Goal: Transaction & Acquisition: Purchase product/service

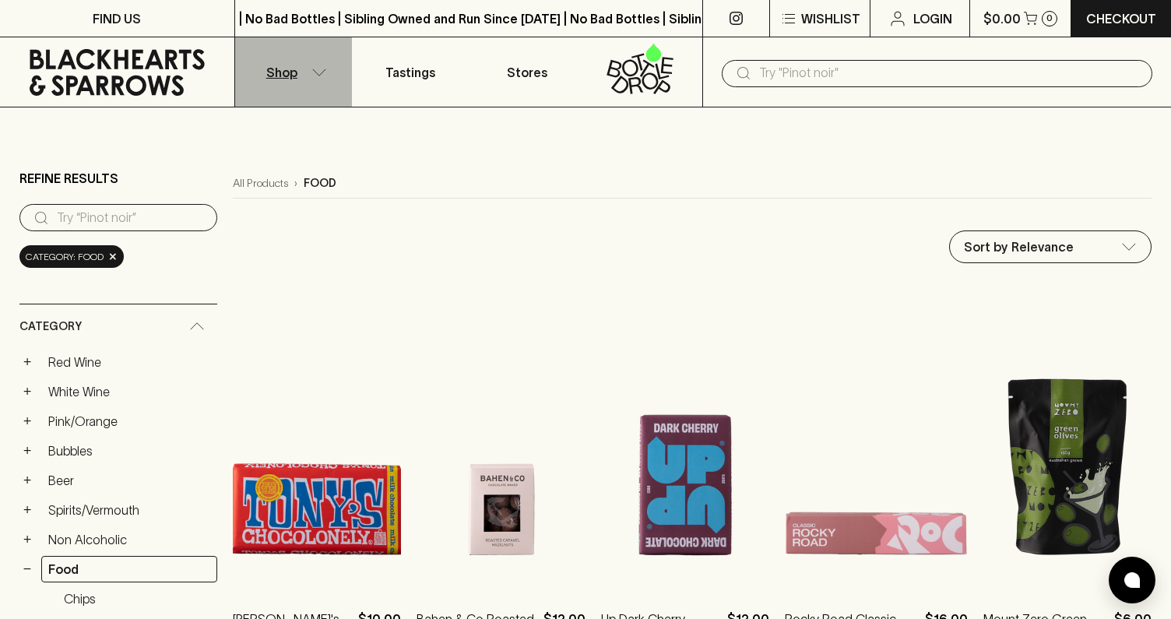
click at [319, 73] on icon "button" at bounding box center [320, 73] width 16 height 8
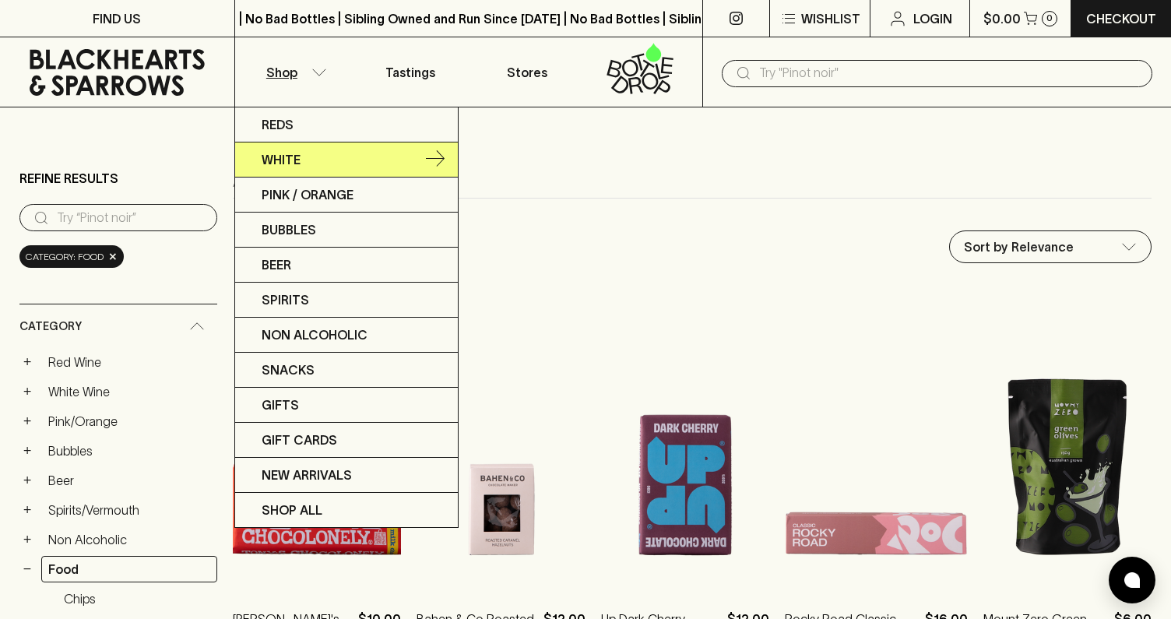
click at [336, 169] on link "White" at bounding box center [346, 160] width 223 height 35
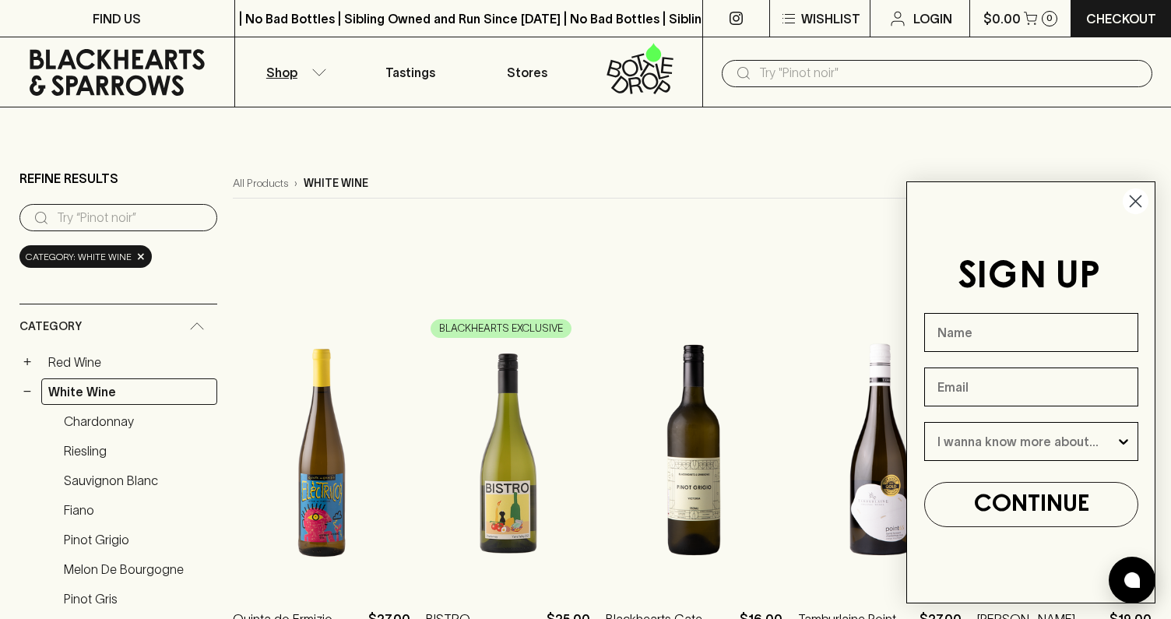
click at [1134, 196] on circle "Close dialog" at bounding box center [1136, 201] width 26 height 26
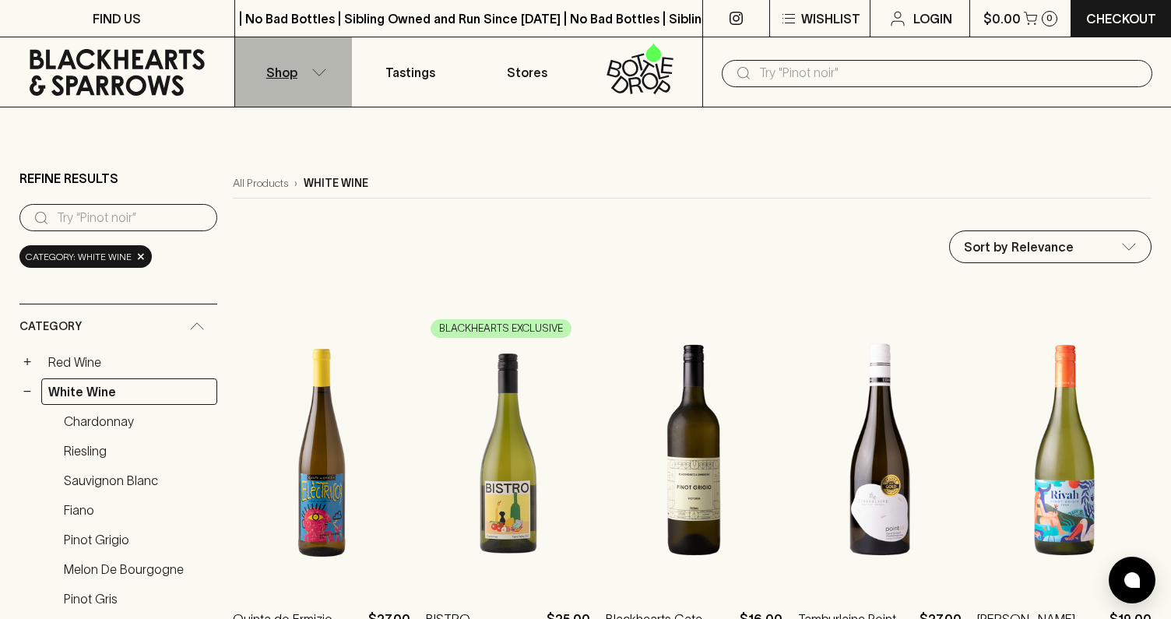
click at [315, 78] on button "Shop" at bounding box center [293, 71] width 117 height 69
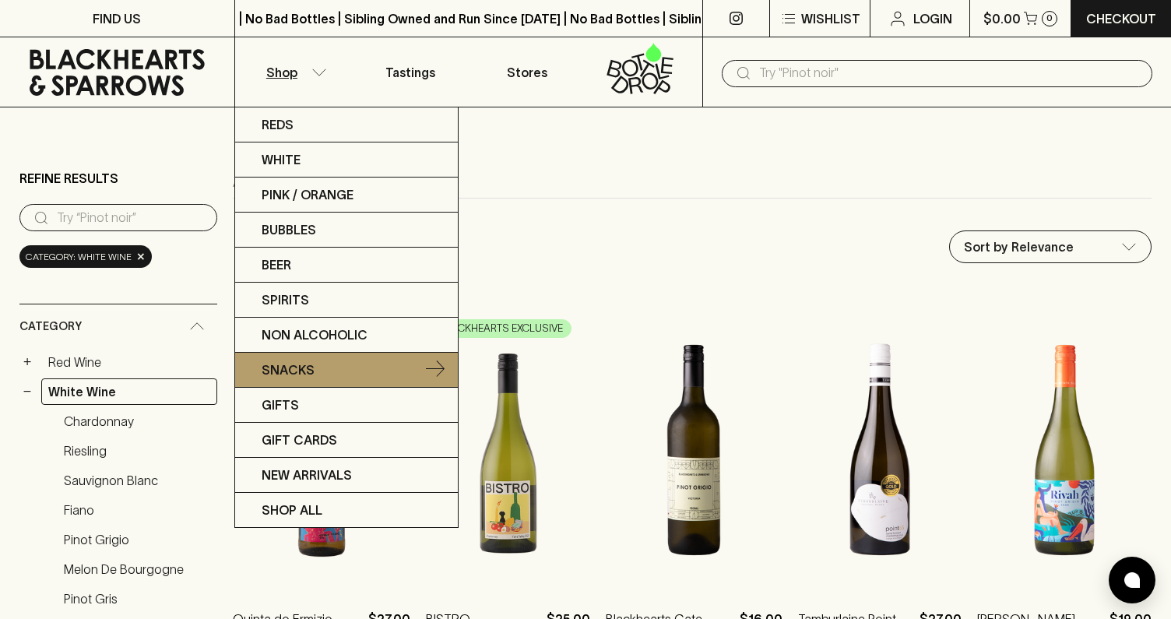
click at [278, 364] on p "Snacks" at bounding box center [288, 370] width 53 height 19
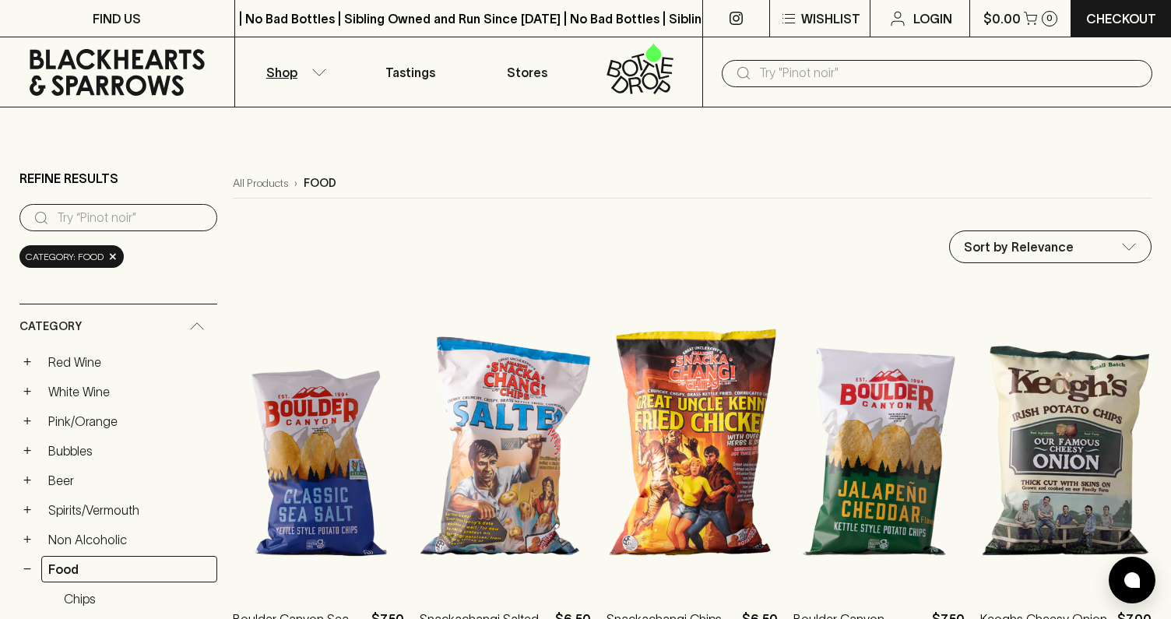
click at [303, 66] on button "Shop" at bounding box center [293, 71] width 117 height 69
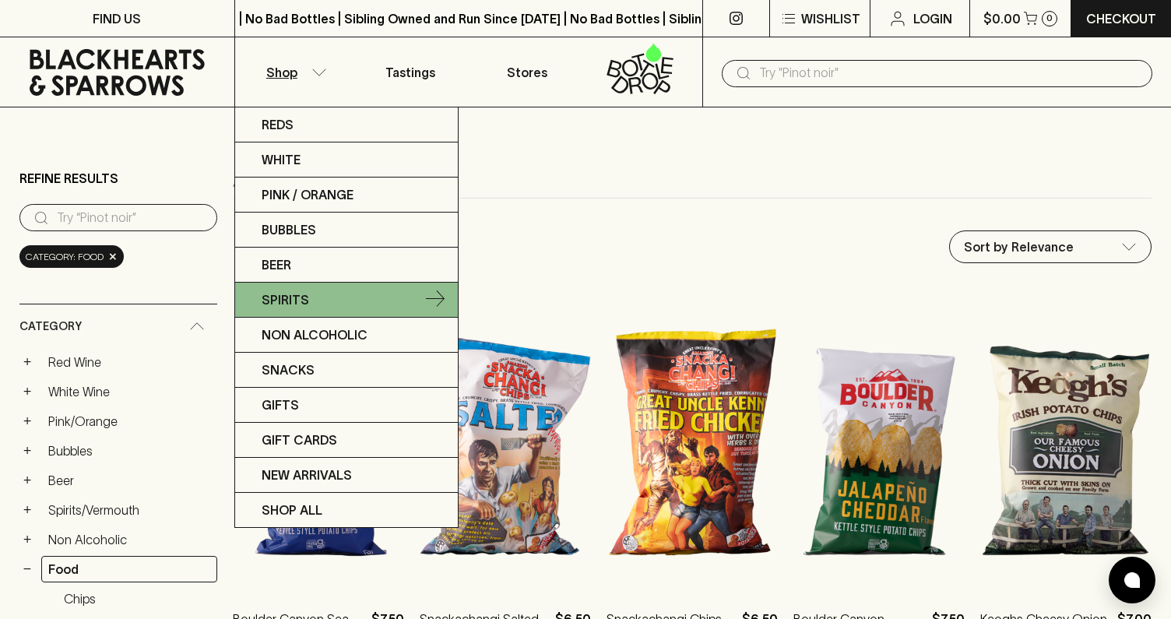
click at [300, 296] on p "Spirits" at bounding box center [286, 300] width 48 height 19
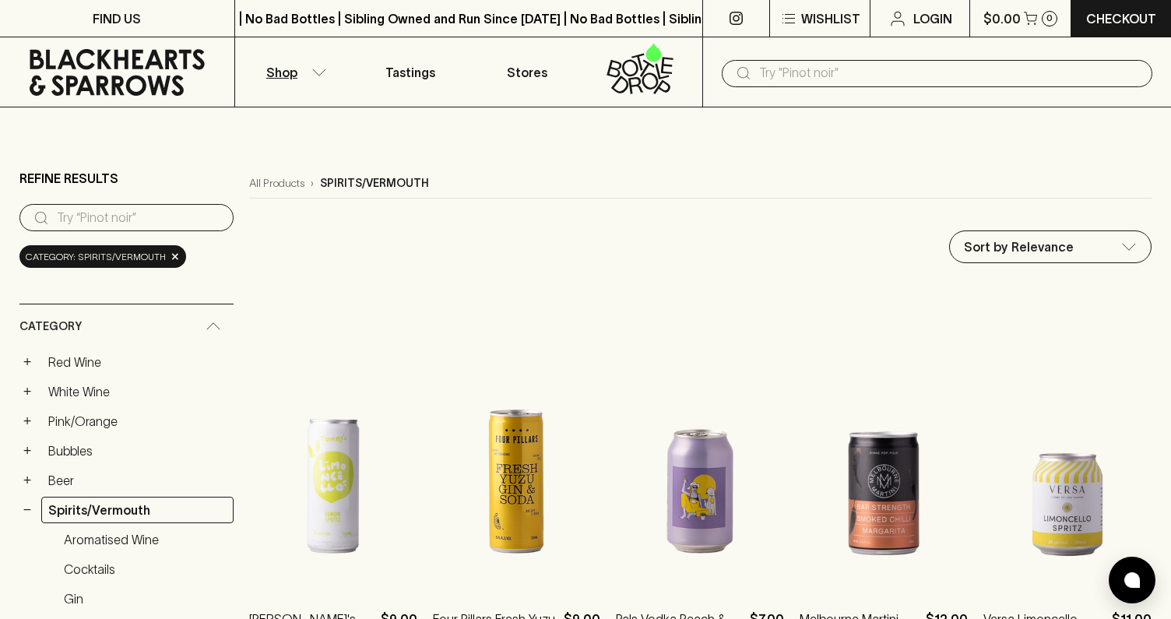
click at [305, 76] on button "Shop" at bounding box center [293, 71] width 117 height 69
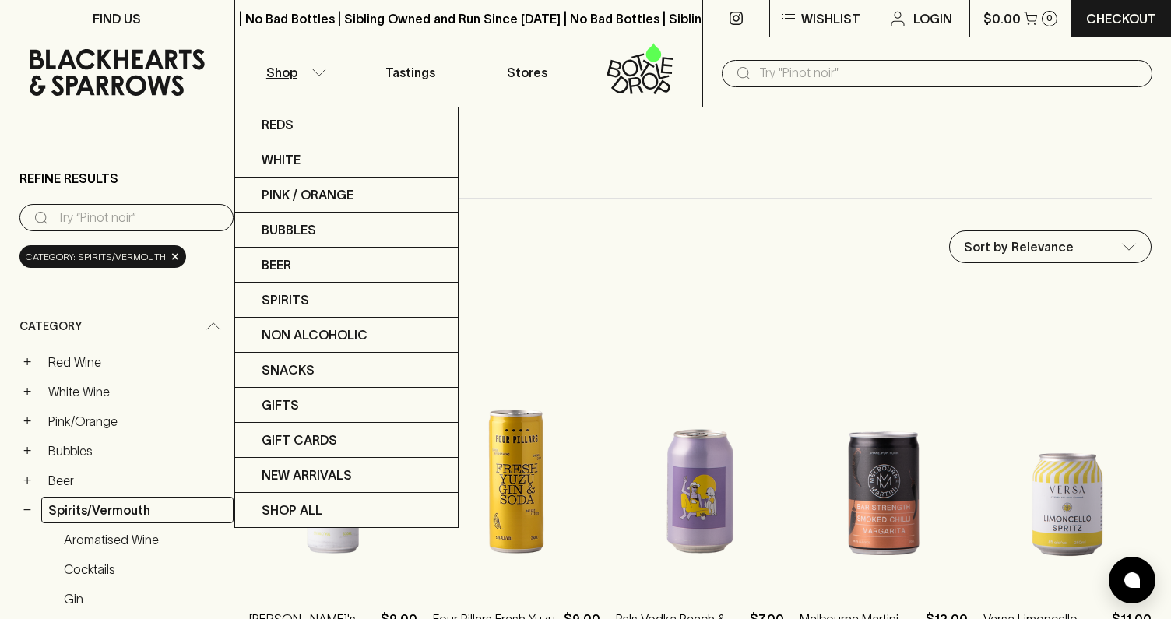
click at [595, 305] on div at bounding box center [585, 309] width 1171 height 619
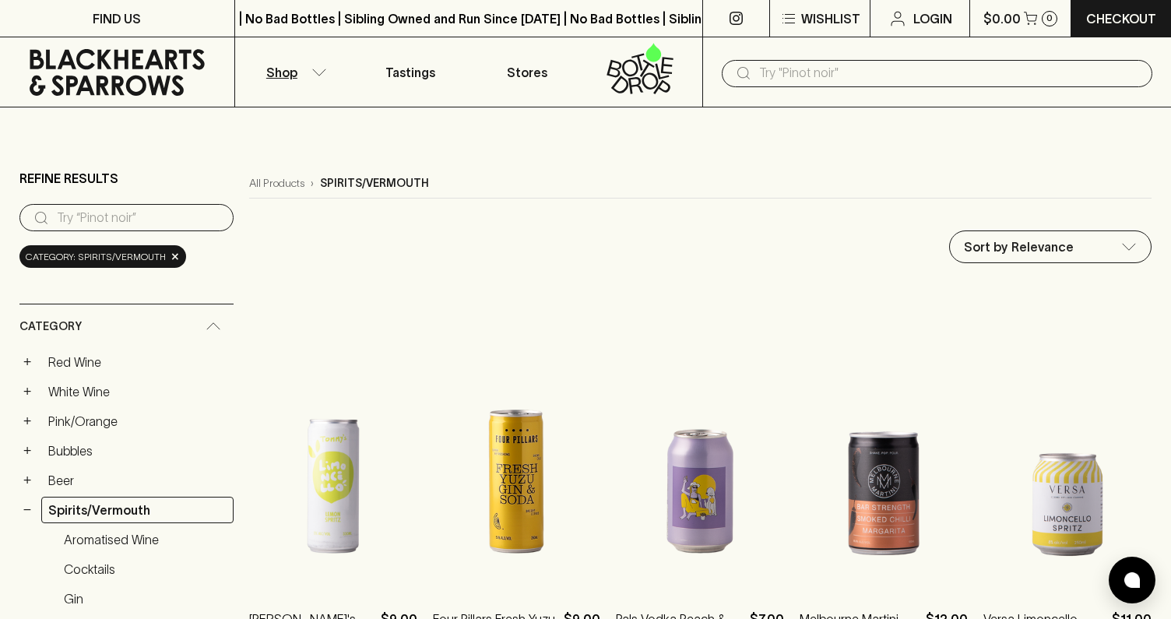
click at [765, 73] on input "text" at bounding box center [949, 73] width 381 height 25
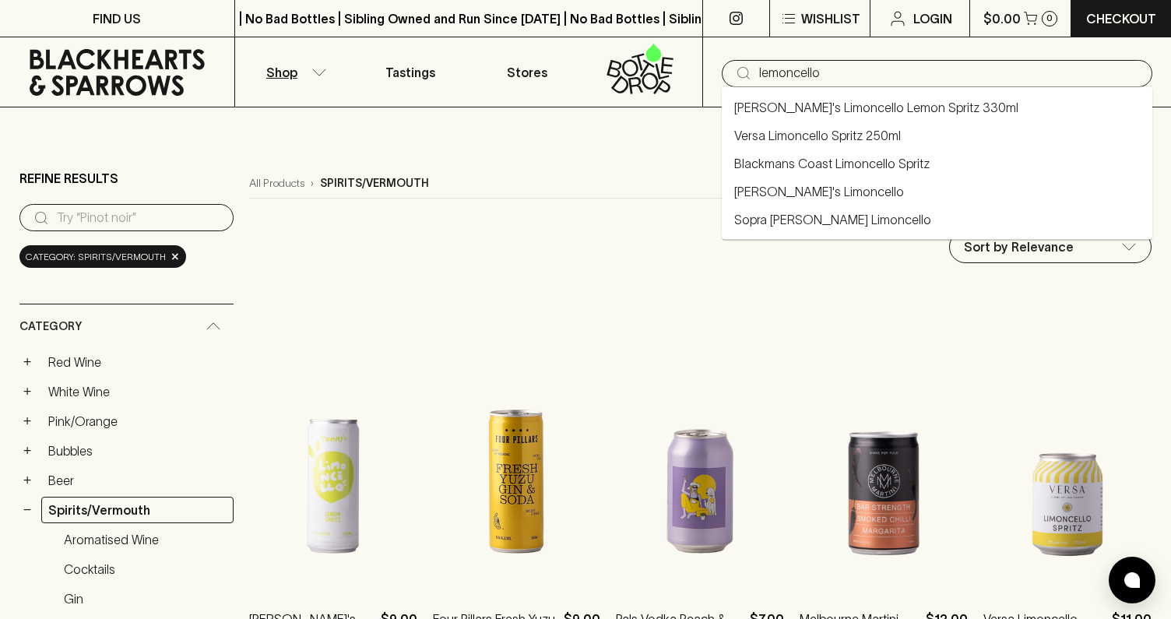
type input "lemoncello"
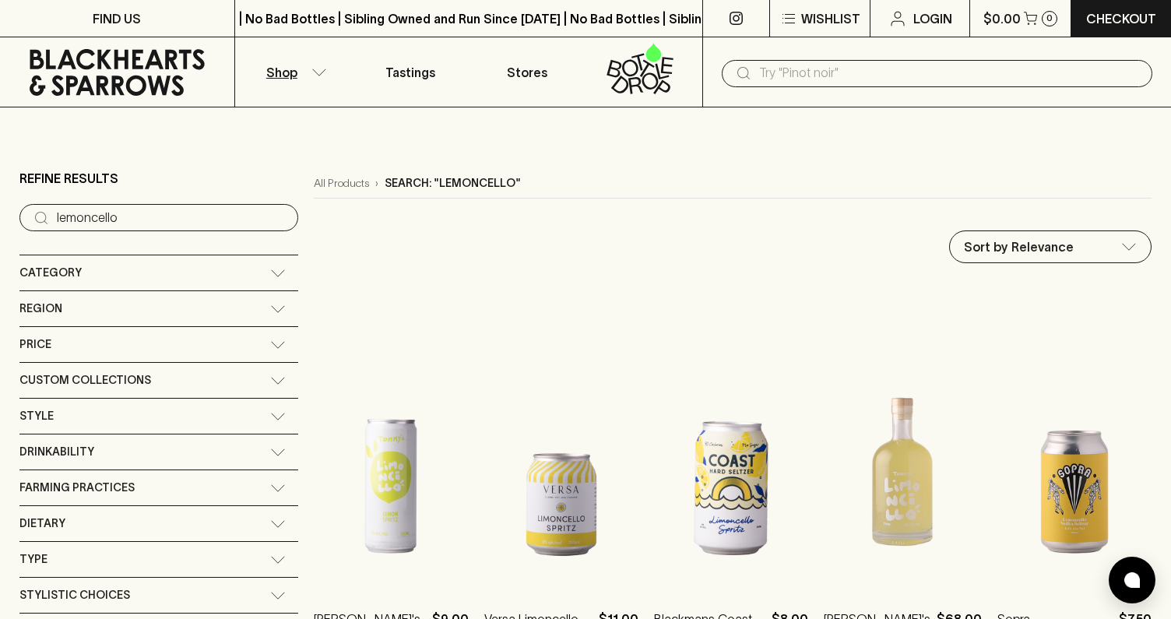
click at [101, 62] on icon at bounding box center [117, 72] width 175 height 47
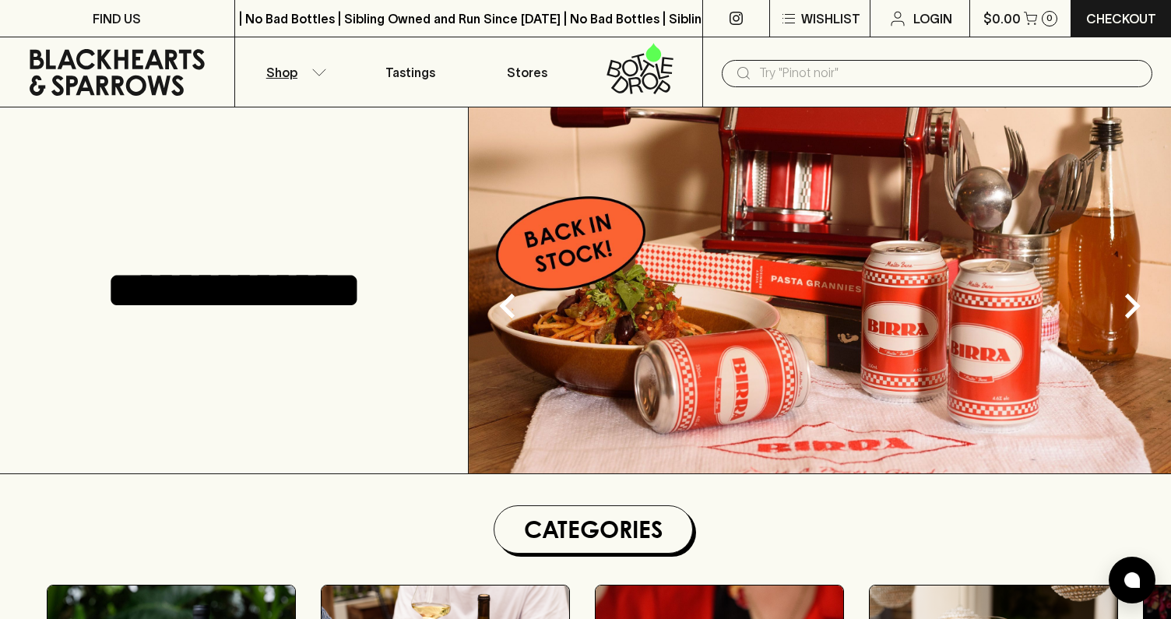
click at [288, 69] on p "Shop" at bounding box center [281, 72] width 31 height 19
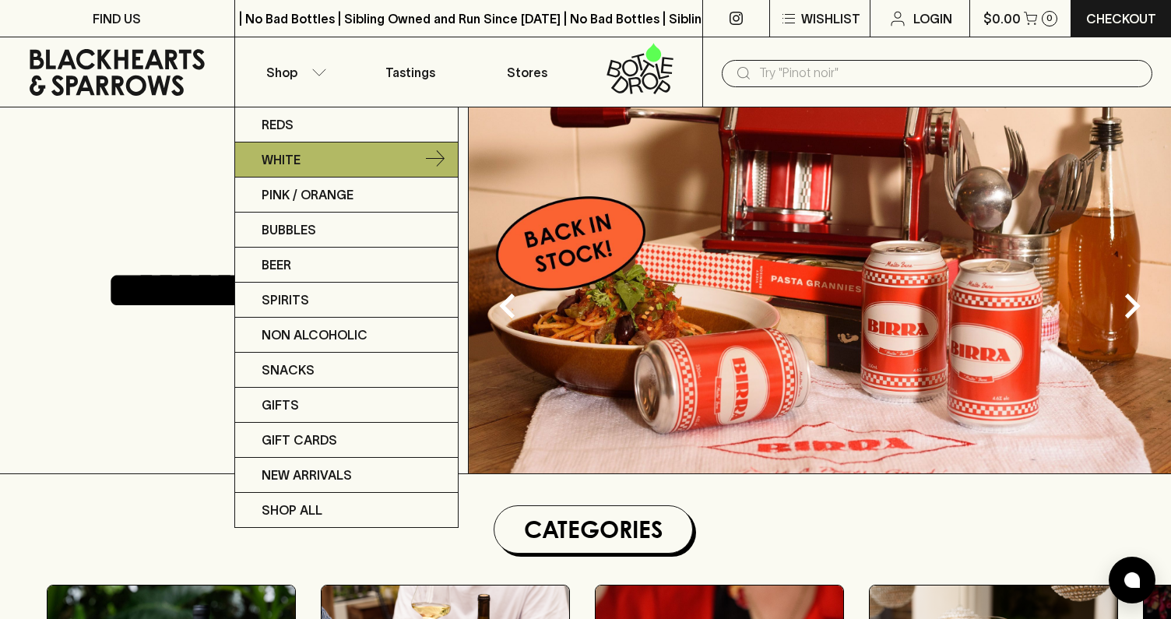
click at [319, 162] on link "White" at bounding box center [346, 160] width 223 height 35
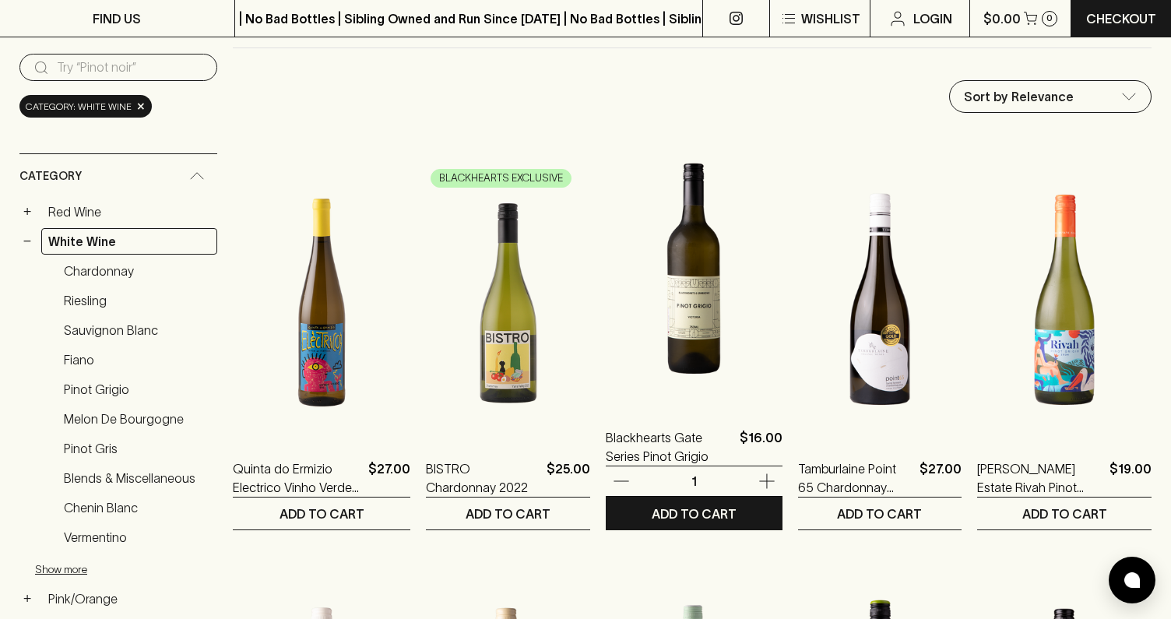
scroll to position [169, 0]
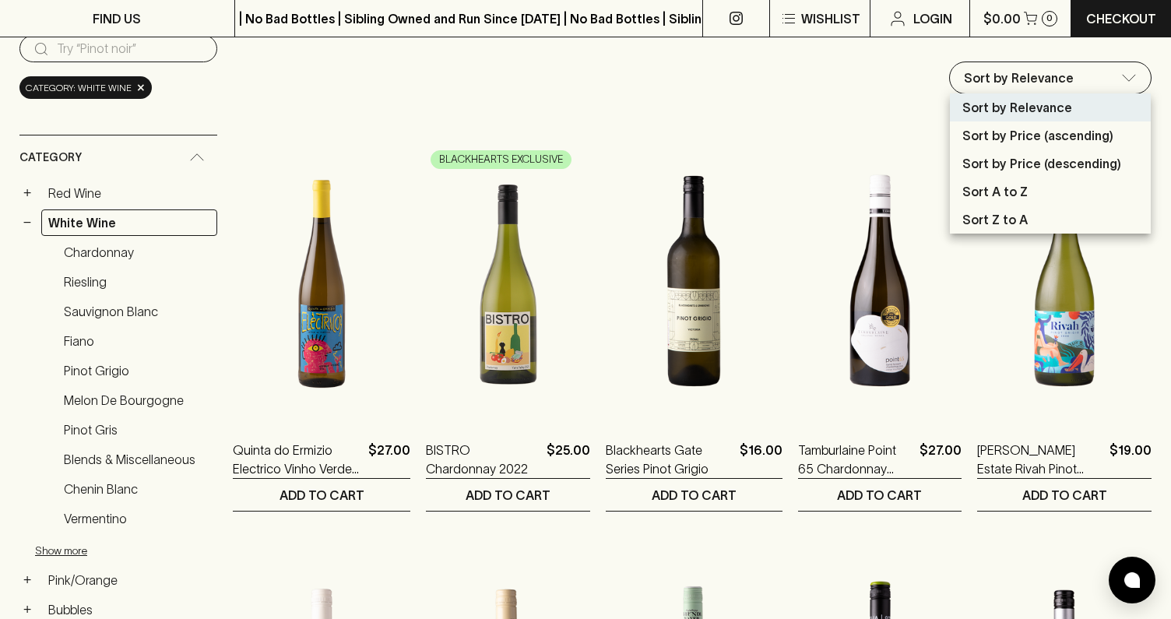
click at [1012, 160] on p "Sort by Price (descending)" at bounding box center [1042, 163] width 159 height 19
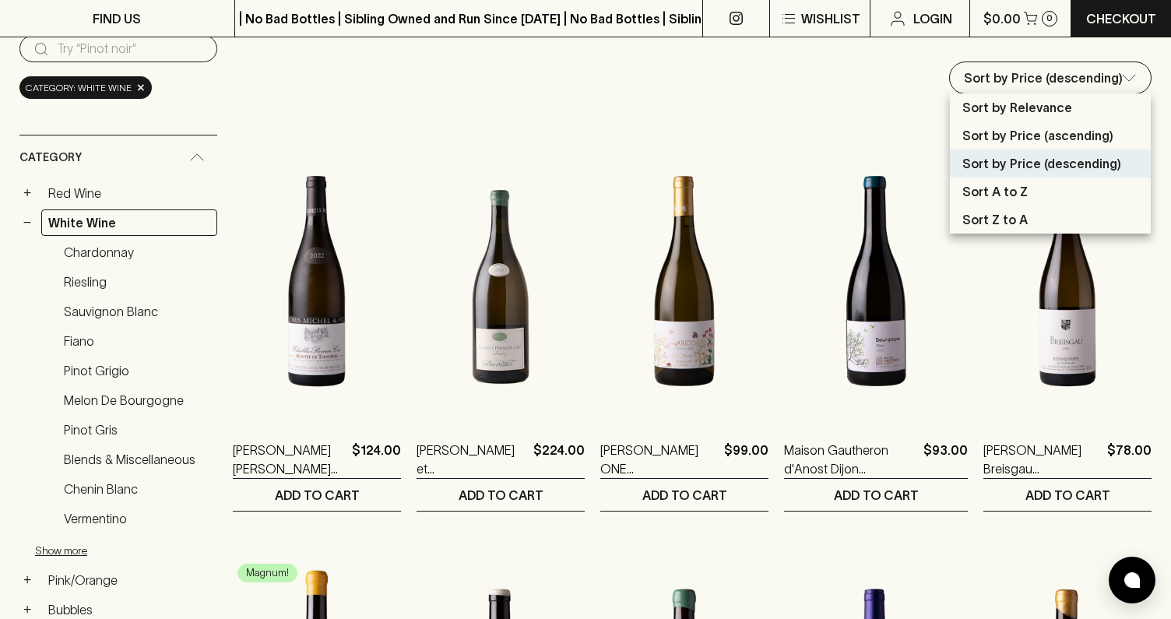
click at [1031, 144] on p "Sort by Price (ascending)" at bounding box center [1038, 135] width 151 height 19
type input "price:asc"
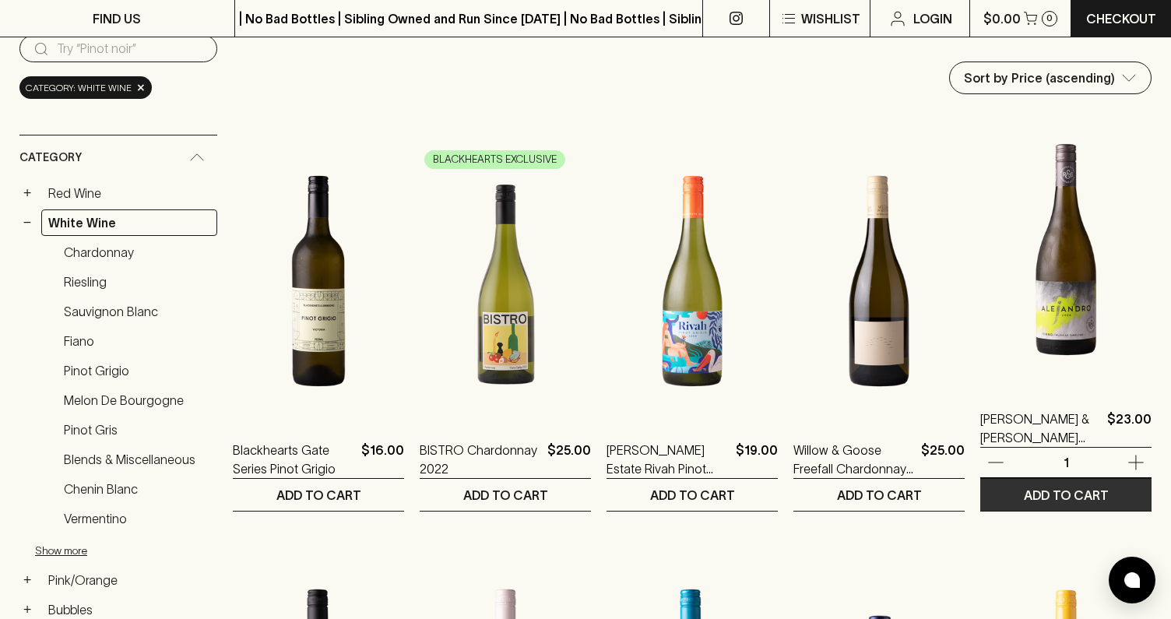
click at [1054, 500] on p "ADD TO CART" at bounding box center [1066, 495] width 85 height 19
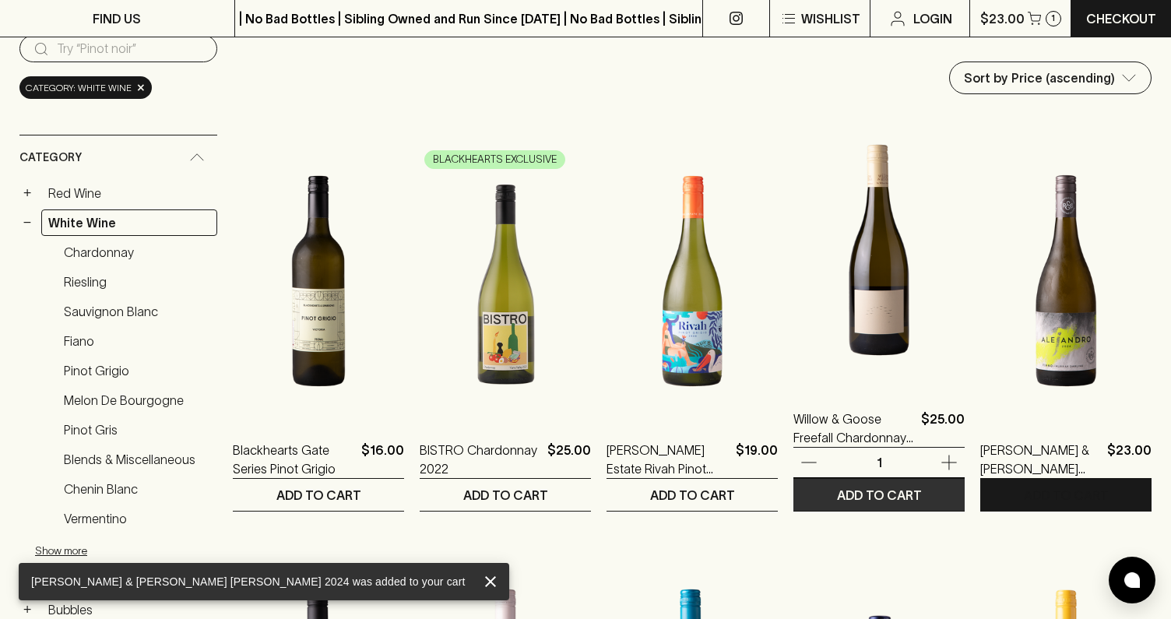
click at [896, 499] on p "ADD TO CART" at bounding box center [879, 495] width 85 height 19
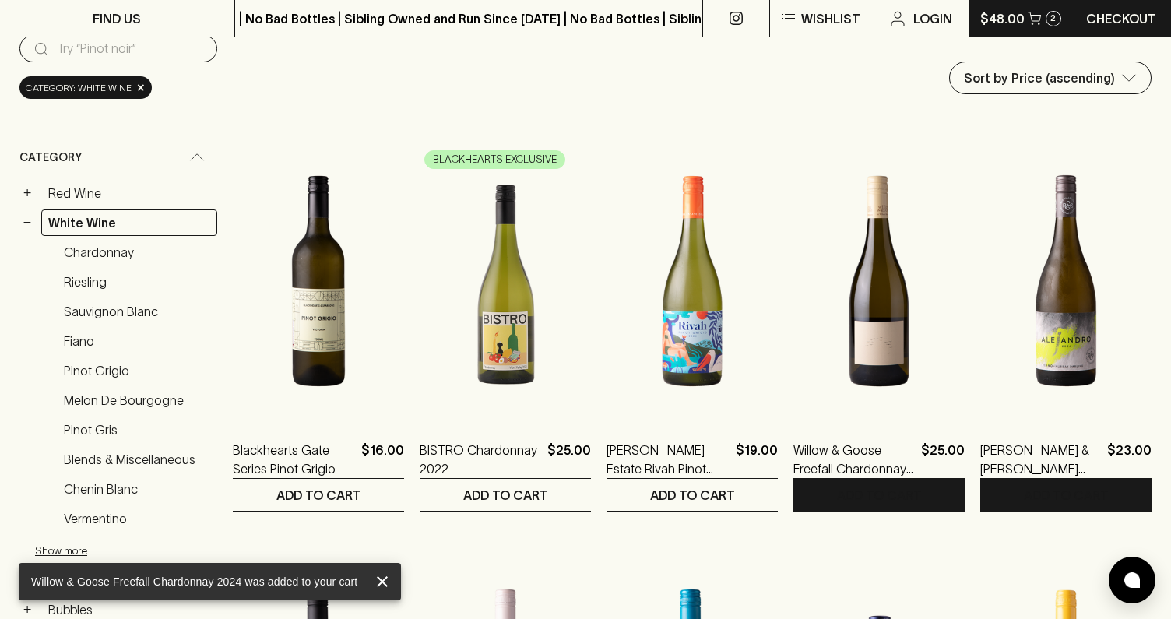
click at [1013, 20] on p "$48.00" at bounding box center [1003, 18] width 44 height 19
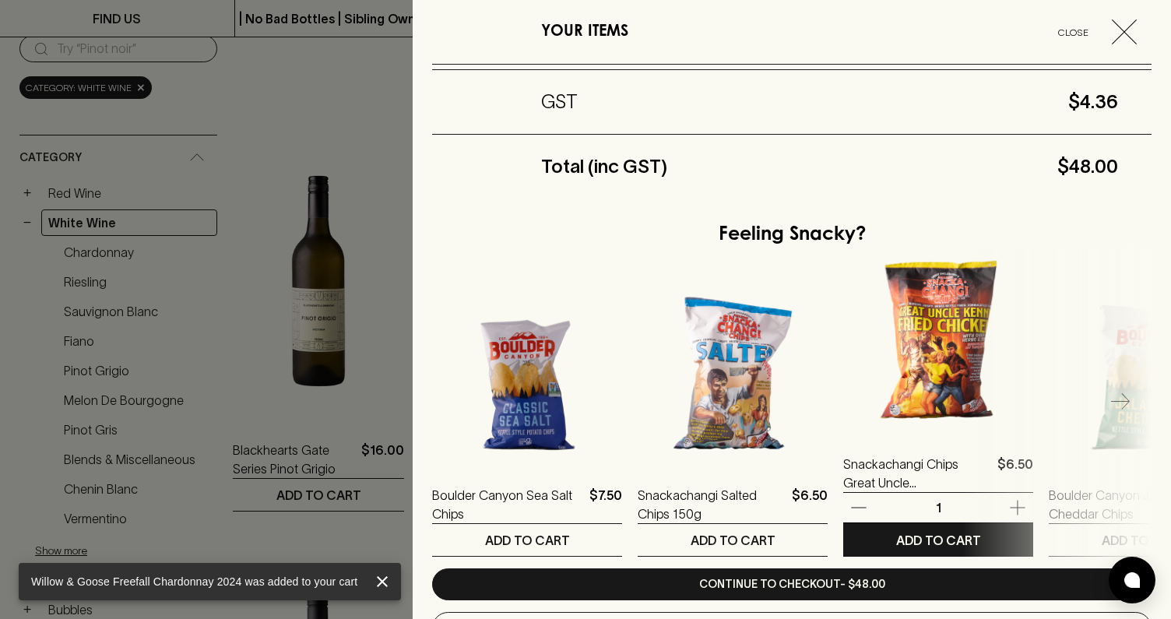
scroll to position [438, 0]
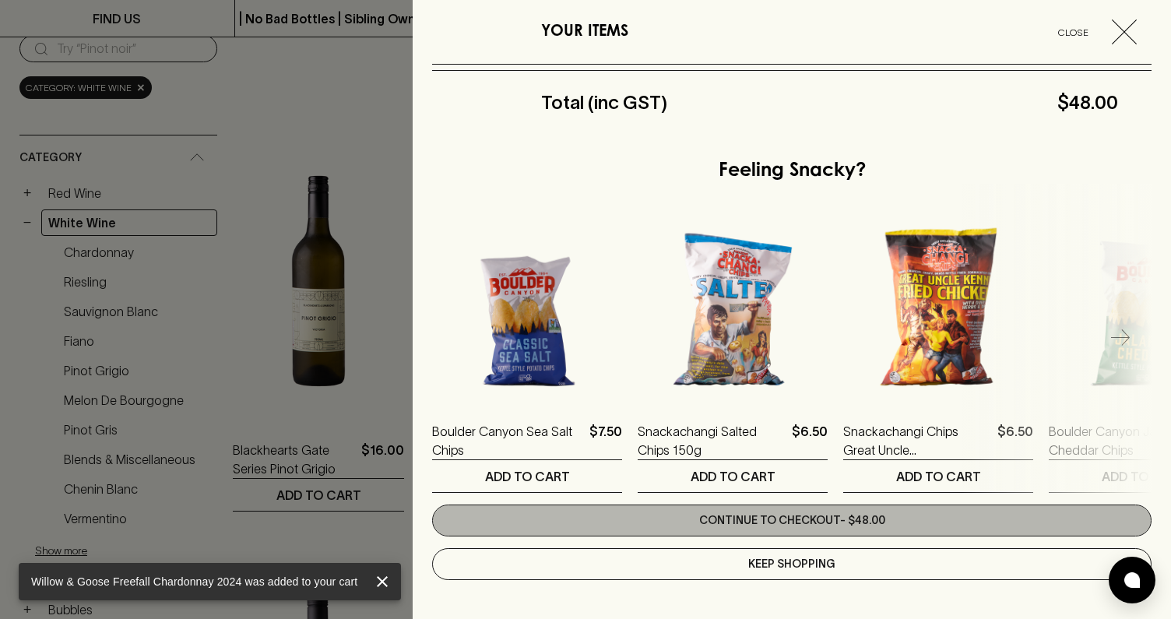
click at [819, 515] on link "Continue to checkout - $48.00" at bounding box center [792, 521] width 720 height 32
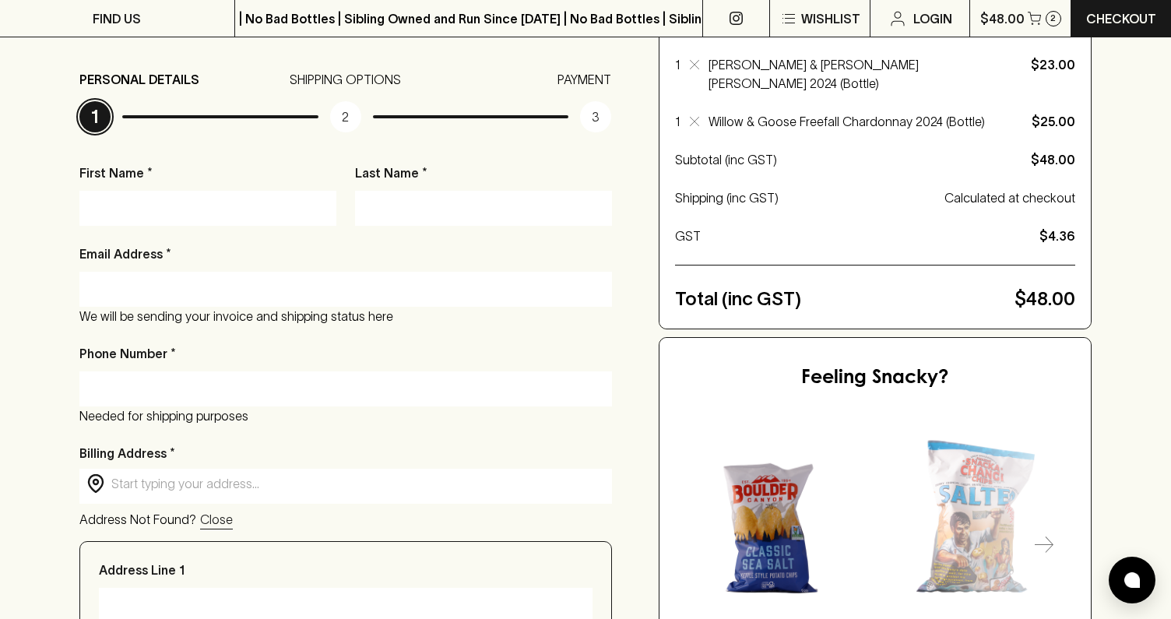
scroll to position [168, 0]
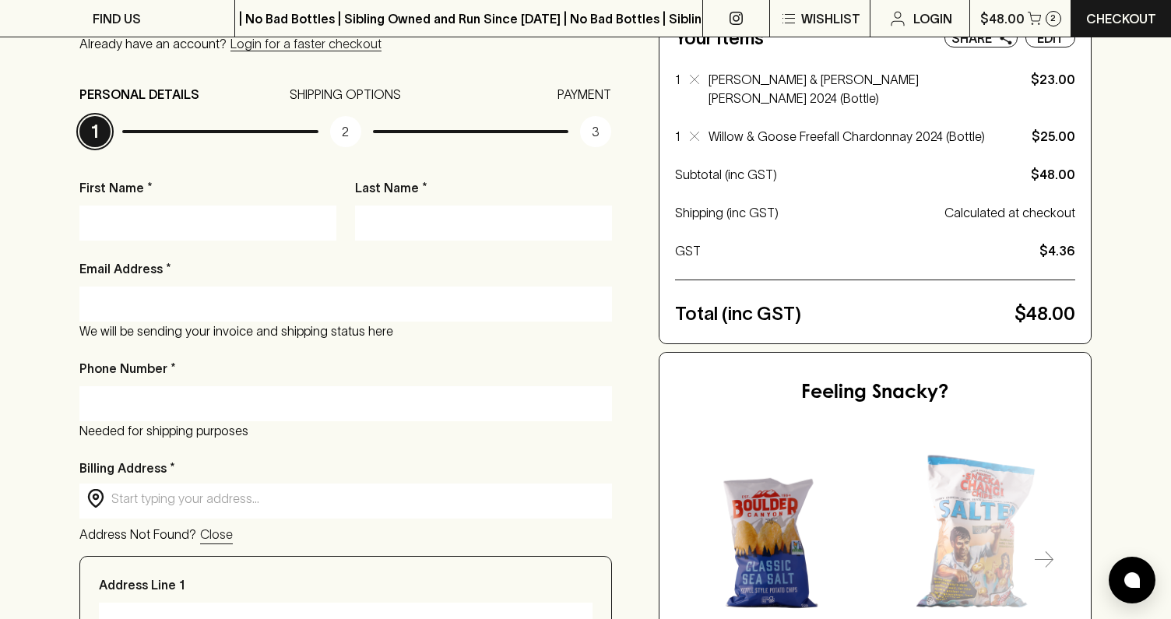
click at [191, 220] on input "First Name *" at bounding box center [208, 222] width 234 height 25
type input "[PERSON_NAME]"
click at [128, 298] on input "Email Address *" at bounding box center [345, 303] width 509 height 25
type input "[EMAIL_ADDRESS][DOMAIN_NAME]"
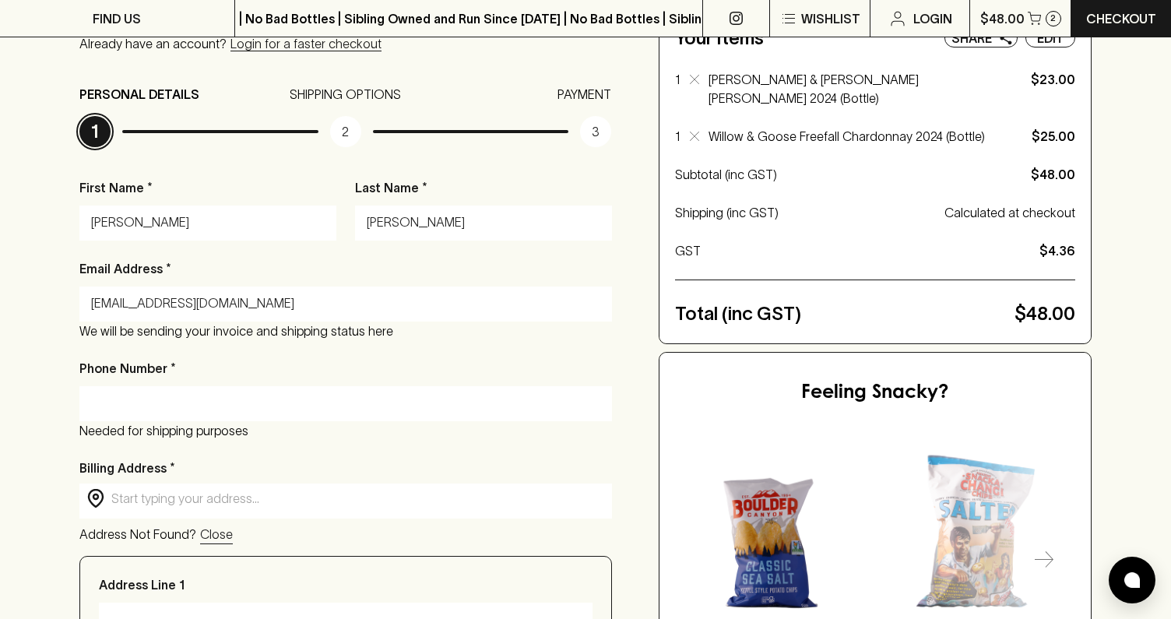
click at [86, 279] on div "Email Address * [EMAIL_ADDRESS][DOMAIN_NAME] We will be sending your invoice an…" at bounding box center [345, 299] width 533 height 81
click at [138, 393] on input "Phone Number *" at bounding box center [345, 403] width 509 height 25
type input "0401087515"
click at [37, 419] on div "Checkout Already have an account? Login for a faster checkout PERSONAL DETAILS …" at bounding box center [585, 556] width 1171 height 1234
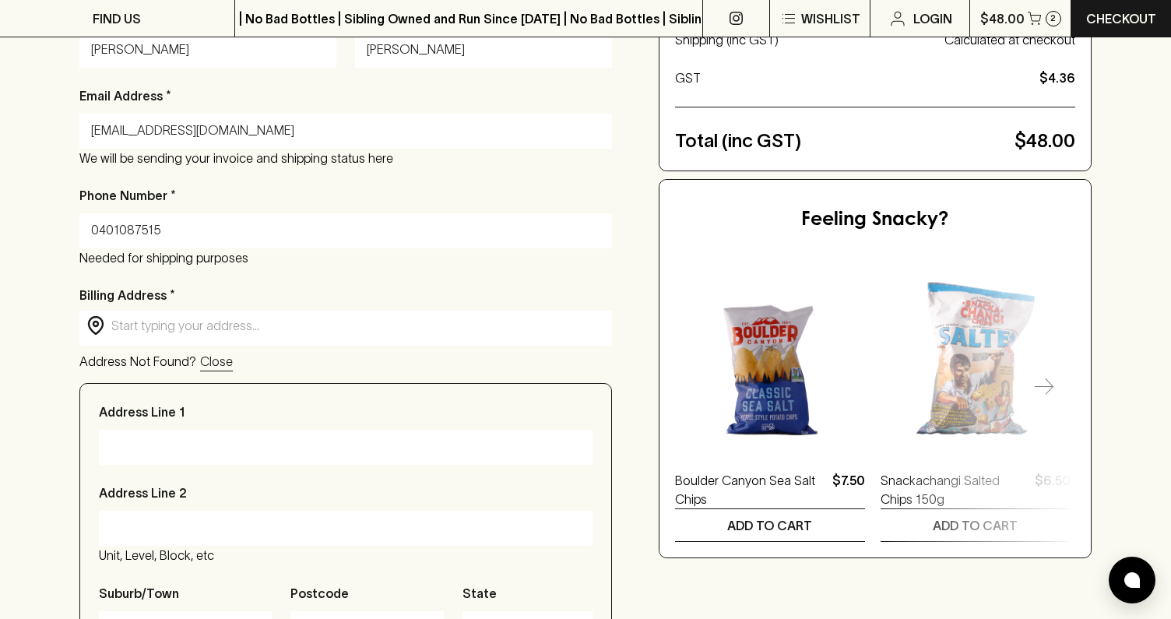
scroll to position [380, 0]
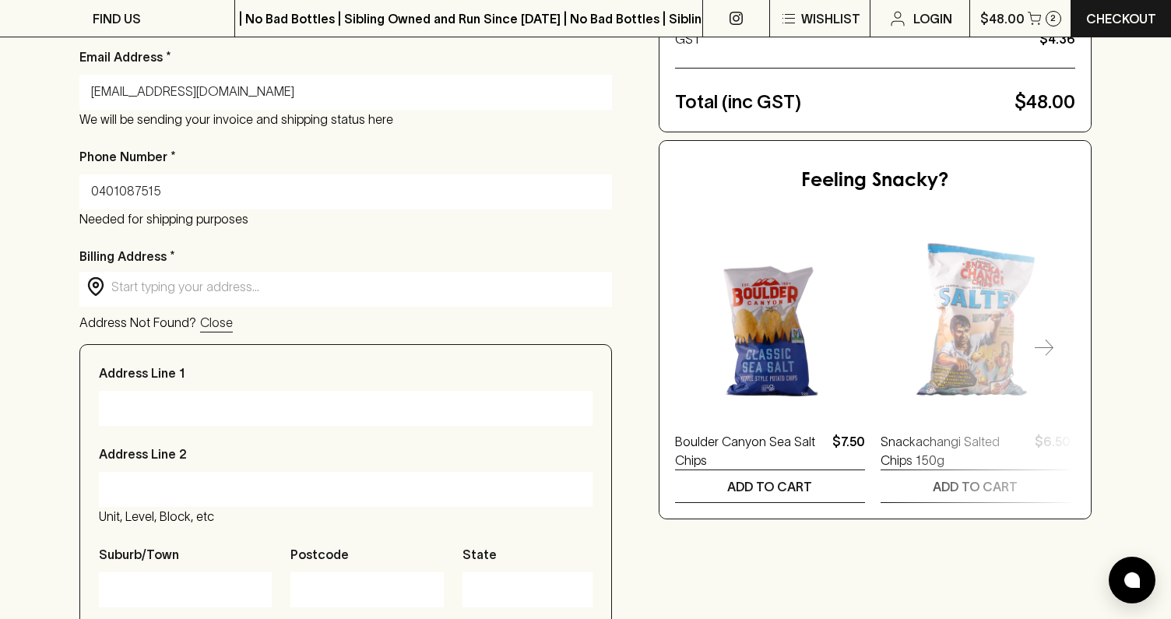
click at [180, 289] on input "text" at bounding box center [358, 287] width 494 height 18
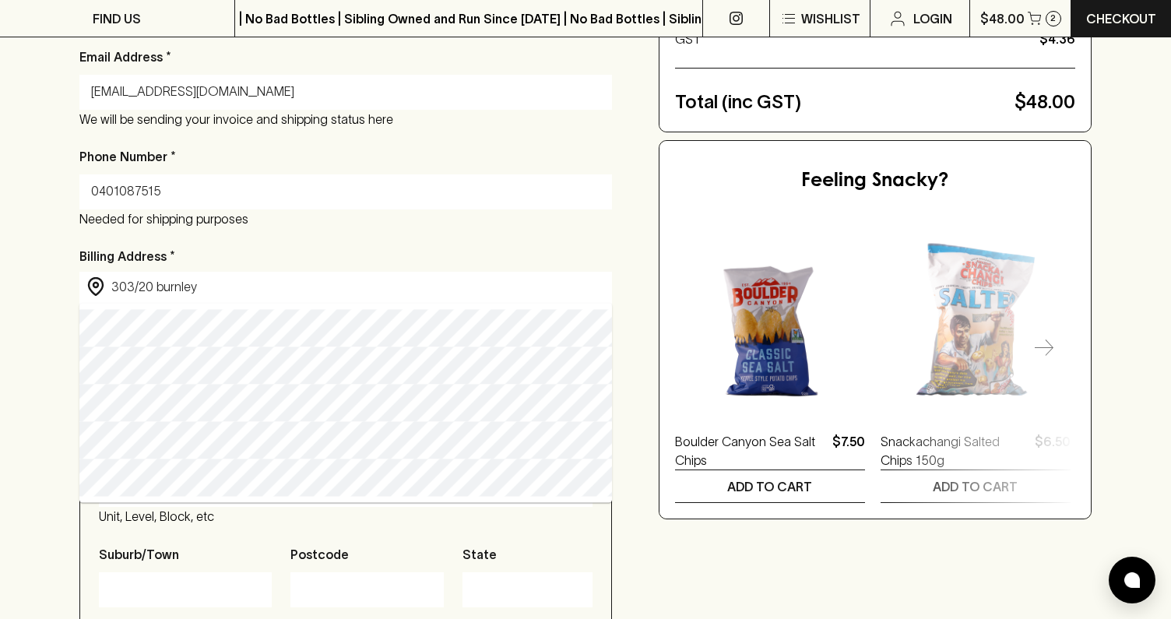
type input "[STREET_ADDRESS]"
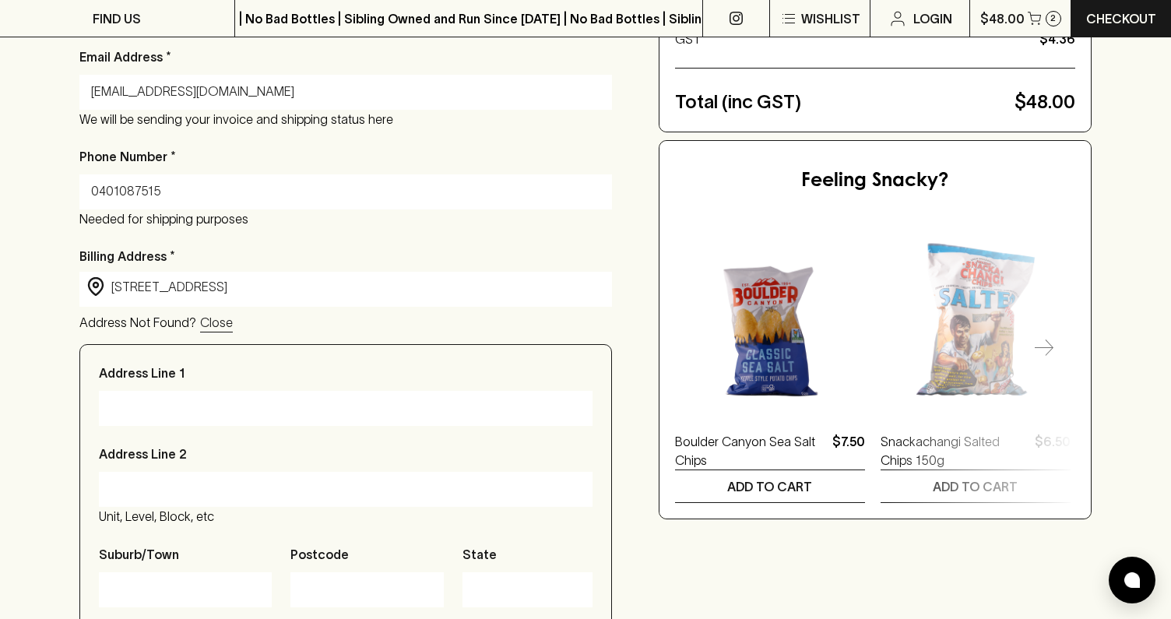
type input "[STREET_ADDRESS]"
type input "[GEOGRAPHIC_DATA]"
type input "3121"
type input "Victoria"
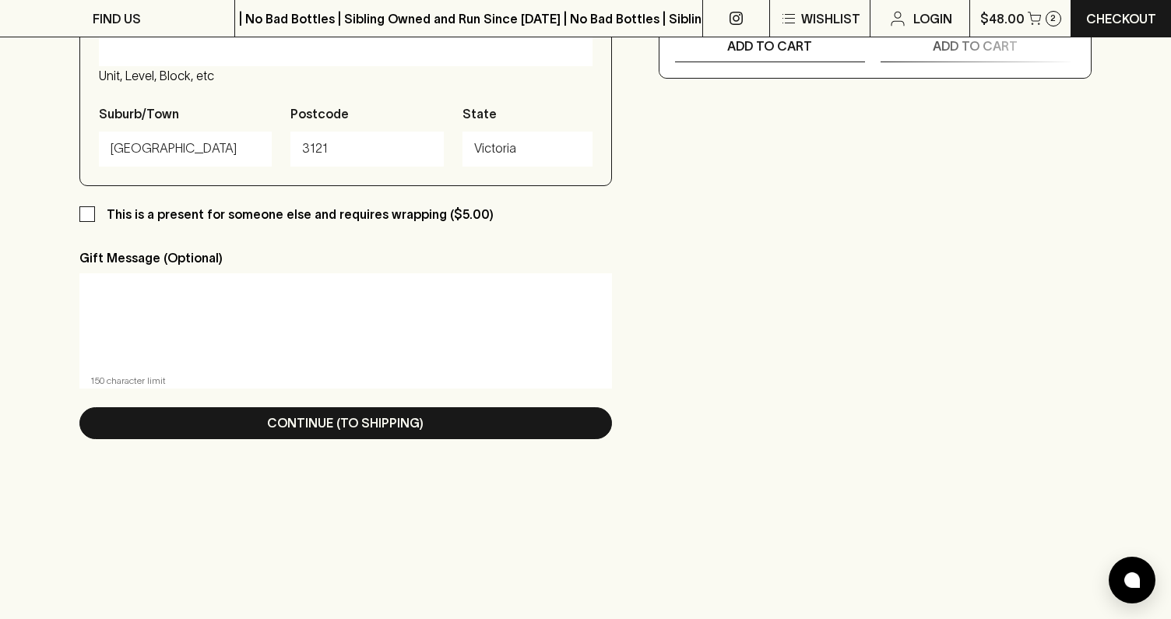
scroll to position [825, 0]
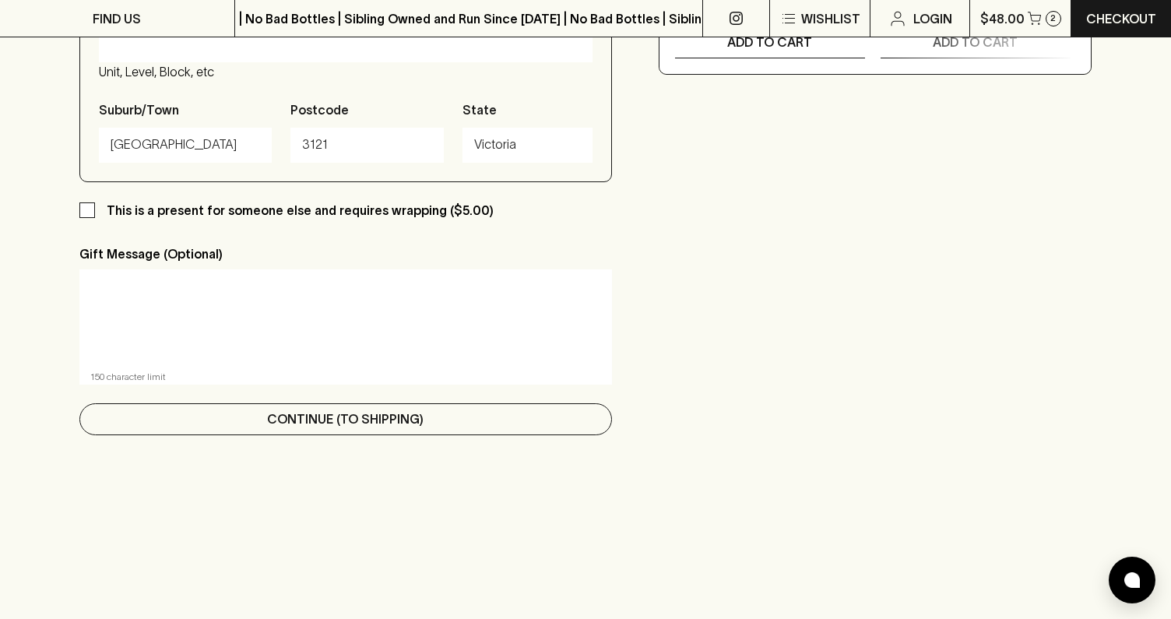
type input "[STREET_ADDRESS]"
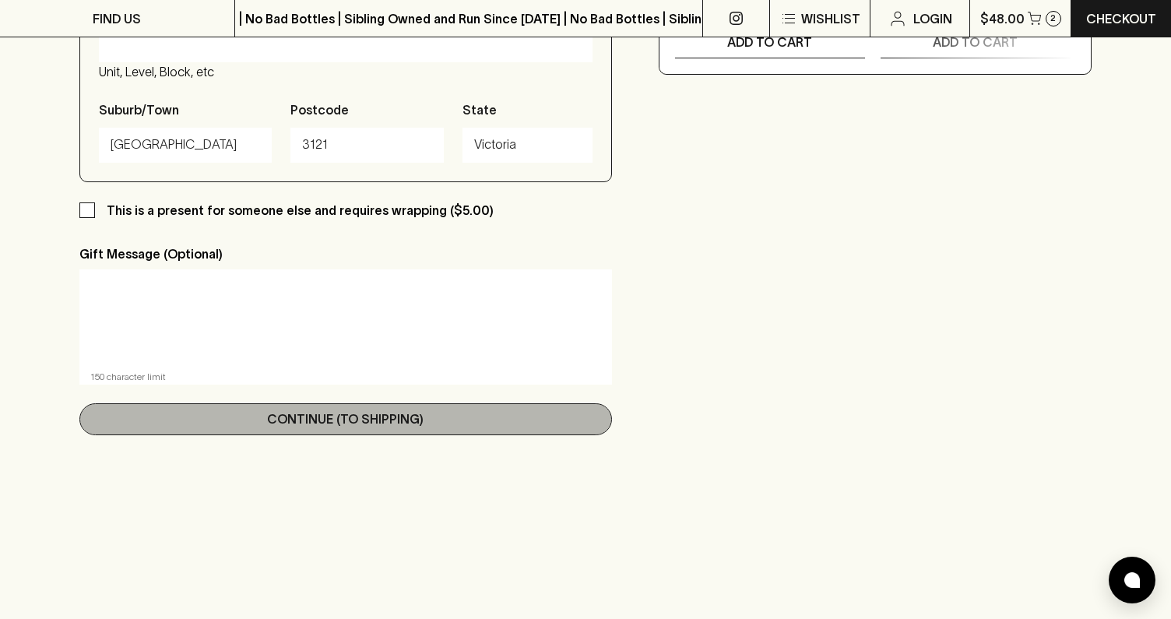
click at [393, 418] on p "Continue (To Shipping)" at bounding box center [345, 419] width 157 height 19
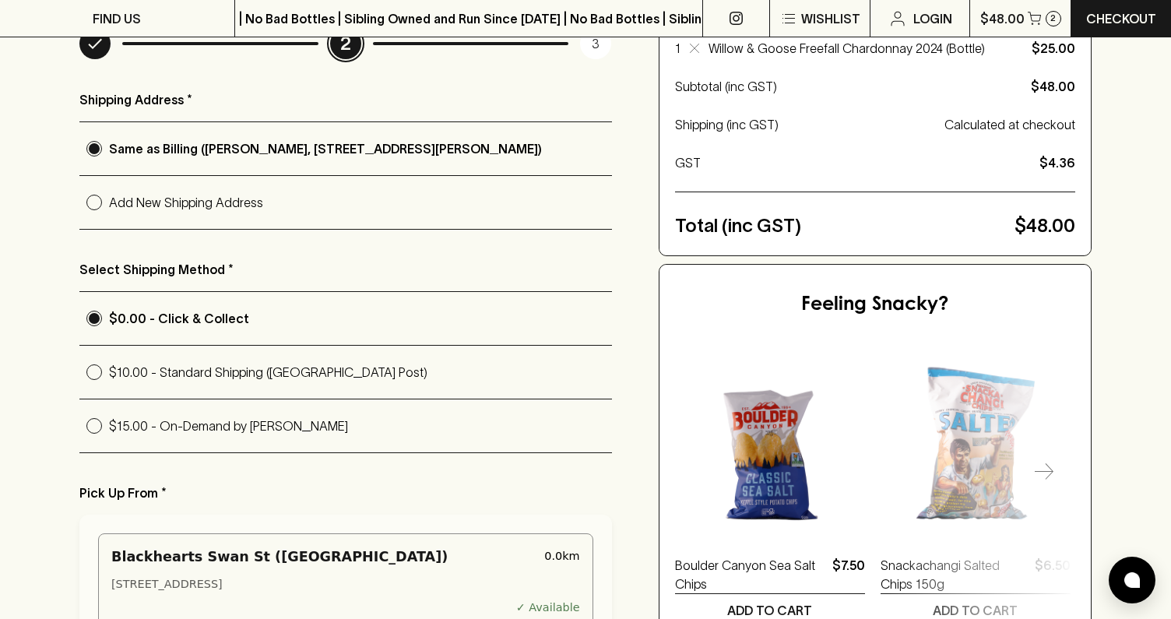
scroll to position [254, 0]
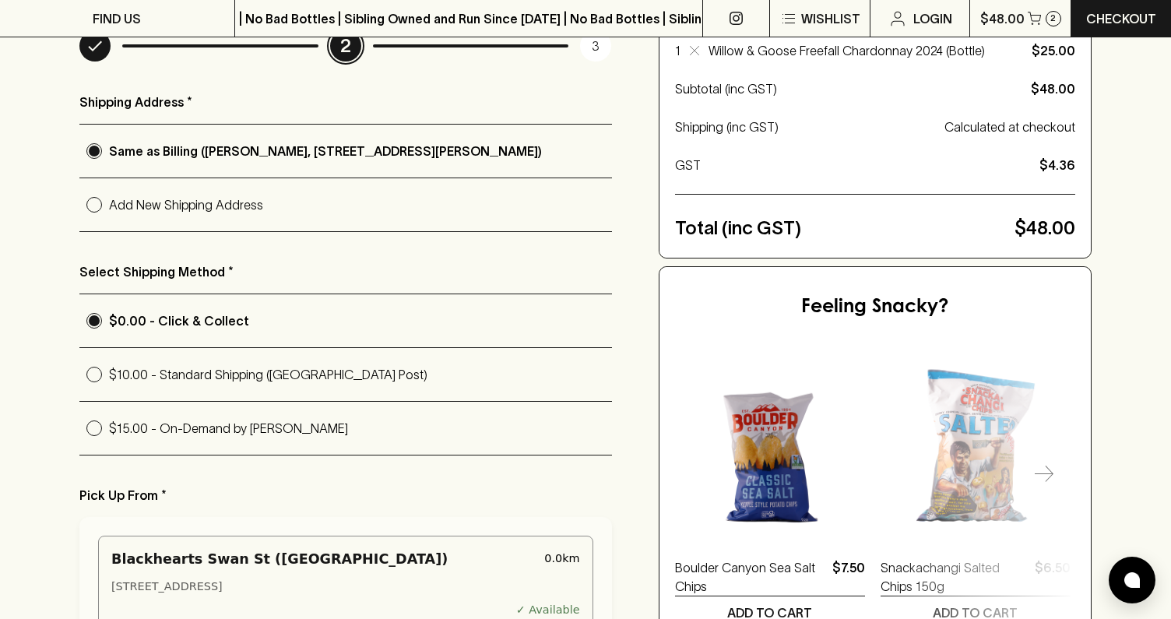
click at [94, 374] on input "$10.00 - Standard Shipping ([GEOGRAPHIC_DATA] Post)" at bounding box center [94, 375] width 30 height 30
radio input "true"
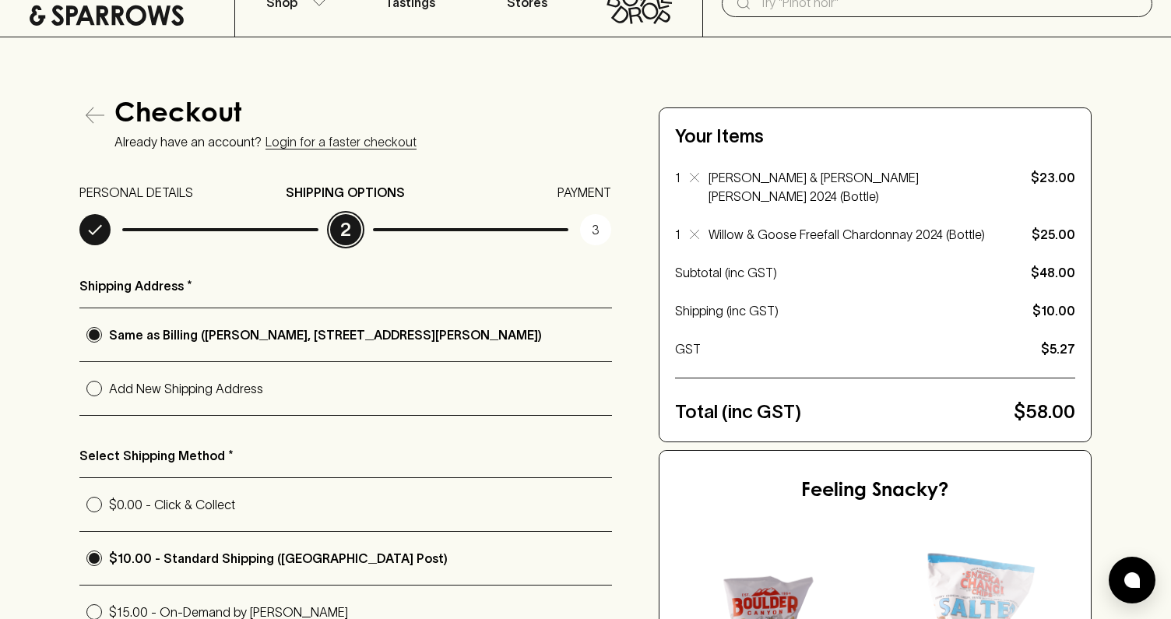
scroll to position [0, 0]
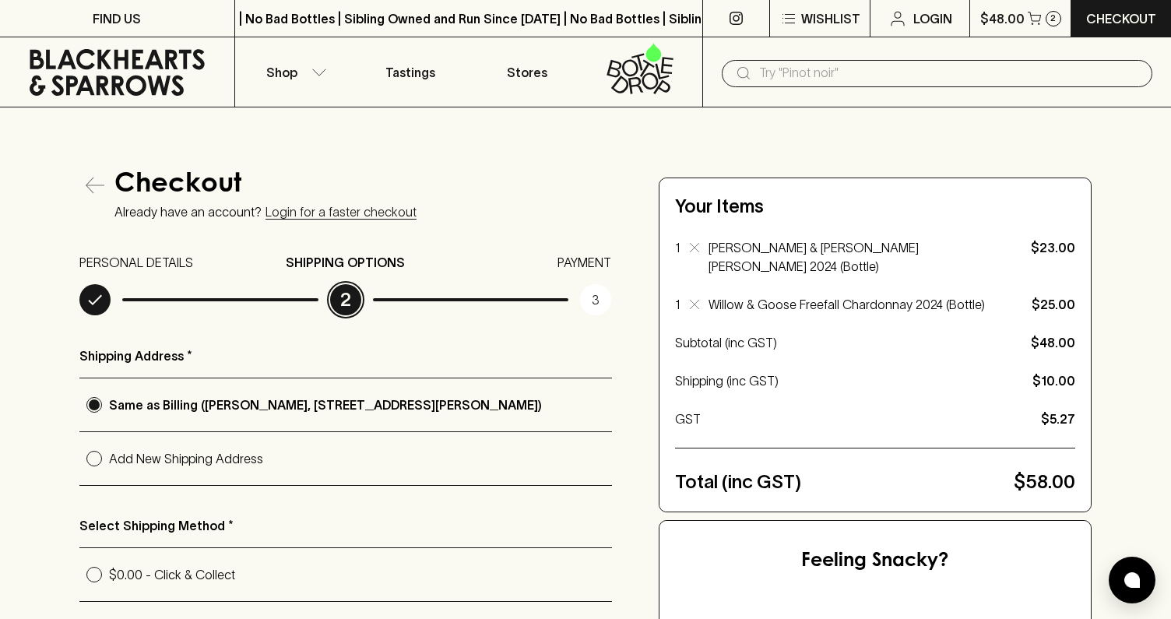
click at [690, 300] on icon at bounding box center [694, 304] width 9 height 9
click at [1048, 16] on div "2" at bounding box center [1054, 19] width 16 height 16
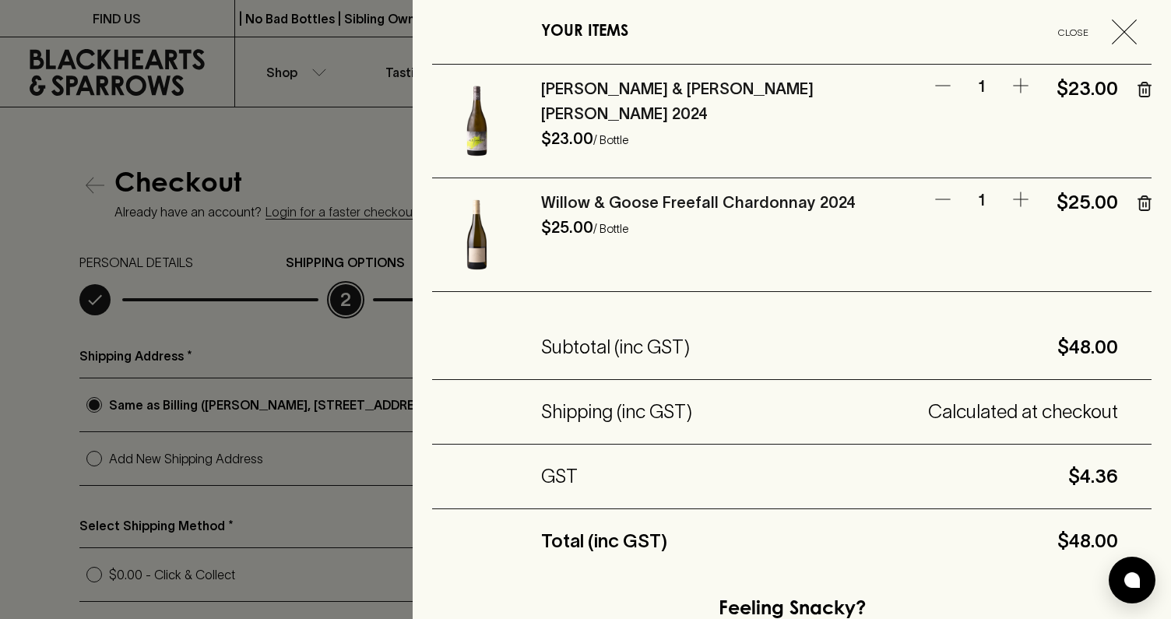
click at [1141, 95] on icon "button" at bounding box center [1145, 90] width 14 height 16
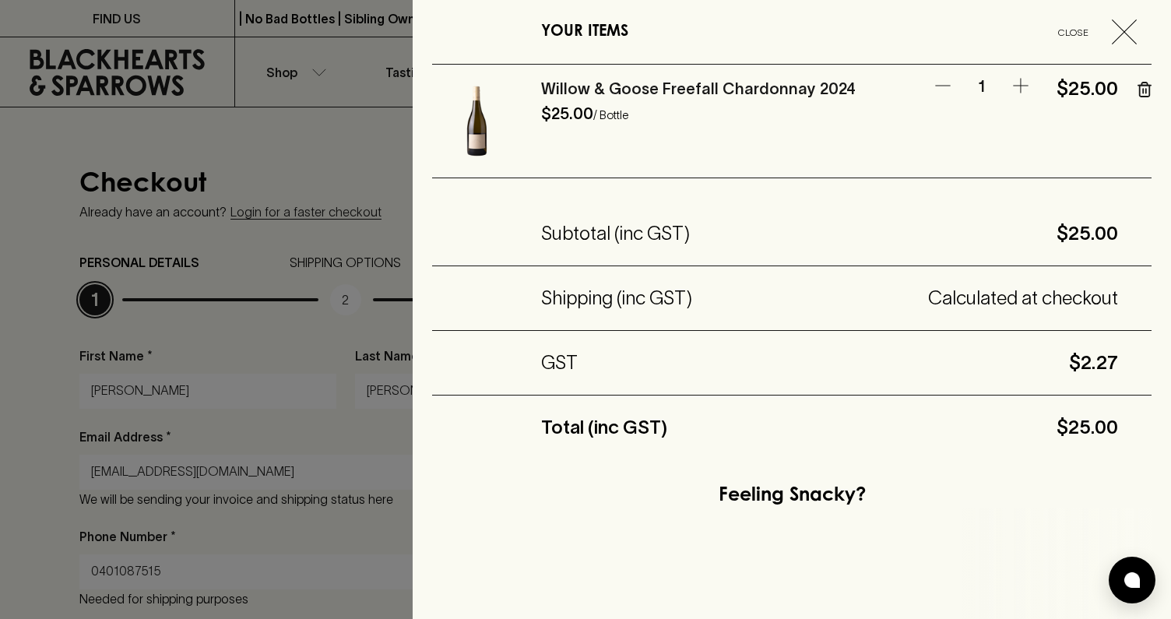
click at [323, 147] on div at bounding box center [585, 309] width 1171 height 619
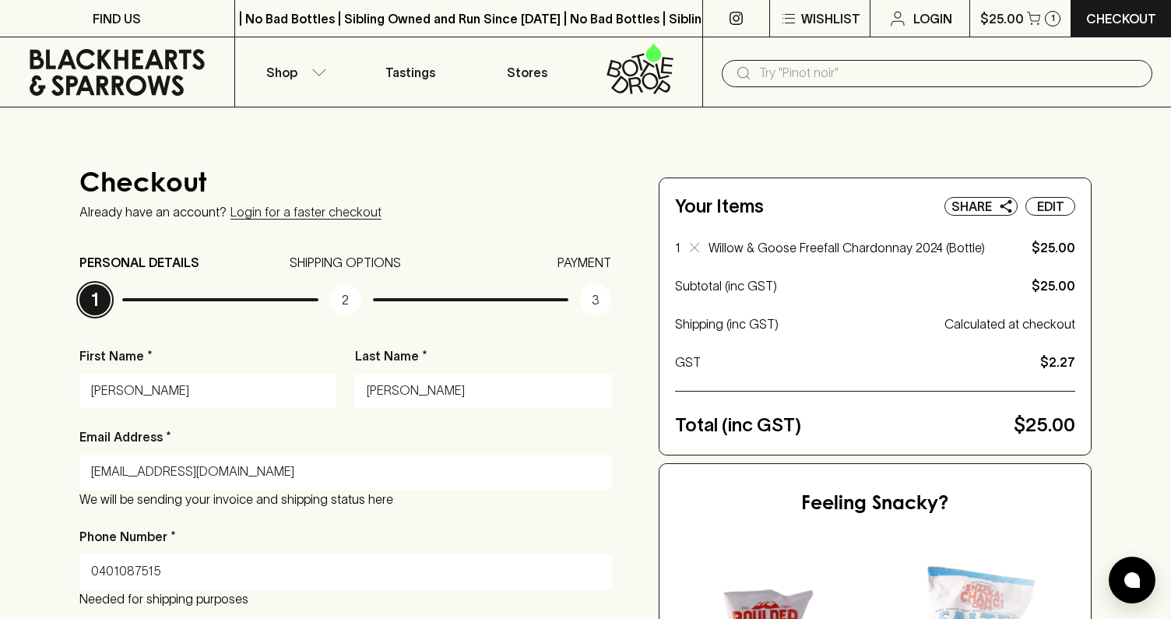
click at [777, 71] on input "text" at bounding box center [949, 73] width 381 height 25
click at [317, 69] on icon "button" at bounding box center [320, 73] width 16 height 8
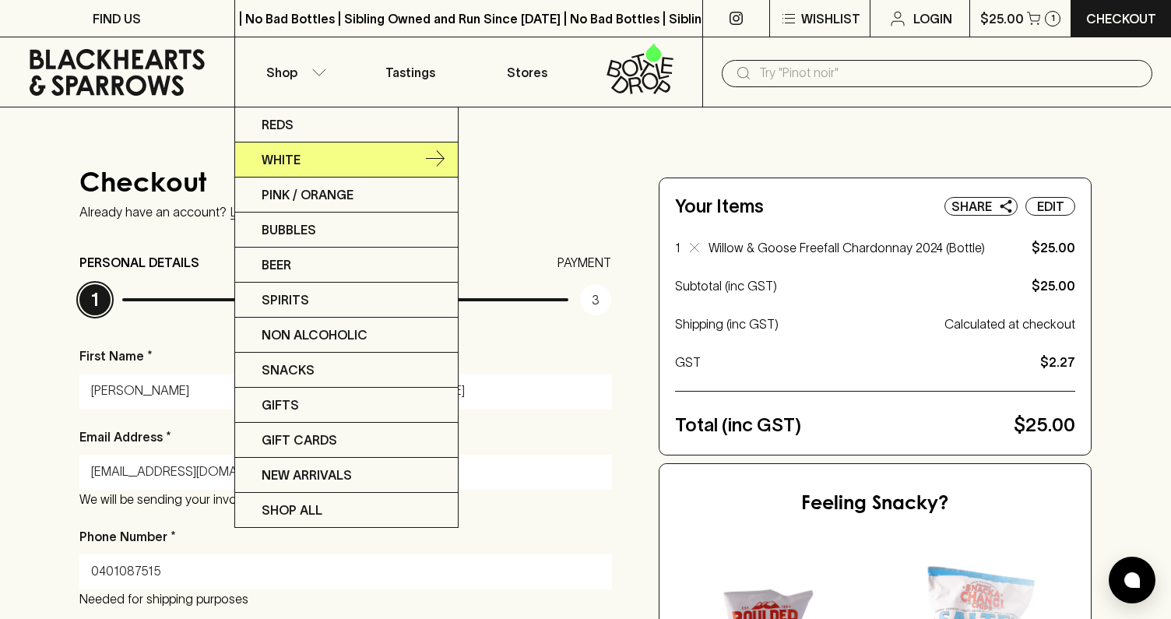
click at [291, 156] on p "White" at bounding box center [281, 159] width 39 height 19
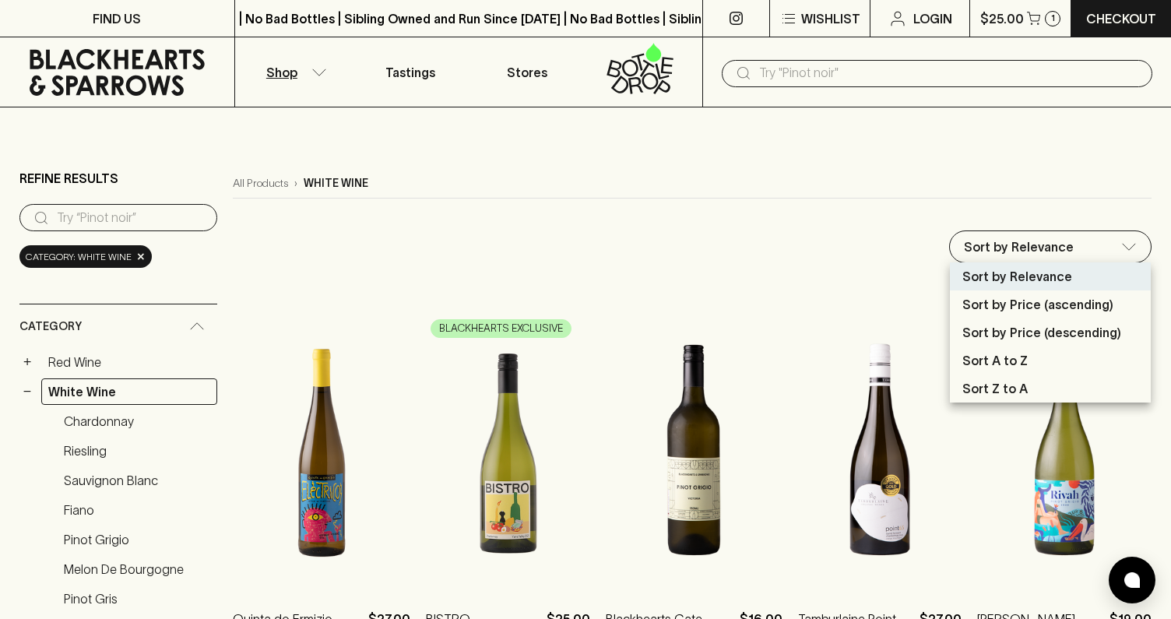
click at [1027, 331] on p "Sort by Price (descending)" at bounding box center [1042, 332] width 159 height 19
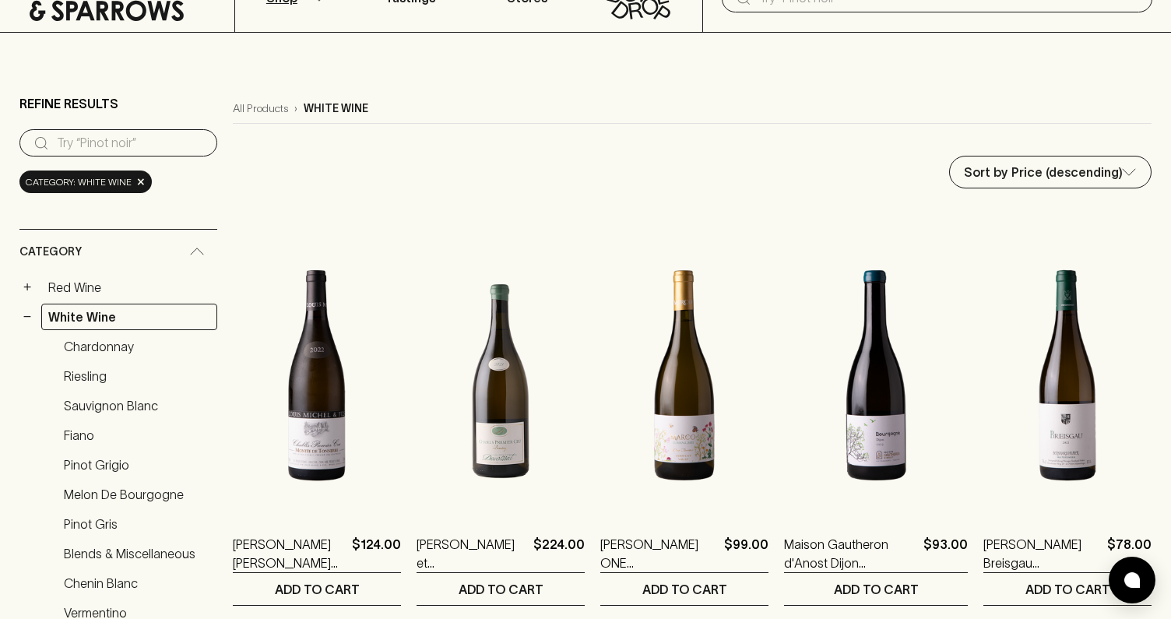
scroll to position [93, 0]
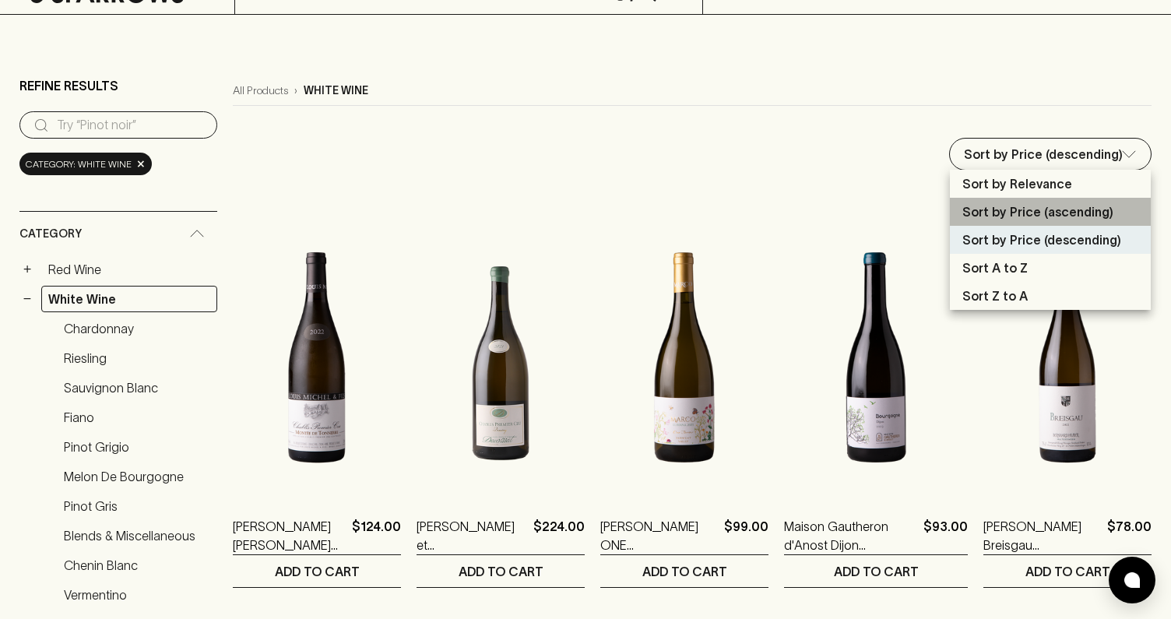
click at [1013, 216] on p "Sort by Price (ascending)" at bounding box center [1038, 211] width 151 height 19
type input "price:asc"
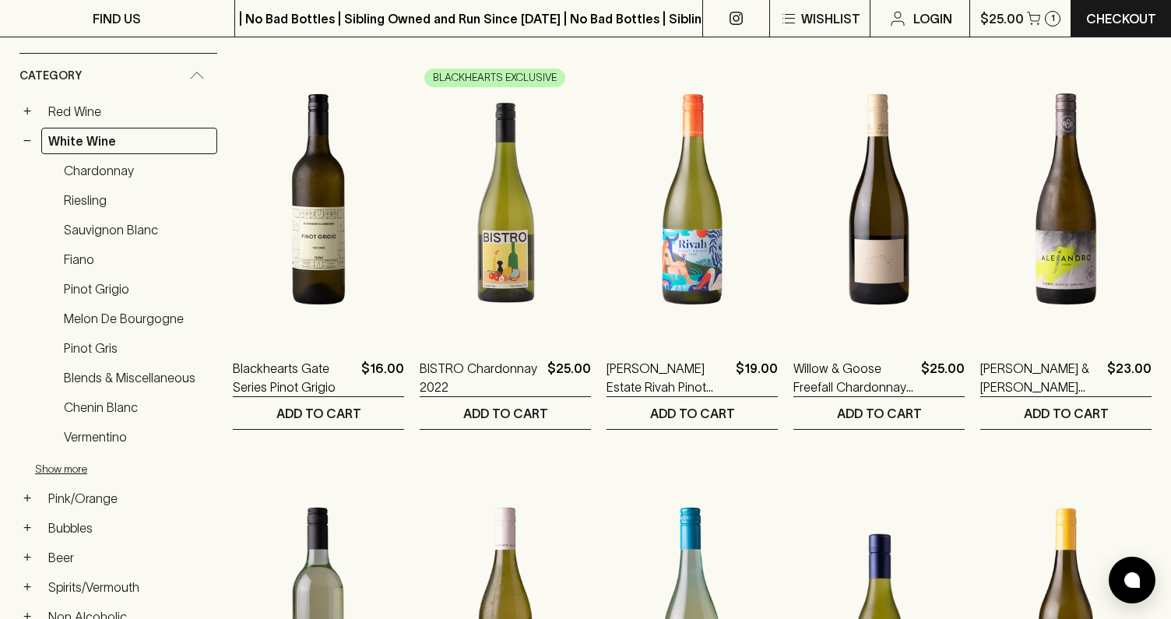
scroll to position [252, 0]
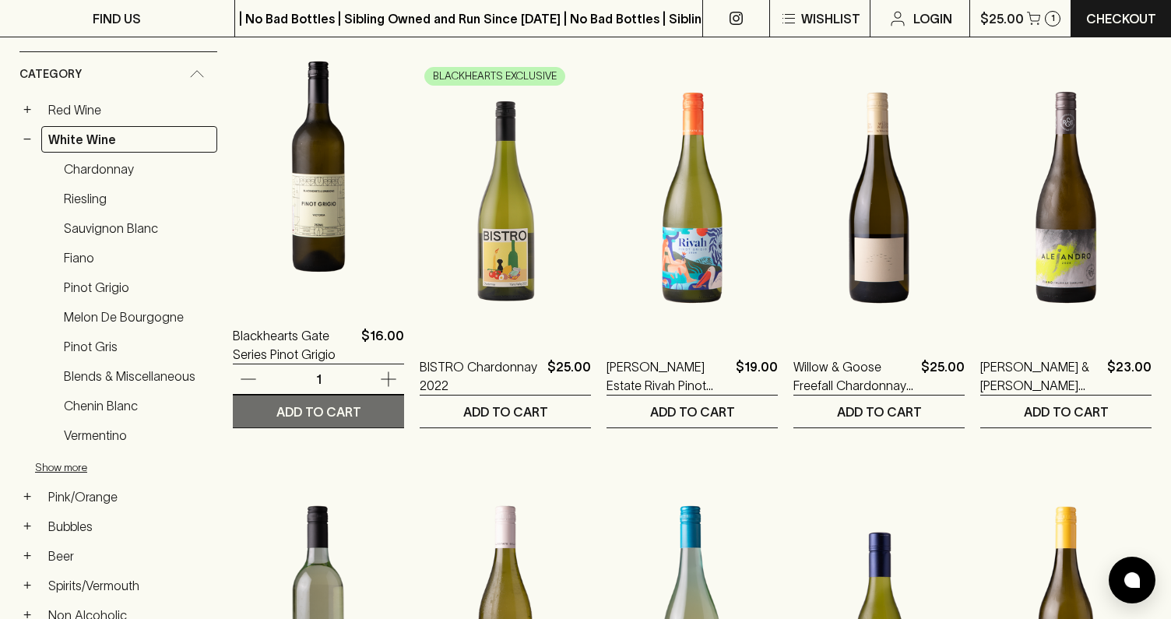
click at [307, 411] on p "ADD TO CART" at bounding box center [318, 412] width 85 height 19
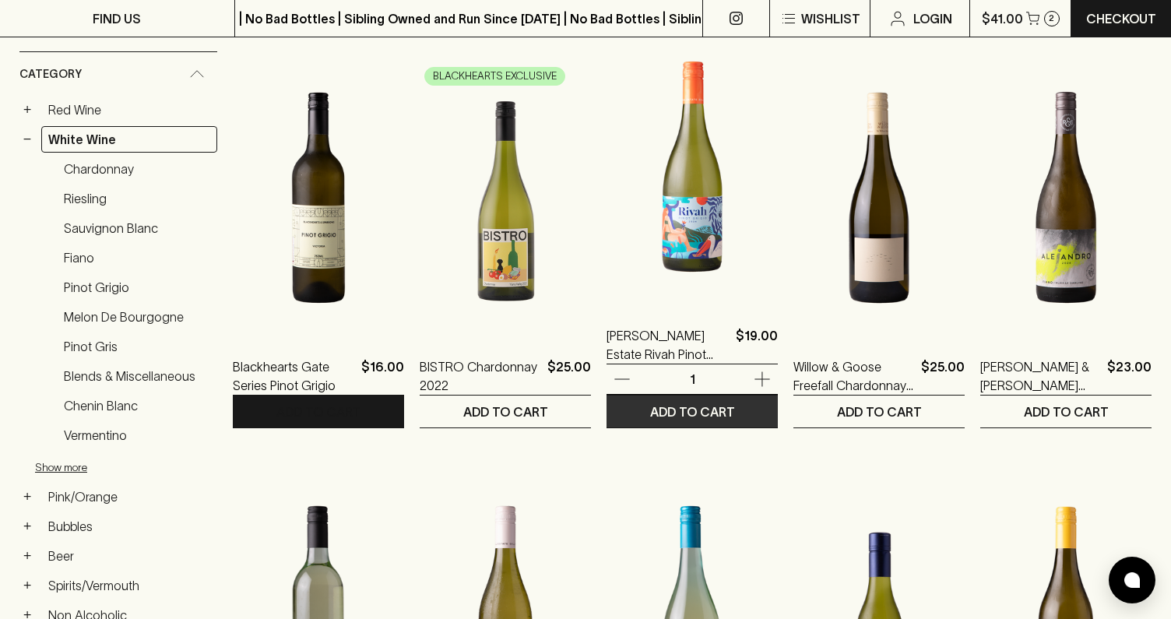
click at [692, 414] on p "ADD TO CART" at bounding box center [692, 412] width 85 height 19
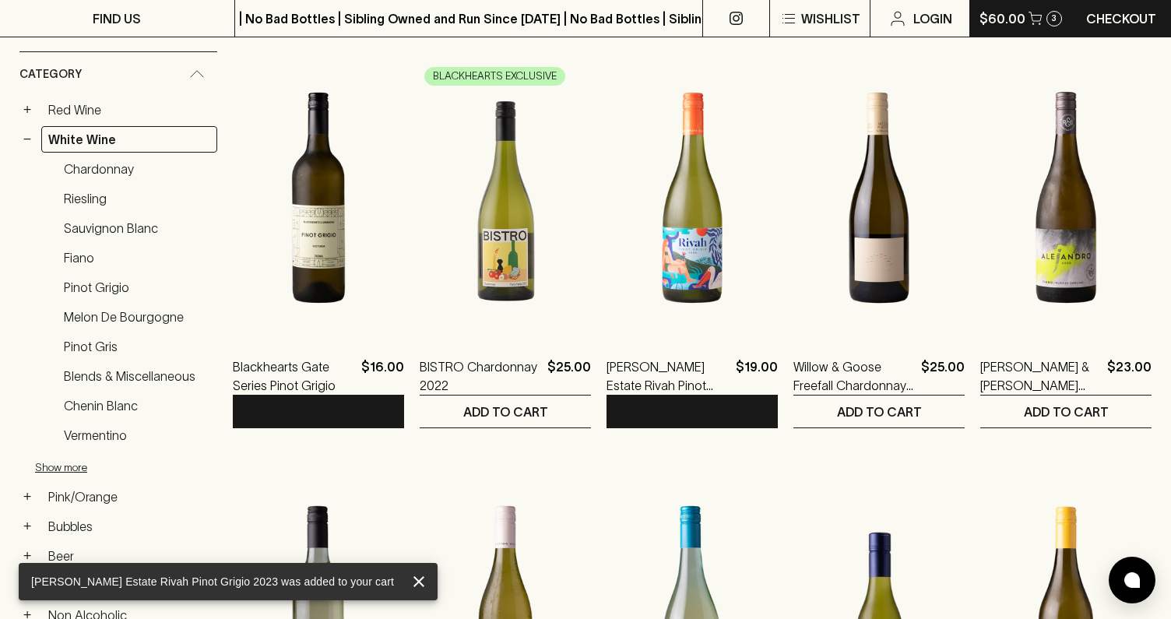
click at [1045, 24] on button "$60.00 3" at bounding box center [1020, 18] width 100 height 37
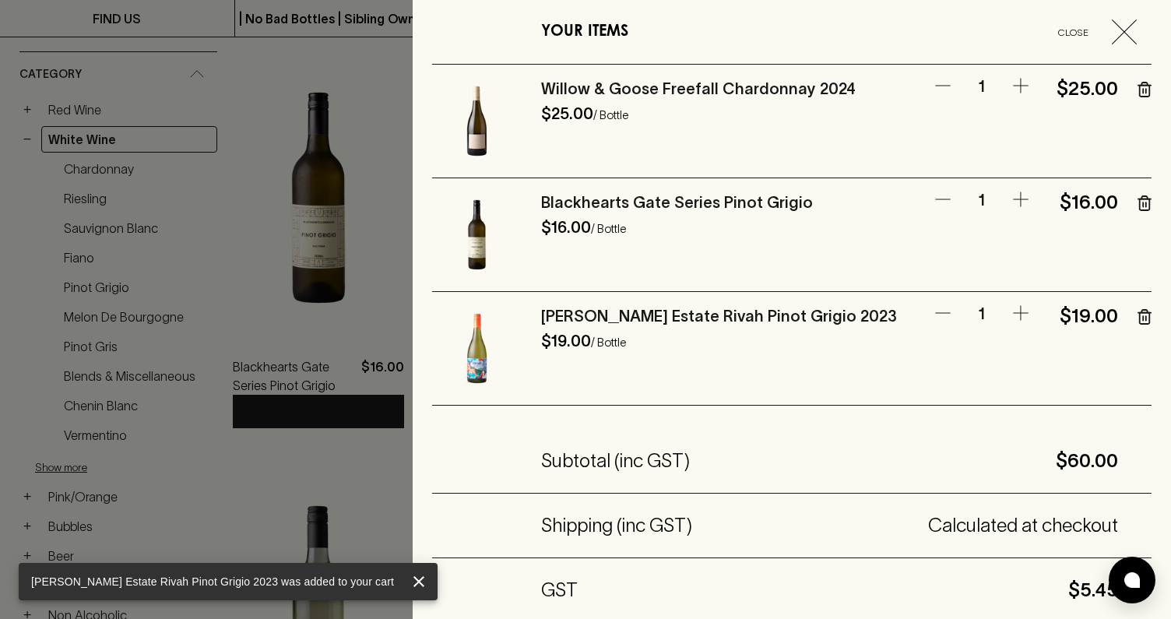
click at [1145, 88] on icon "button" at bounding box center [1145, 90] width 14 height 16
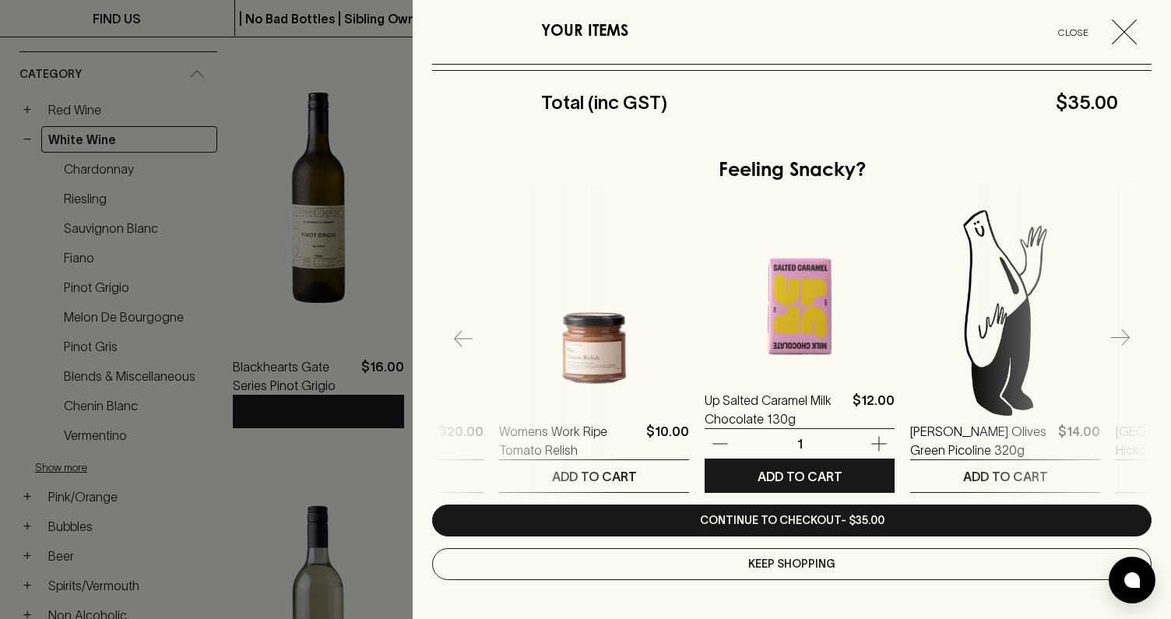
scroll to position [0, 2808]
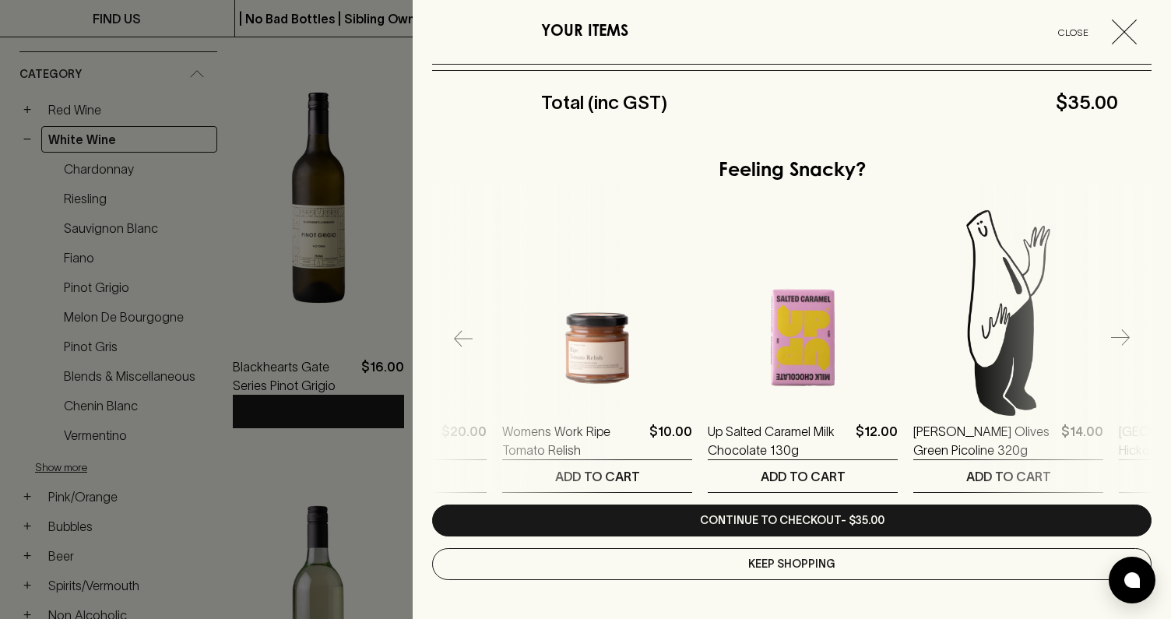
click at [266, 54] on div at bounding box center [585, 309] width 1171 height 619
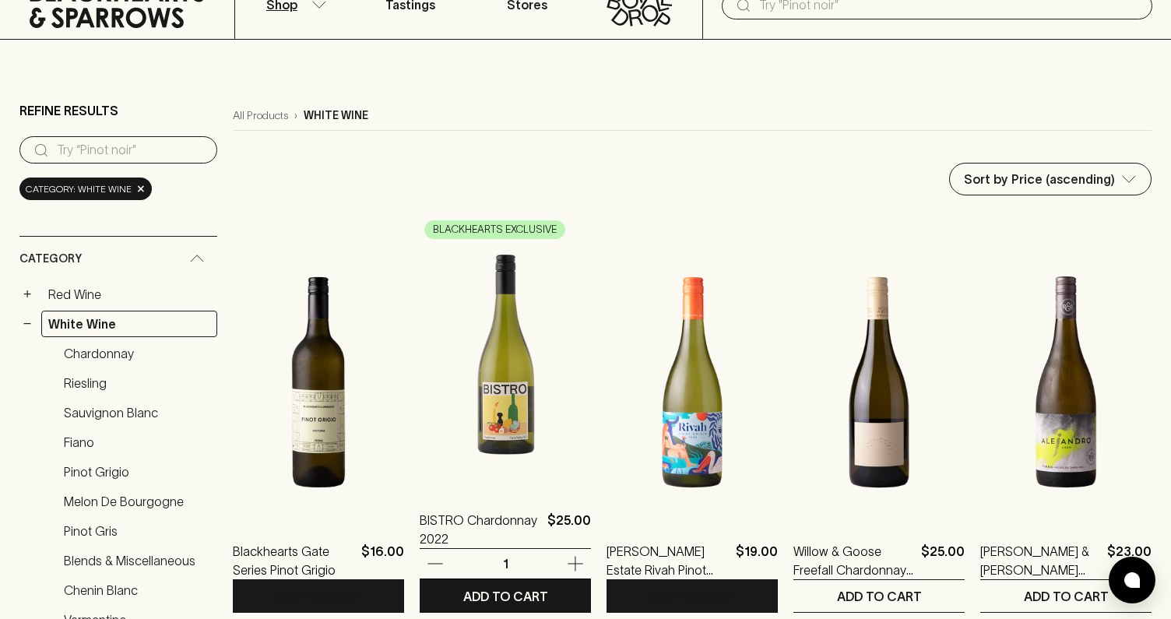
scroll to position [0, 0]
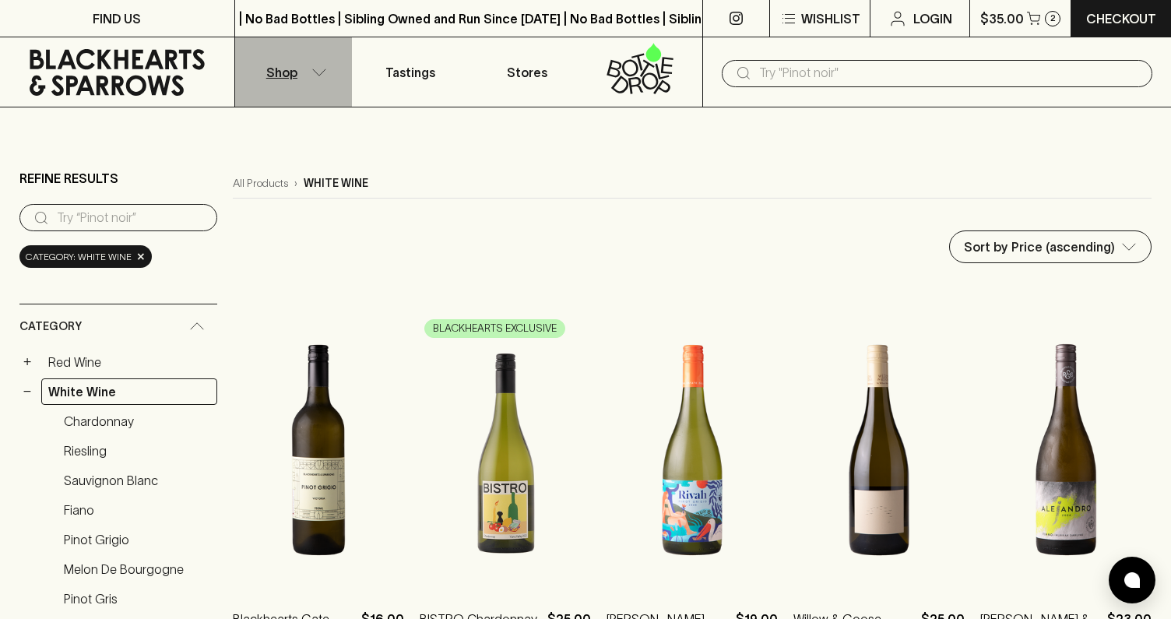
click at [316, 73] on icon "button" at bounding box center [320, 73] width 16 height 8
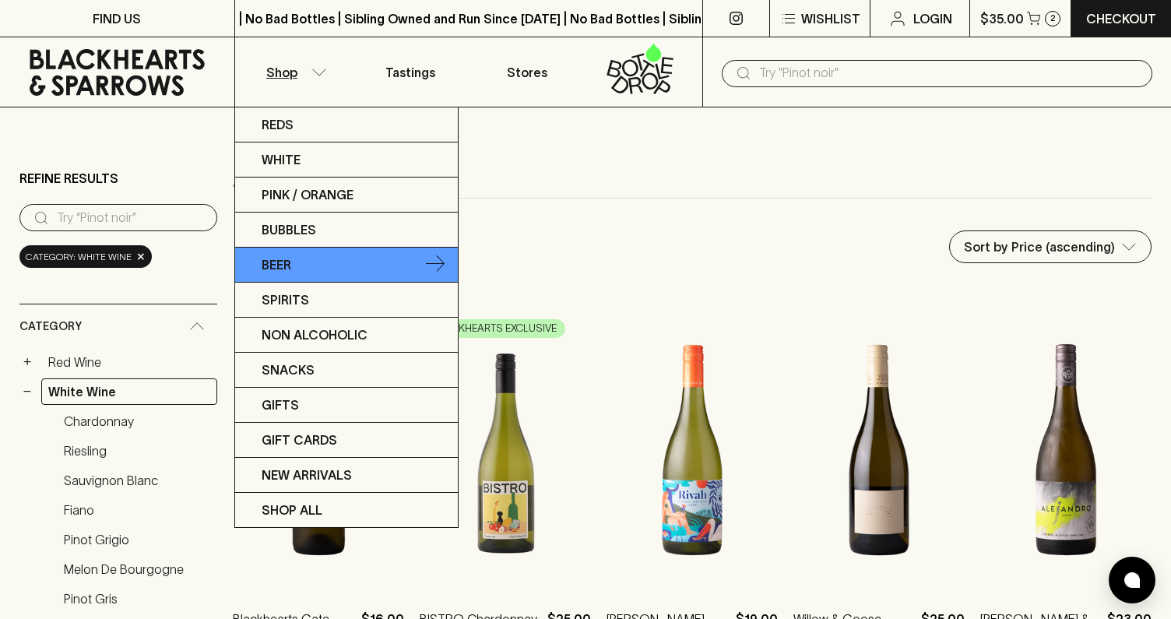
click at [312, 260] on link "Beer" at bounding box center [346, 265] width 223 height 35
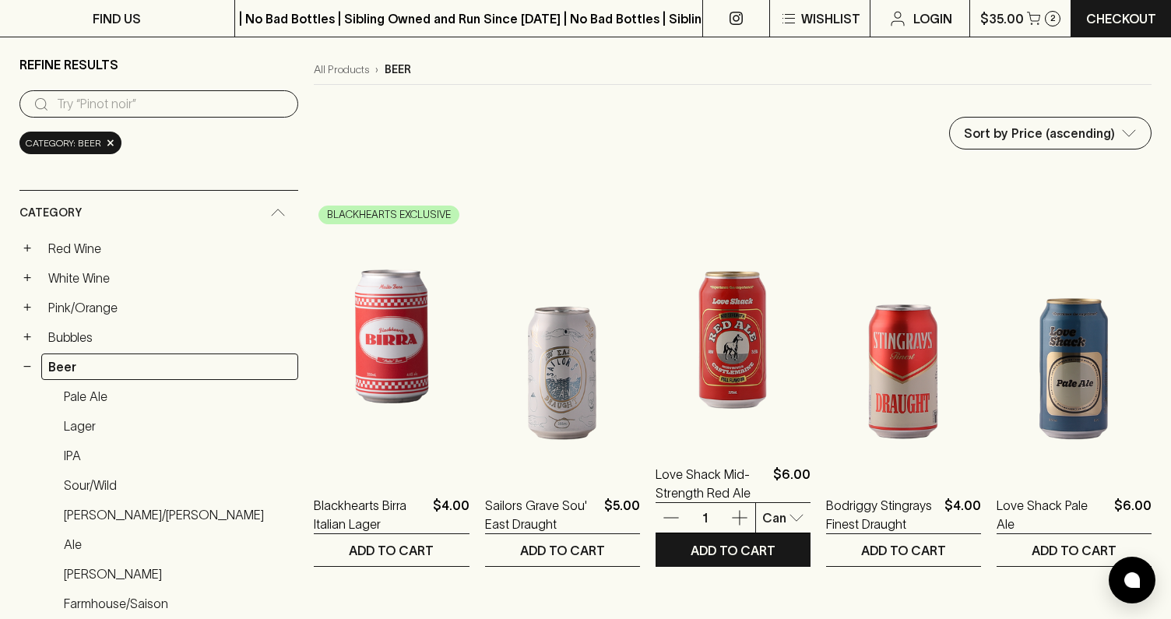
scroll to position [93, 0]
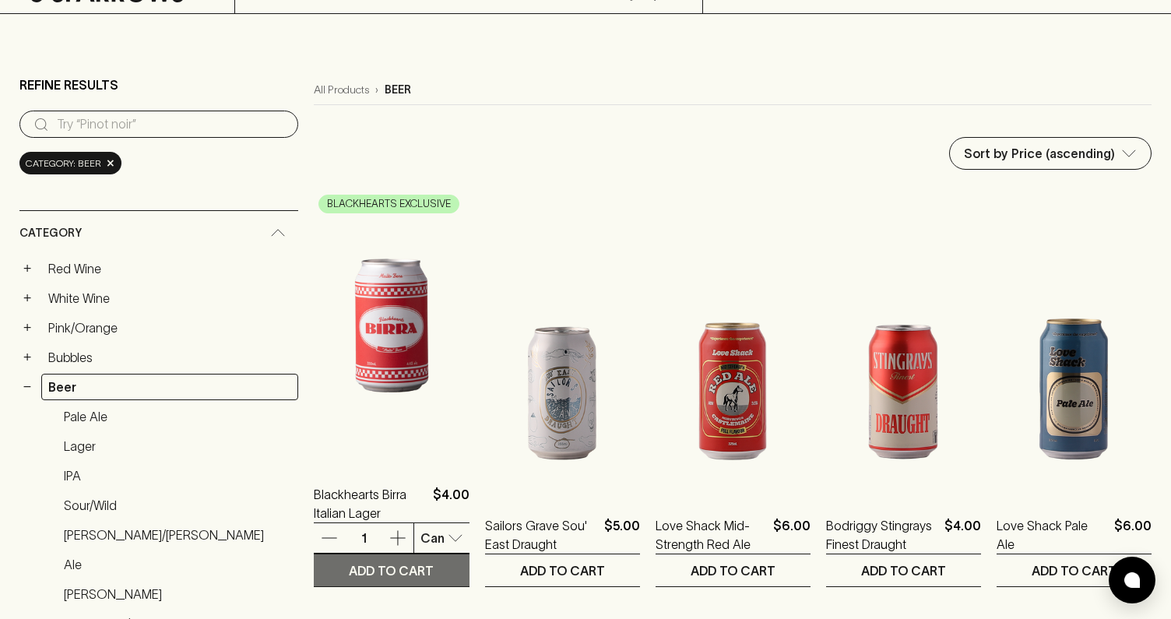
click at [349, 569] on p "ADD TO CART" at bounding box center [391, 571] width 85 height 19
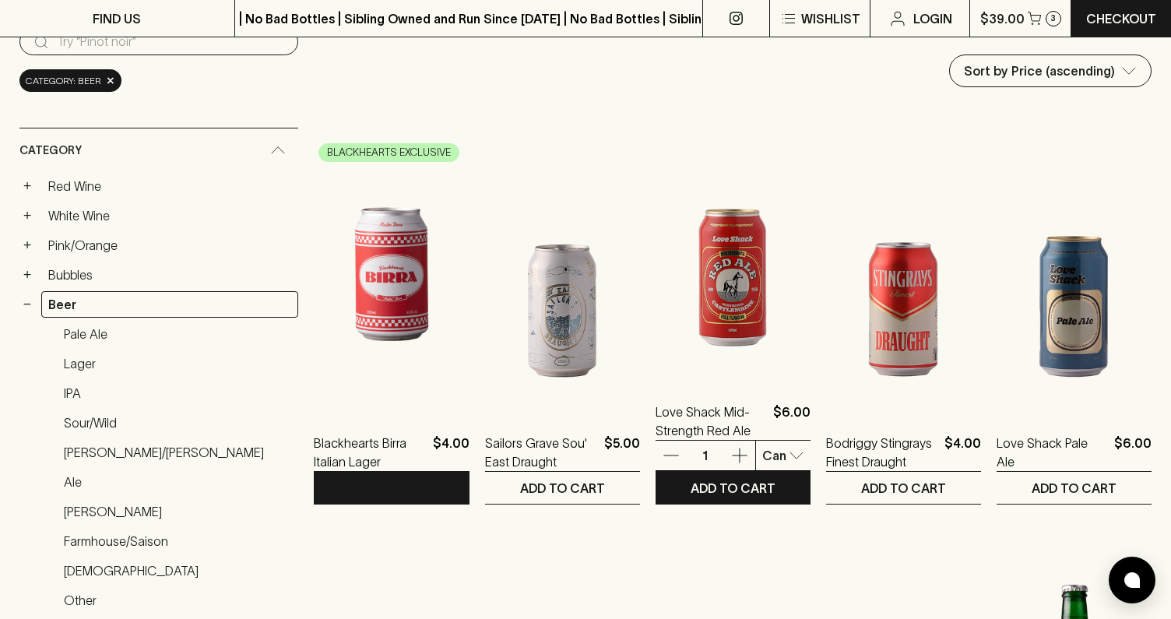
scroll to position [160, 0]
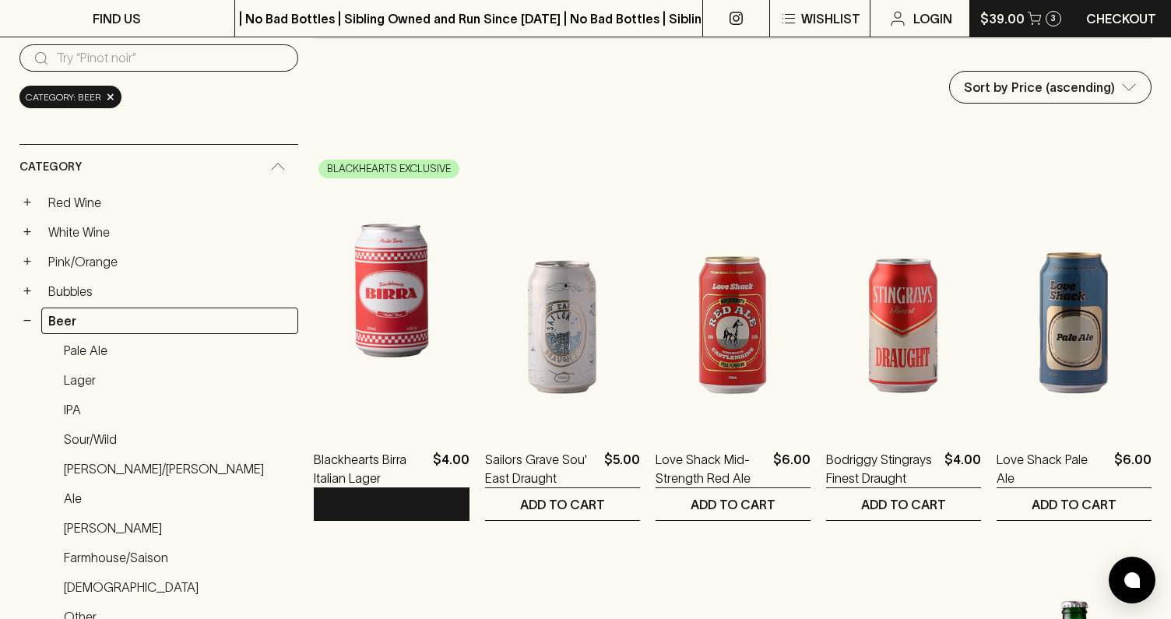
click at [1041, 22] on button "$39.00 3" at bounding box center [1020, 18] width 100 height 37
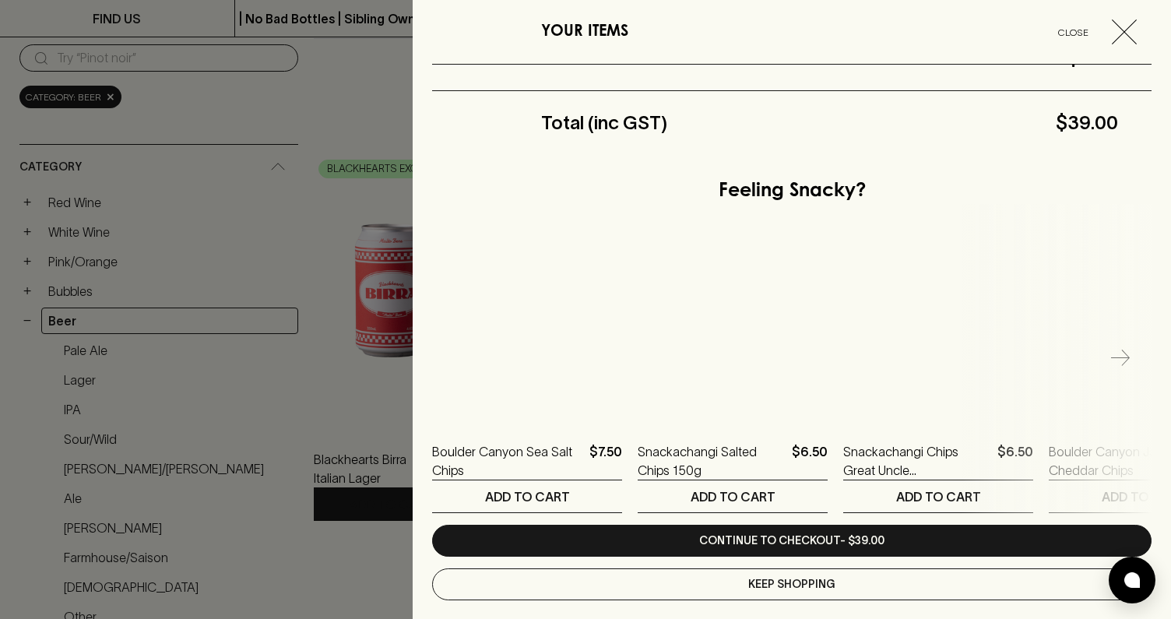
scroll to position [552, 0]
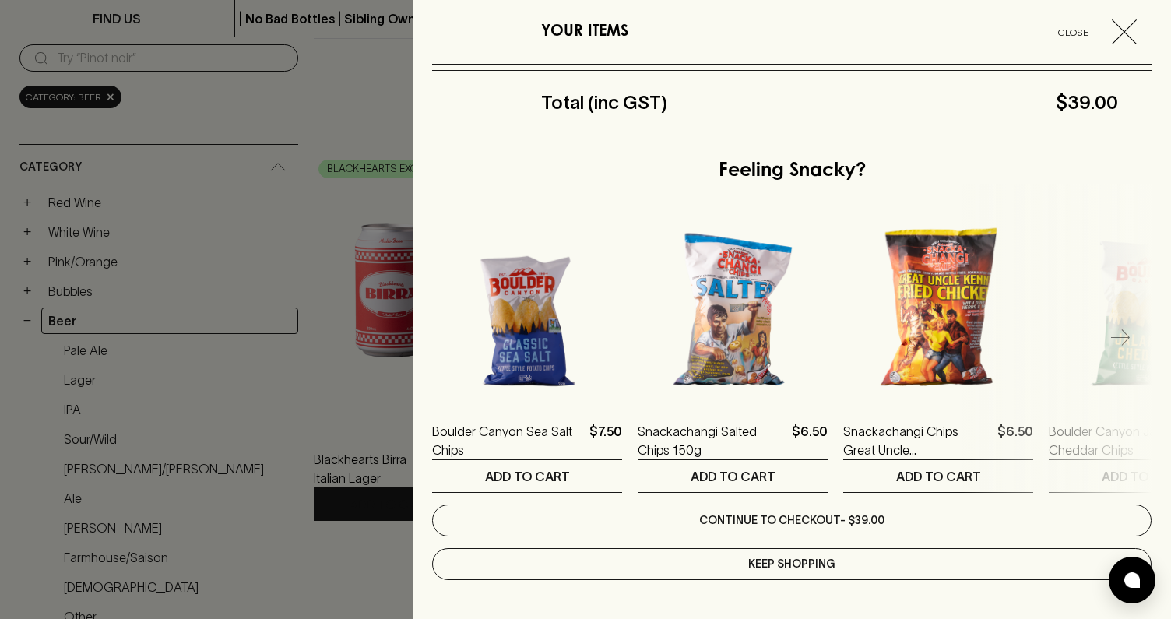
click at [786, 523] on link "Continue to checkout - $39.00" at bounding box center [792, 521] width 720 height 32
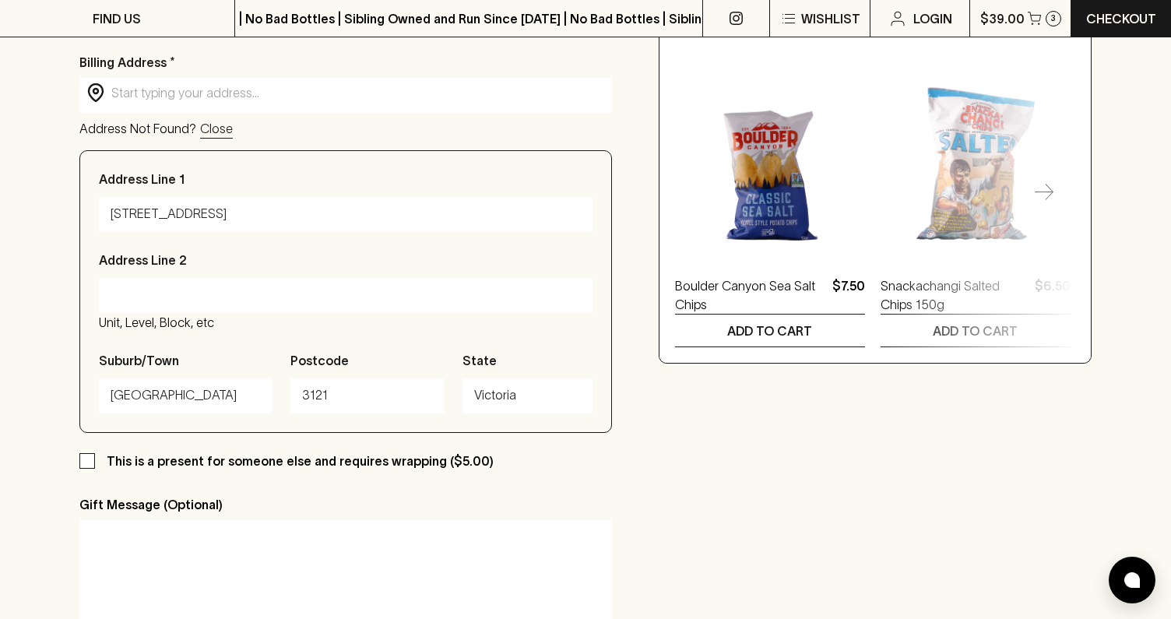
scroll to position [731, 0]
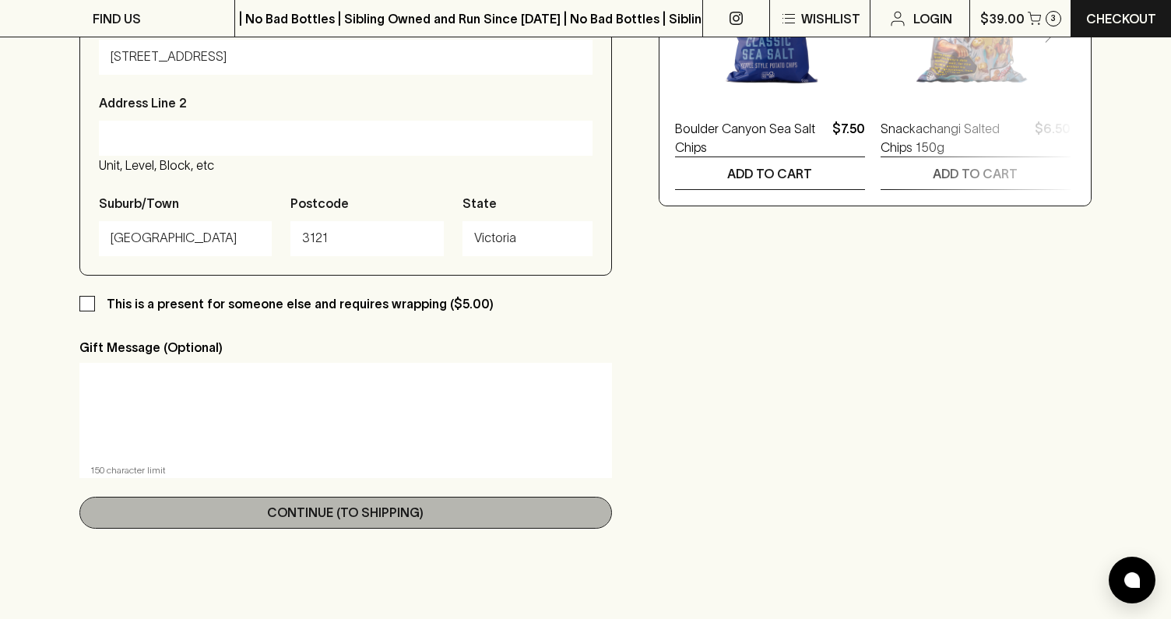
click at [343, 516] on p "Continue (To Shipping)" at bounding box center [345, 512] width 157 height 19
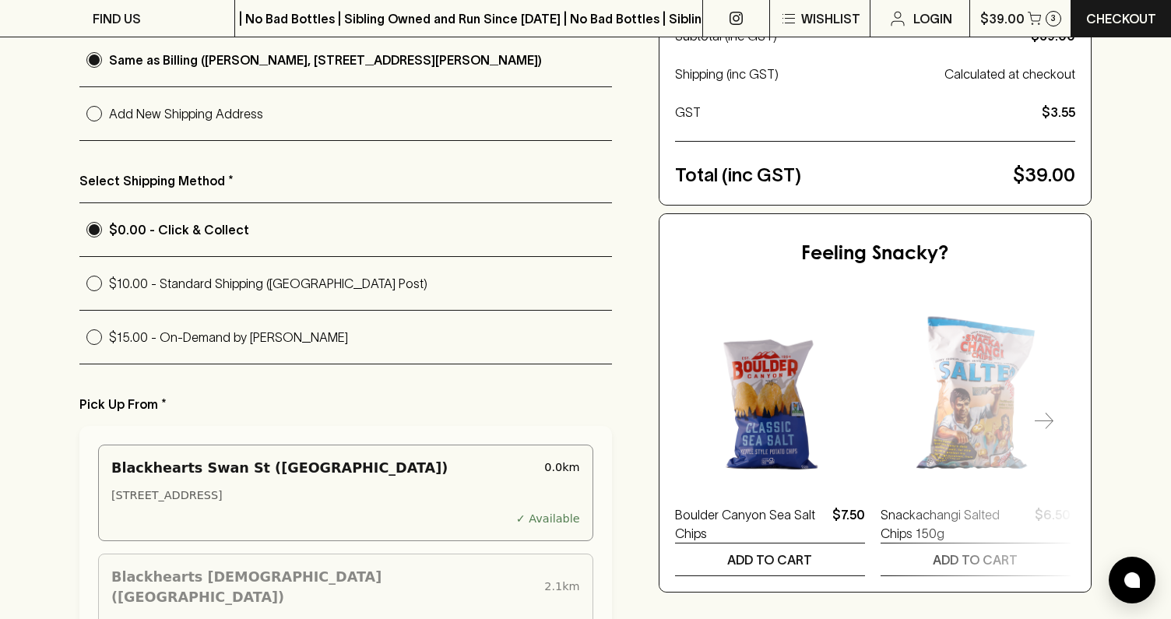
scroll to position [297, 0]
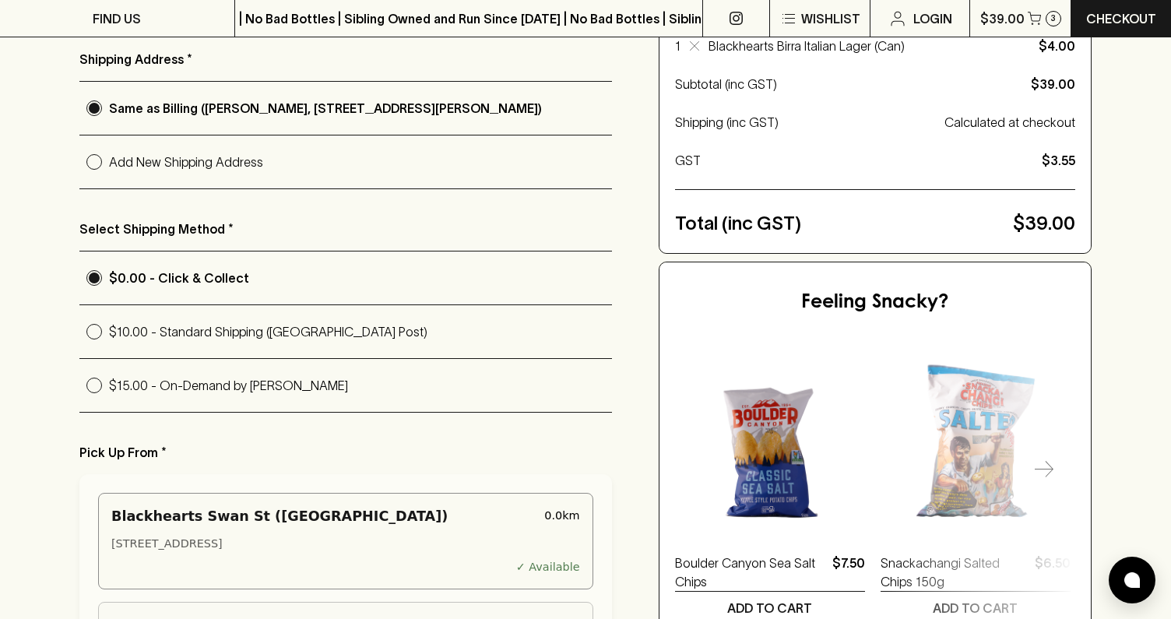
click at [266, 328] on p "$10.00 - Standard Shipping ([GEOGRAPHIC_DATA] Post)" at bounding box center [360, 331] width 503 height 19
click at [109, 328] on input "$10.00 - Standard Shipping ([GEOGRAPHIC_DATA] Post)" at bounding box center [94, 332] width 30 height 30
radio input "true"
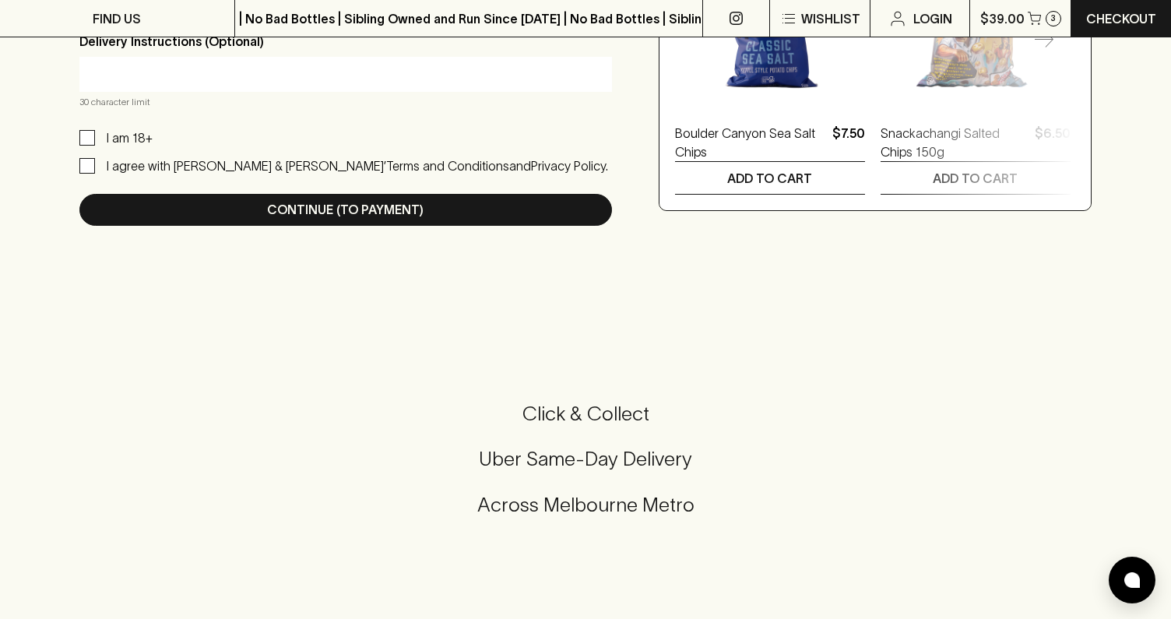
scroll to position [707, 0]
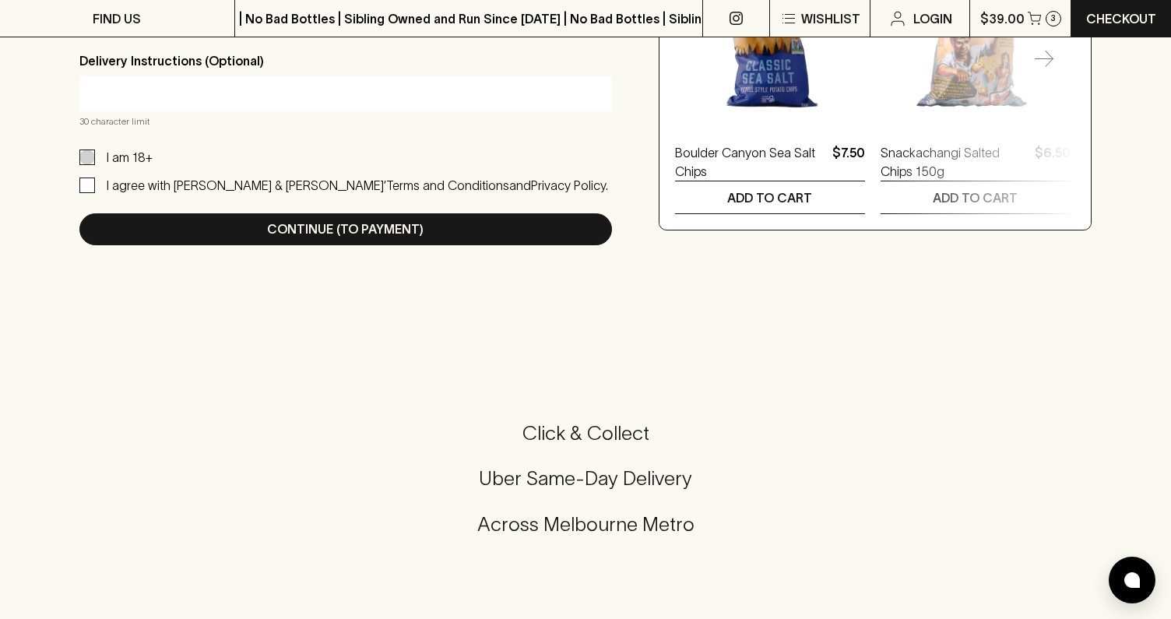
click at [90, 154] on input "I am 18+" at bounding box center [87, 158] width 16 height 16
checkbox input "true"
click at [90, 192] on label "I agree with [PERSON_NAME] & [PERSON_NAME]’ Terms and Conditions and Privacy Po…" at bounding box center [343, 185] width 529 height 19
click at [90, 192] on input "I agree with [PERSON_NAME] & [PERSON_NAME]’ Terms and Conditions and Privacy Po…" at bounding box center [87, 186] width 16 height 16
checkbox input "true"
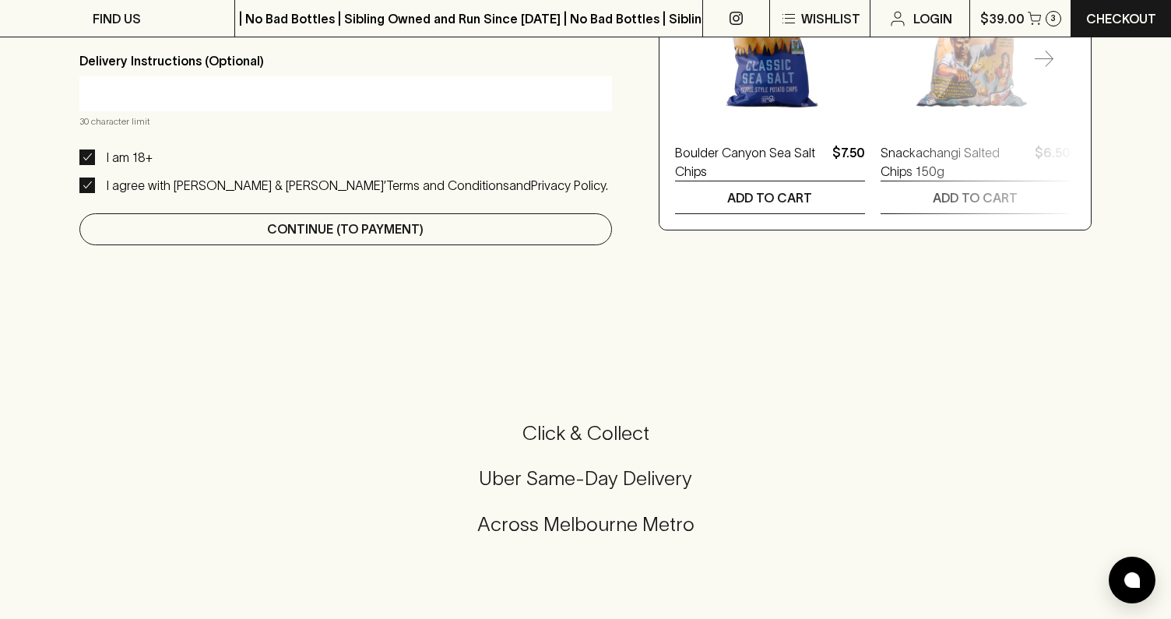
click at [328, 230] on p "Continue (To Payment)" at bounding box center [345, 229] width 157 height 19
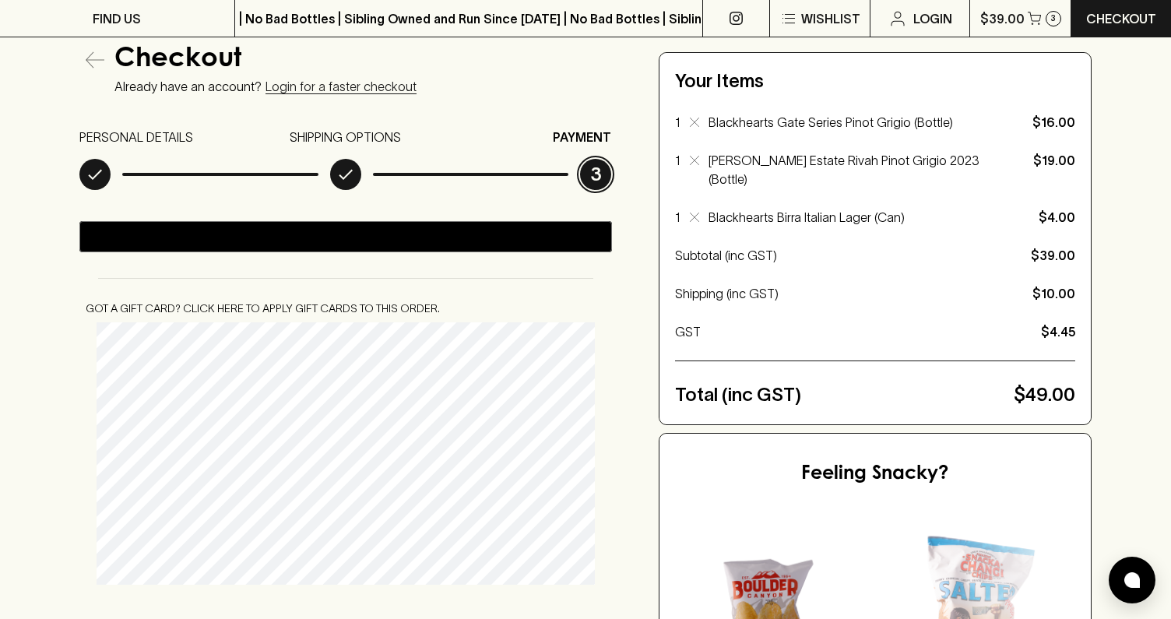
scroll to position [148, 0]
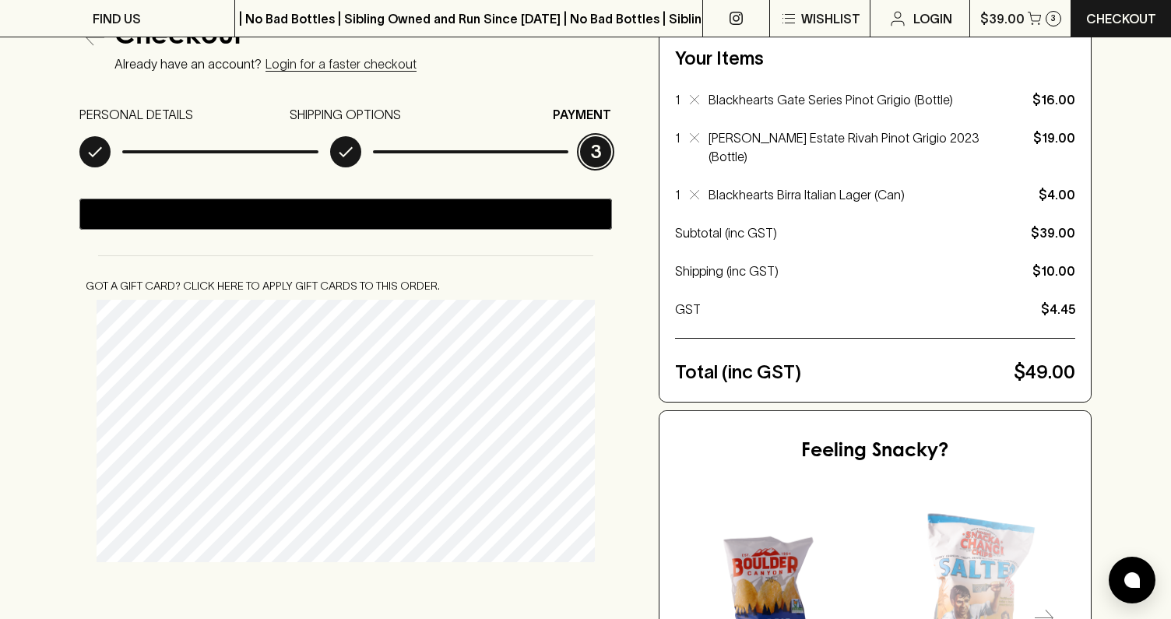
click at [234, 287] on button "Got a gift card? Click here to apply gift cards to this order." at bounding box center [262, 286] width 367 height 29
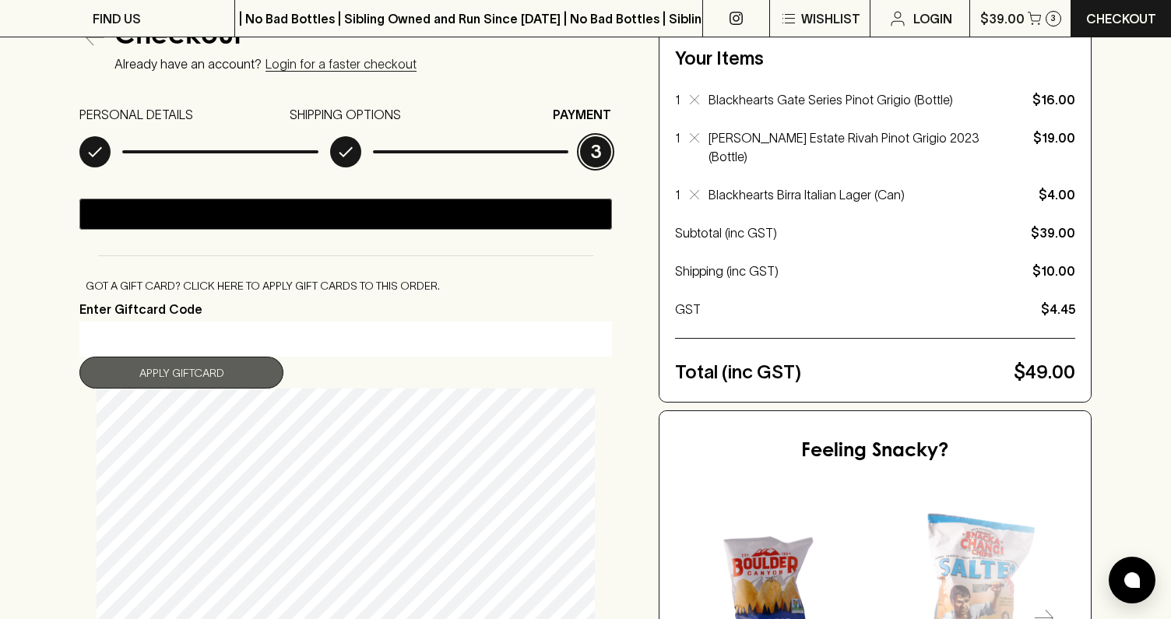
click at [191, 369] on button "Apply Giftcard" at bounding box center [181, 373] width 204 height 32
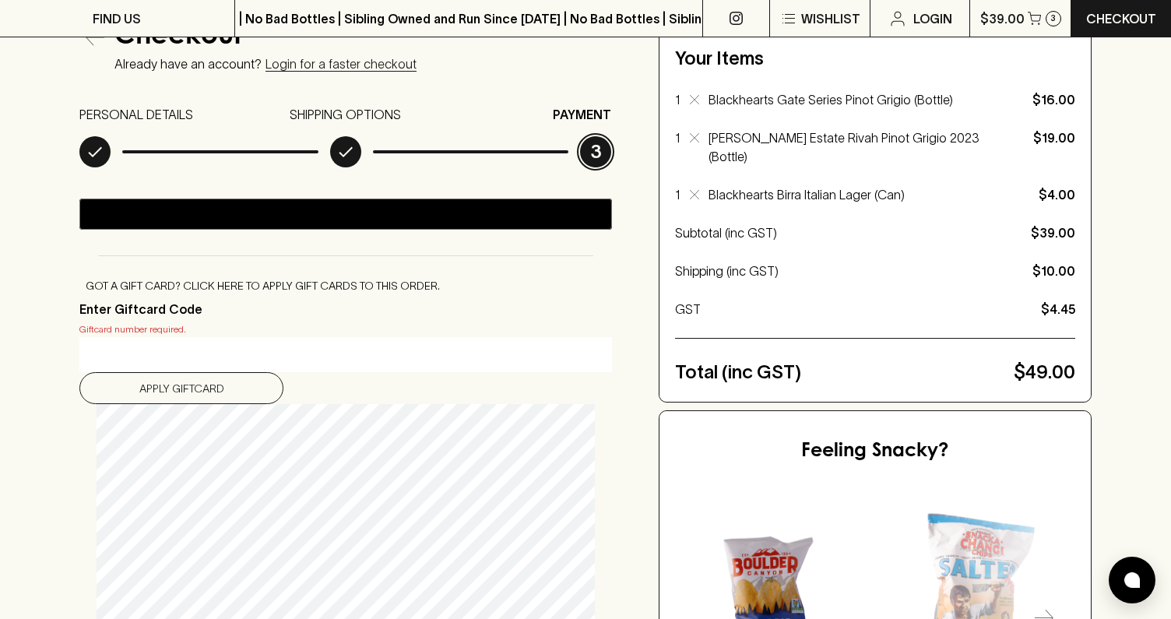
click at [172, 344] on input "Enter Giftcard Code" at bounding box center [345, 355] width 509 height 25
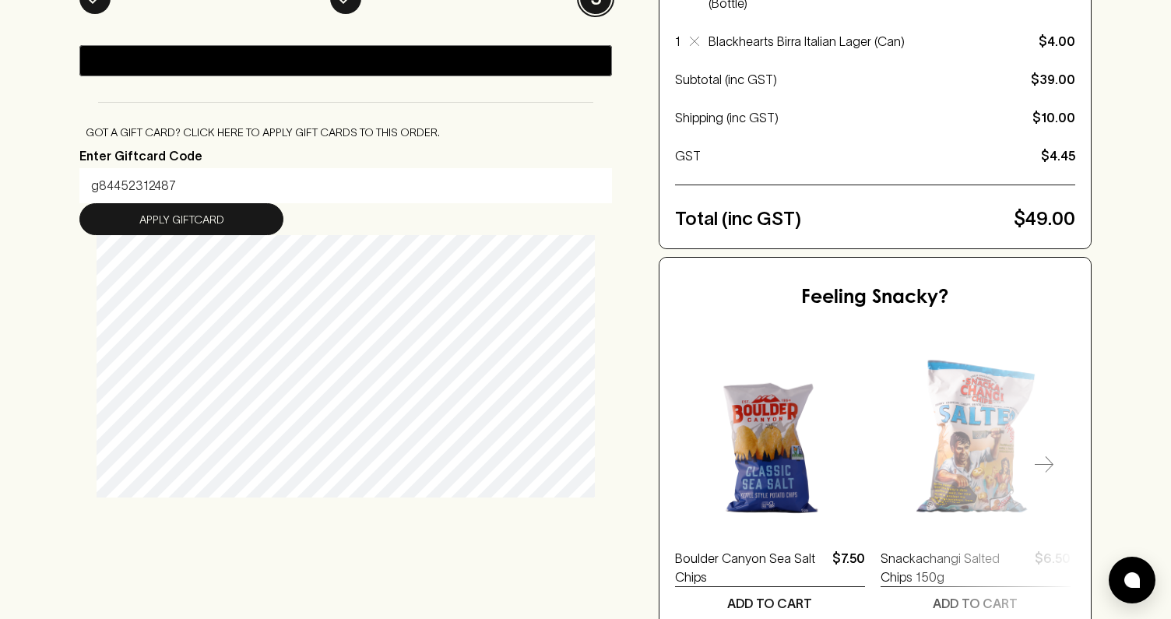
scroll to position [0, 0]
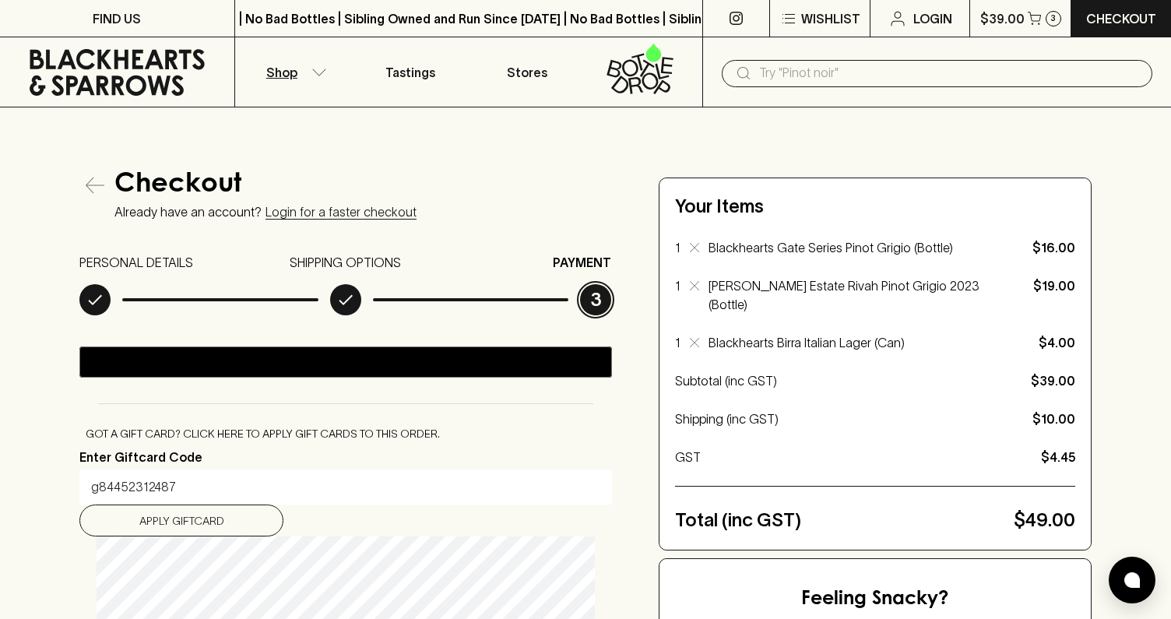
type input "g84452312487"
click at [291, 72] on p "Shop" at bounding box center [281, 72] width 31 height 19
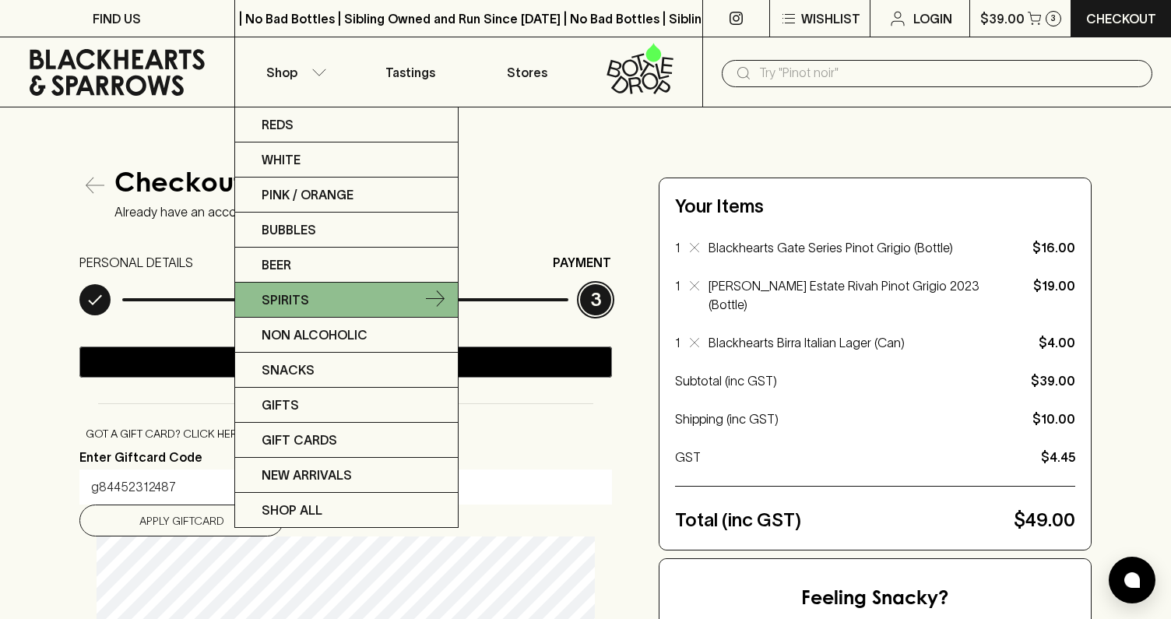
click at [340, 296] on link "Spirits" at bounding box center [346, 300] width 223 height 35
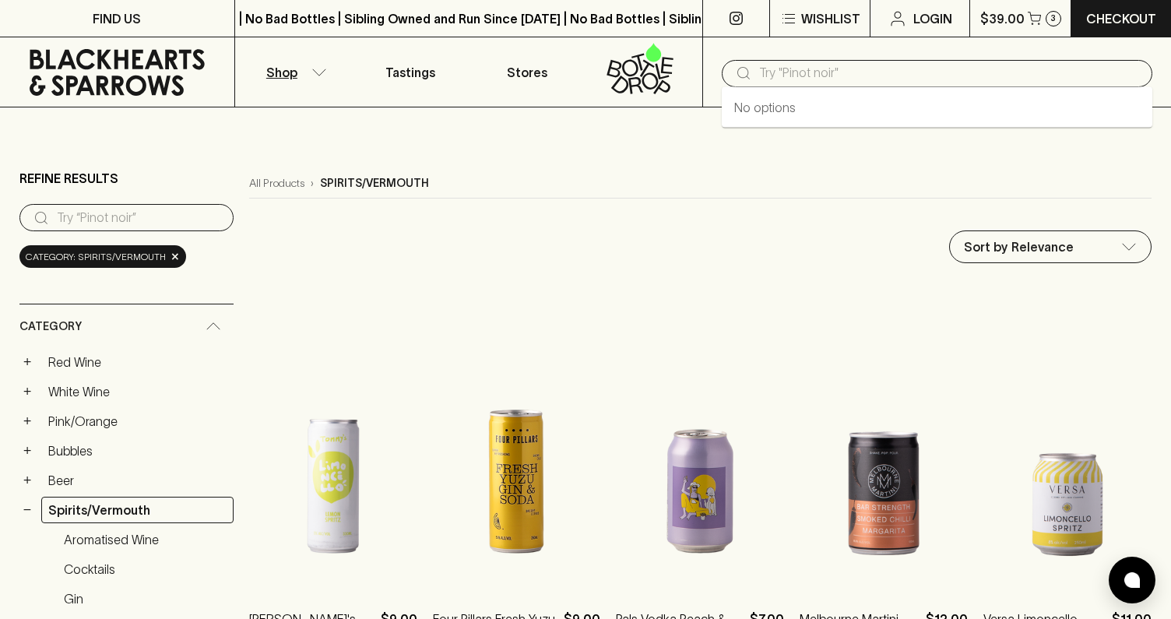
click at [777, 82] on input "text" at bounding box center [949, 73] width 381 height 25
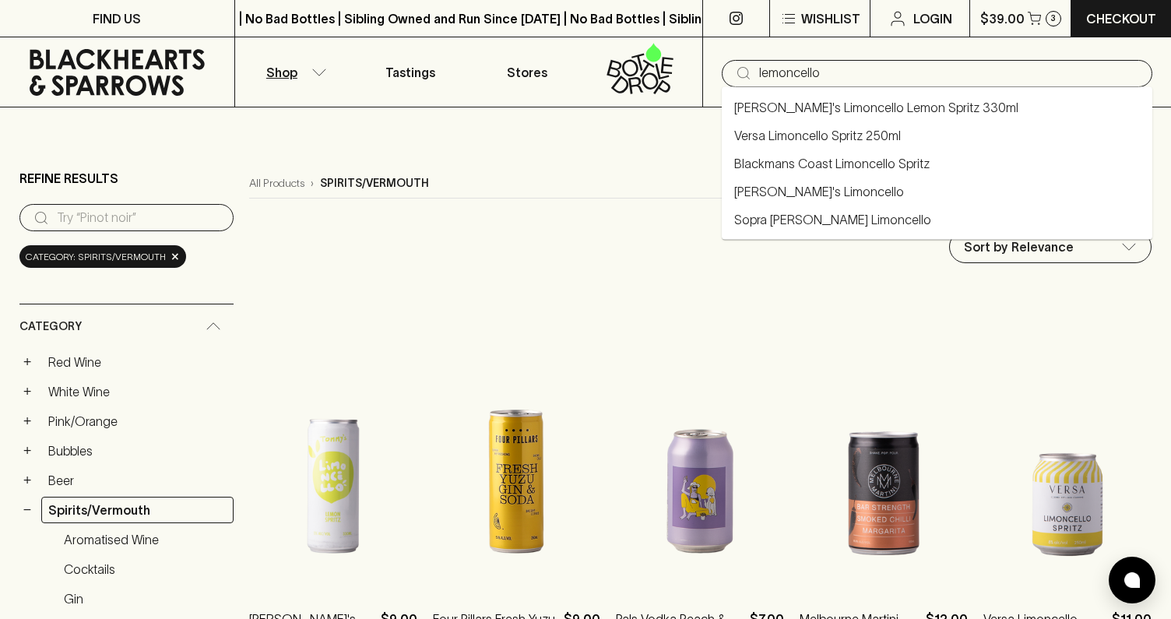
click at [766, 76] on input "lemoncello" at bounding box center [949, 73] width 381 height 25
type input "limoncello"
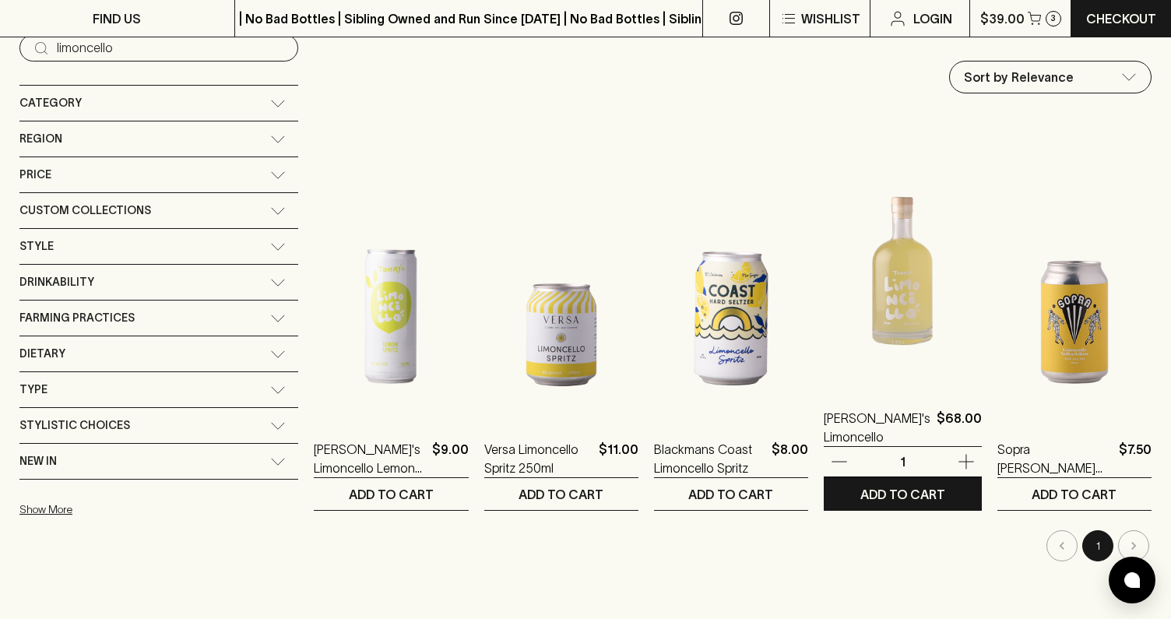
scroll to position [171, 0]
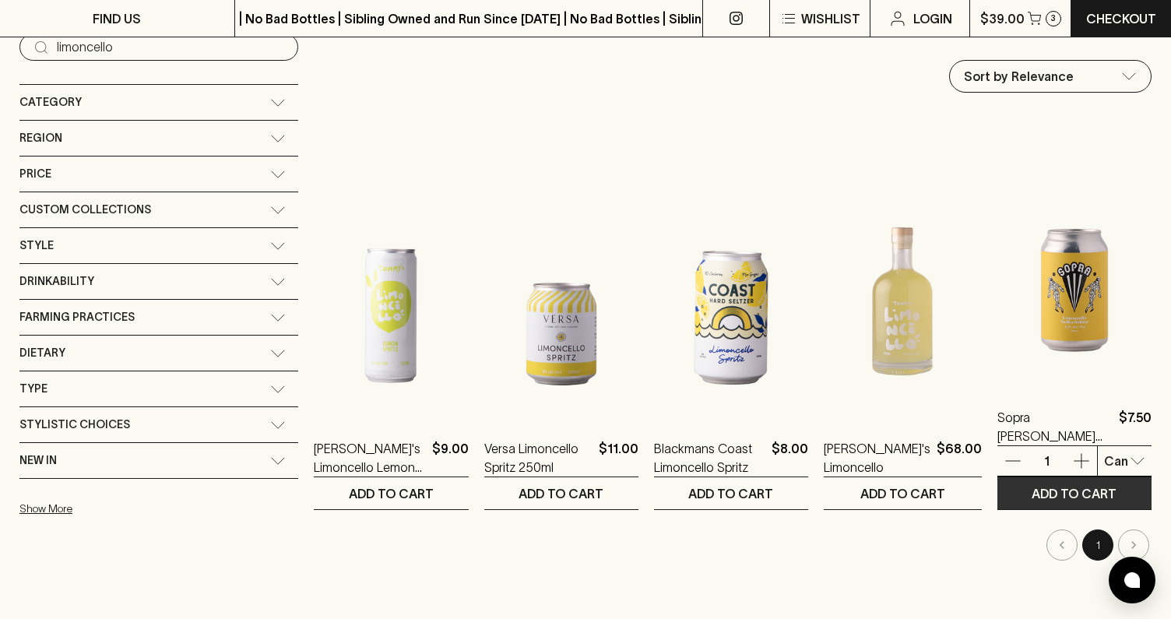
click at [1057, 491] on p "ADD TO CART" at bounding box center [1074, 493] width 85 height 19
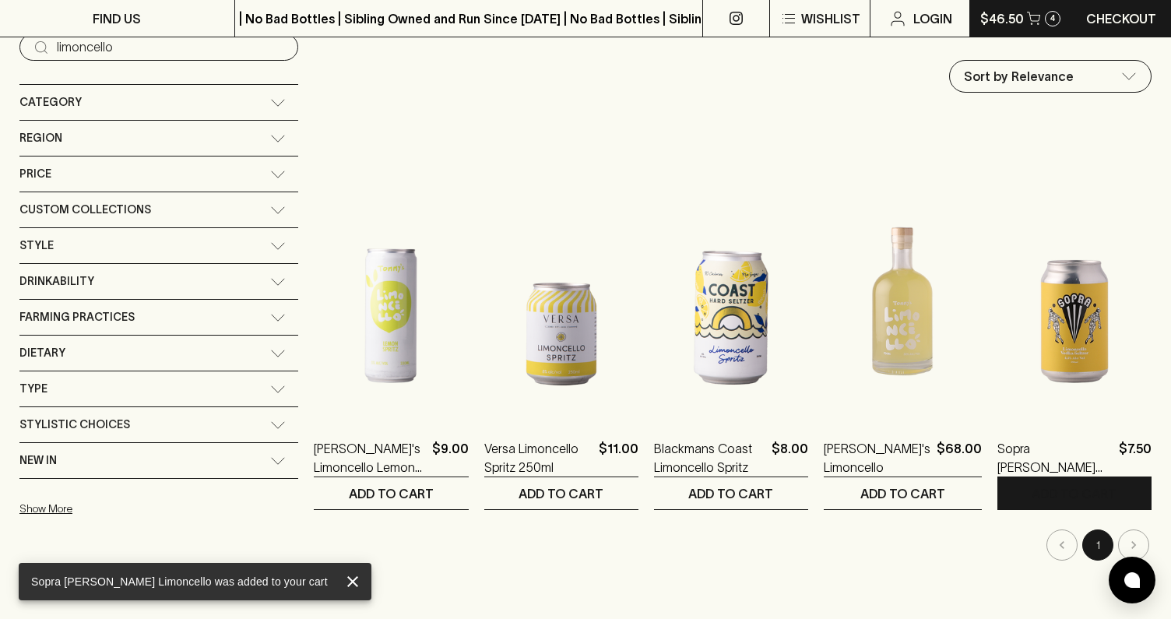
click at [1051, 22] on p "4" at bounding box center [1053, 18] width 5 height 9
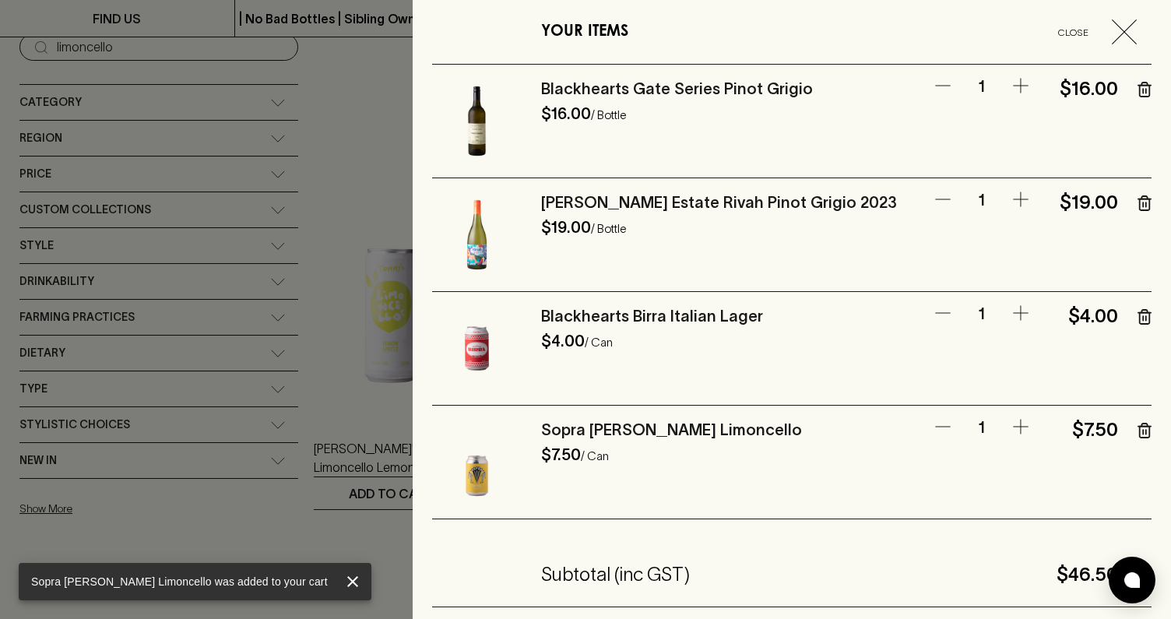
click at [1143, 315] on icon "button" at bounding box center [1145, 317] width 14 height 16
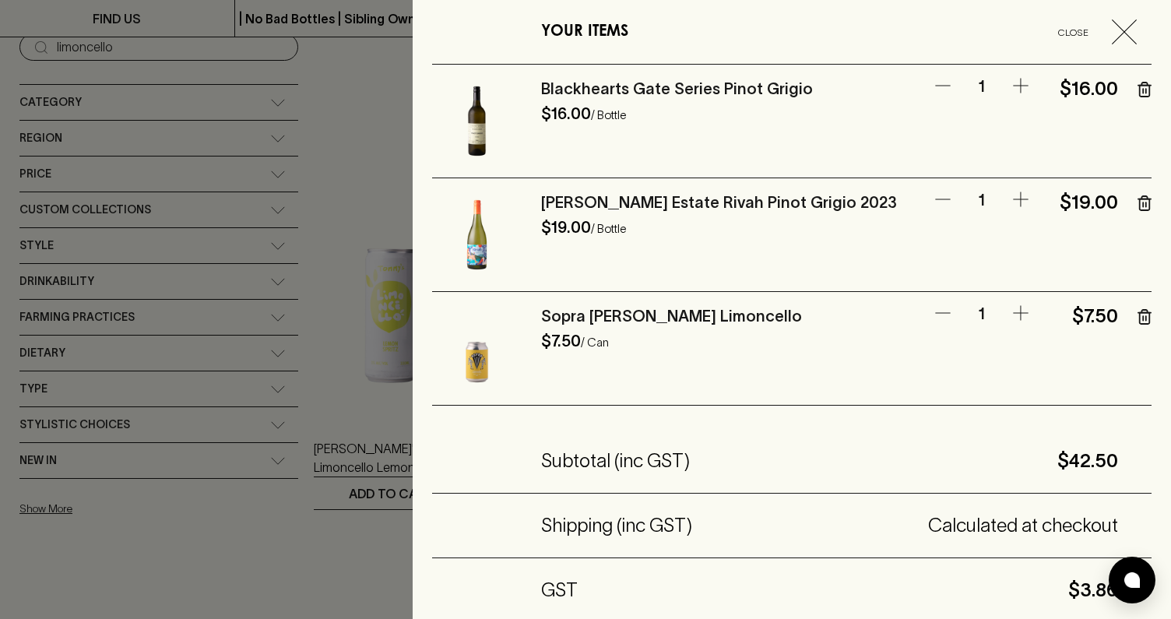
click at [1146, 206] on icon "button" at bounding box center [1146, 204] width 0 height 4
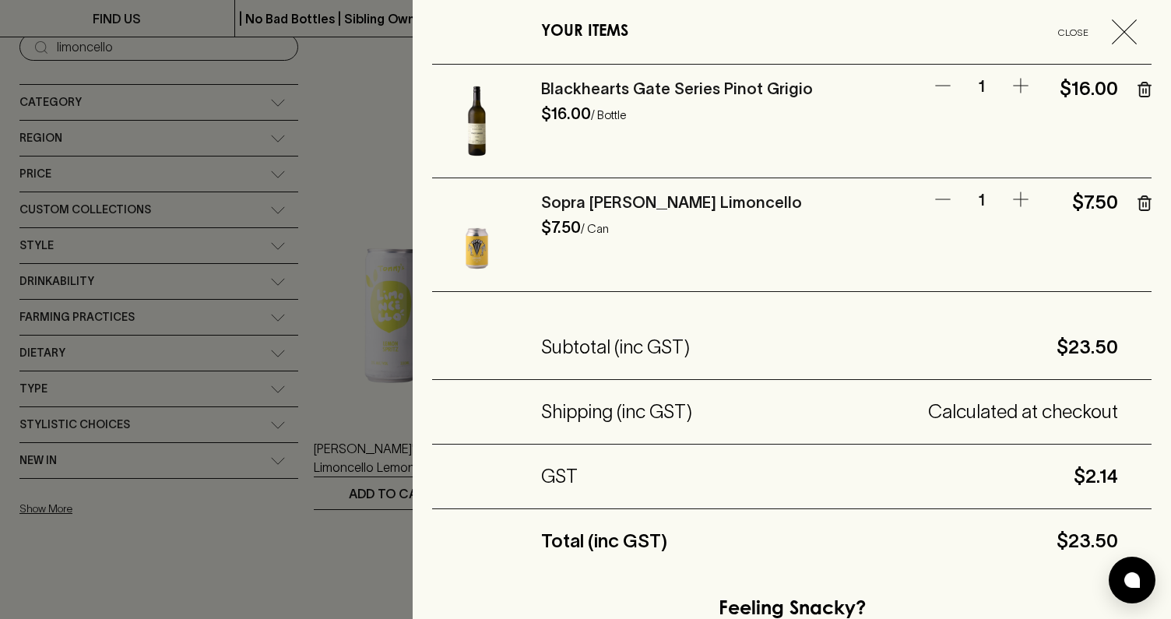
click at [314, 143] on div at bounding box center [585, 309] width 1171 height 619
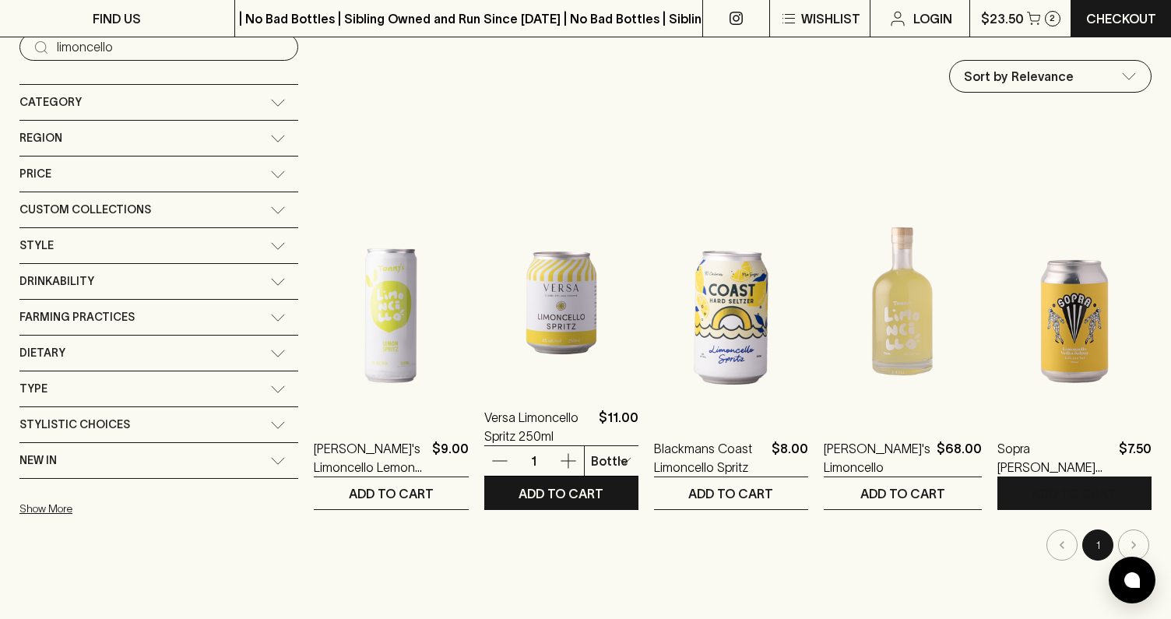
scroll to position [0, 0]
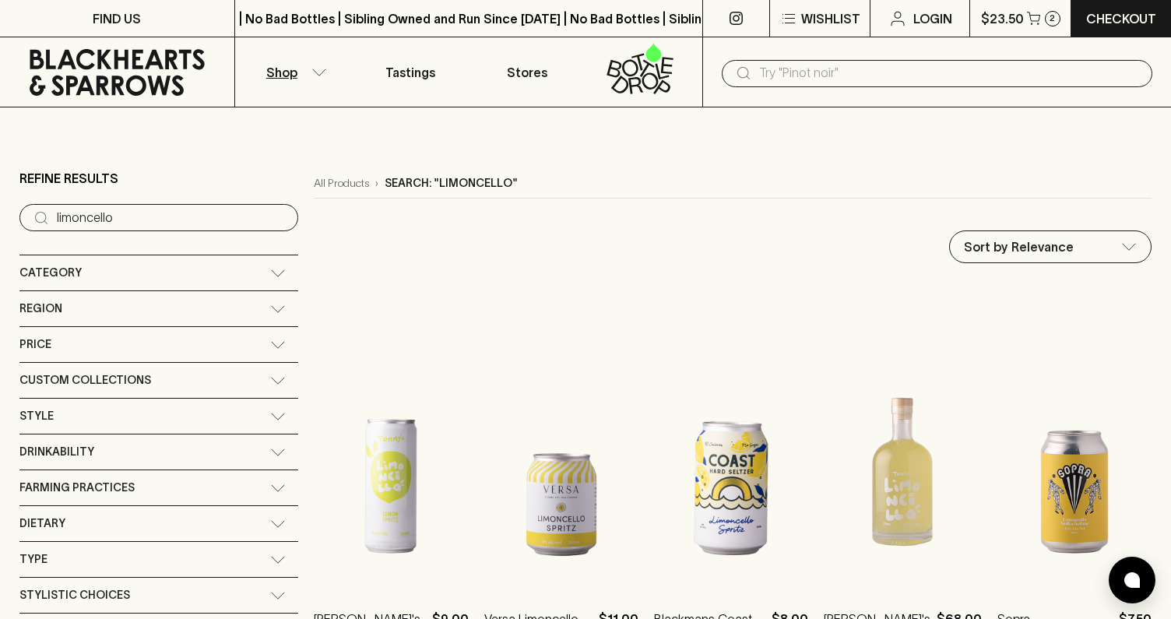
click at [299, 83] on button "Shop" at bounding box center [293, 71] width 117 height 69
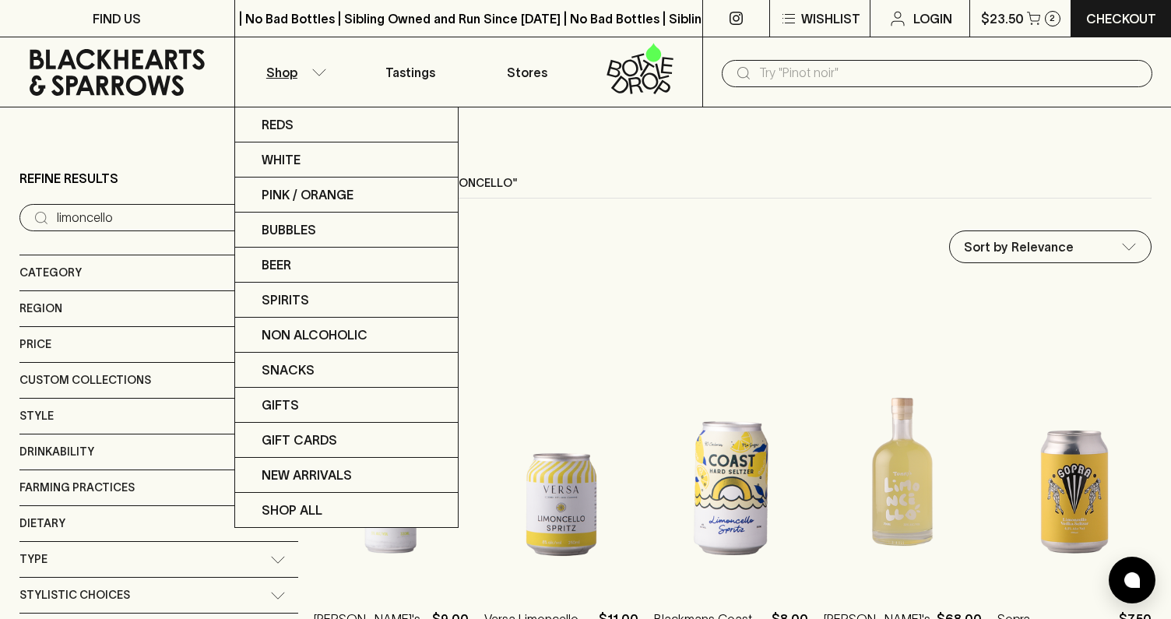
click at [1049, 19] on div at bounding box center [585, 309] width 1171 height 619
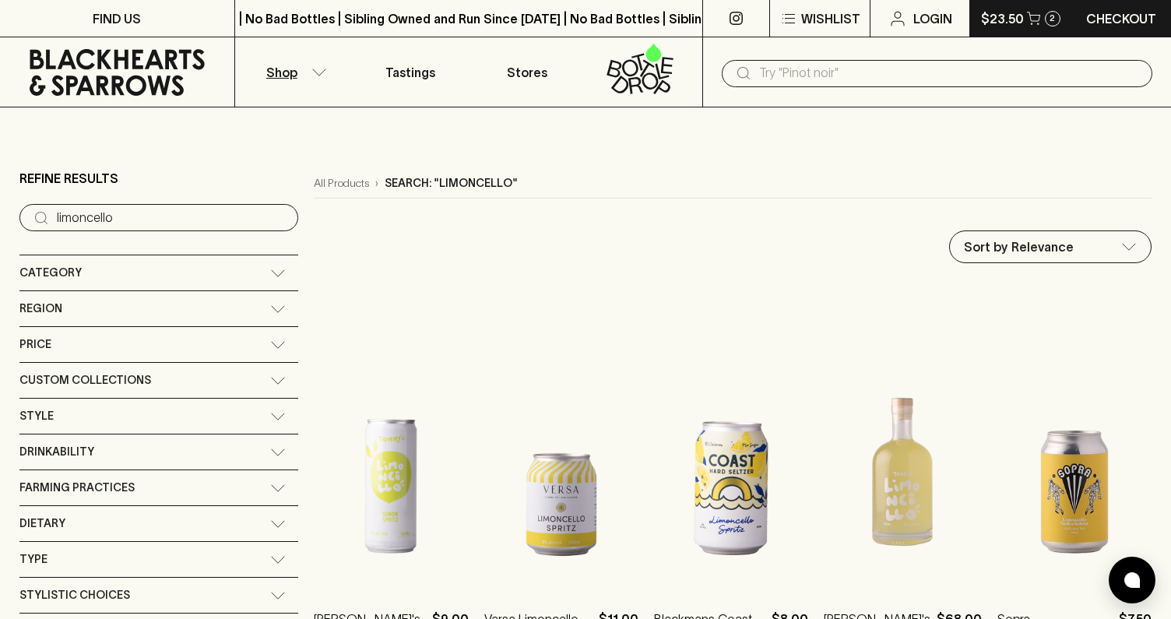
click at [1041, 19] on button "$23.50 2" at bounding box center [1020, 18] width 100 height 37
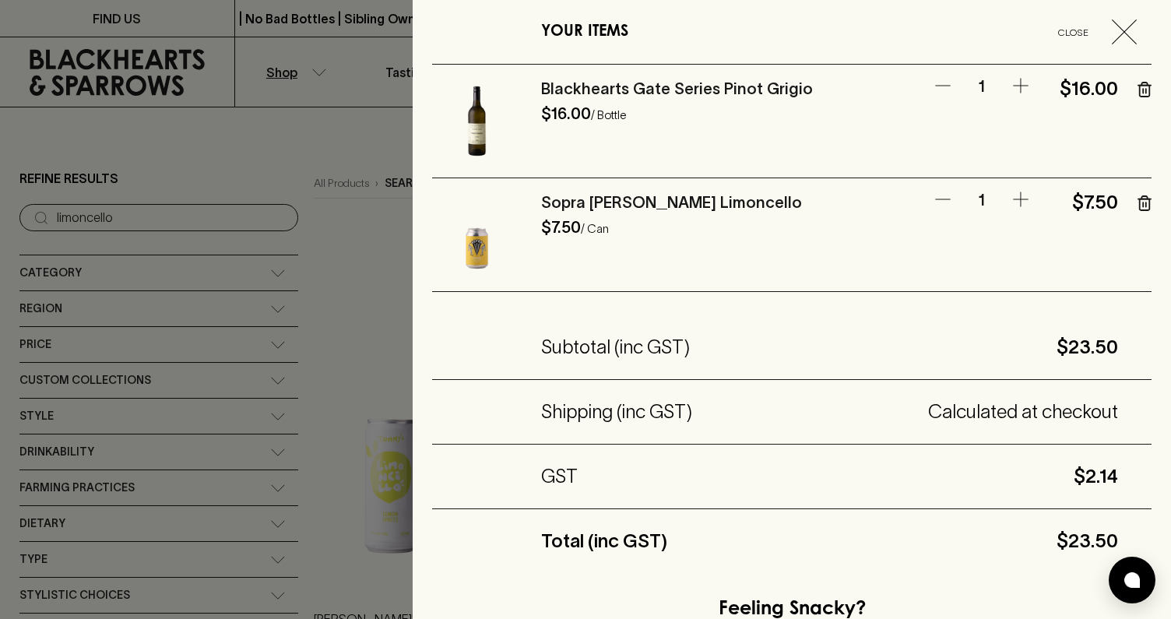
click at [375, 250] on div at bounding box center [585, 309] width 1171 height 619
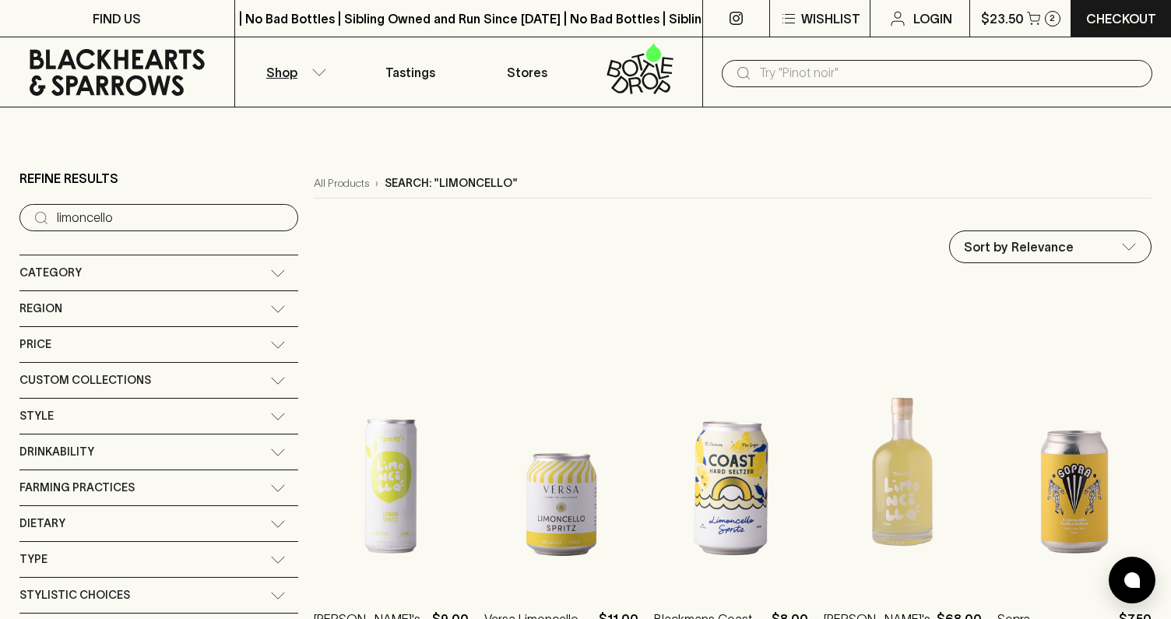
click at [307, 75] on button "Shop" at bounding box center [293, 71] width 117 height 69
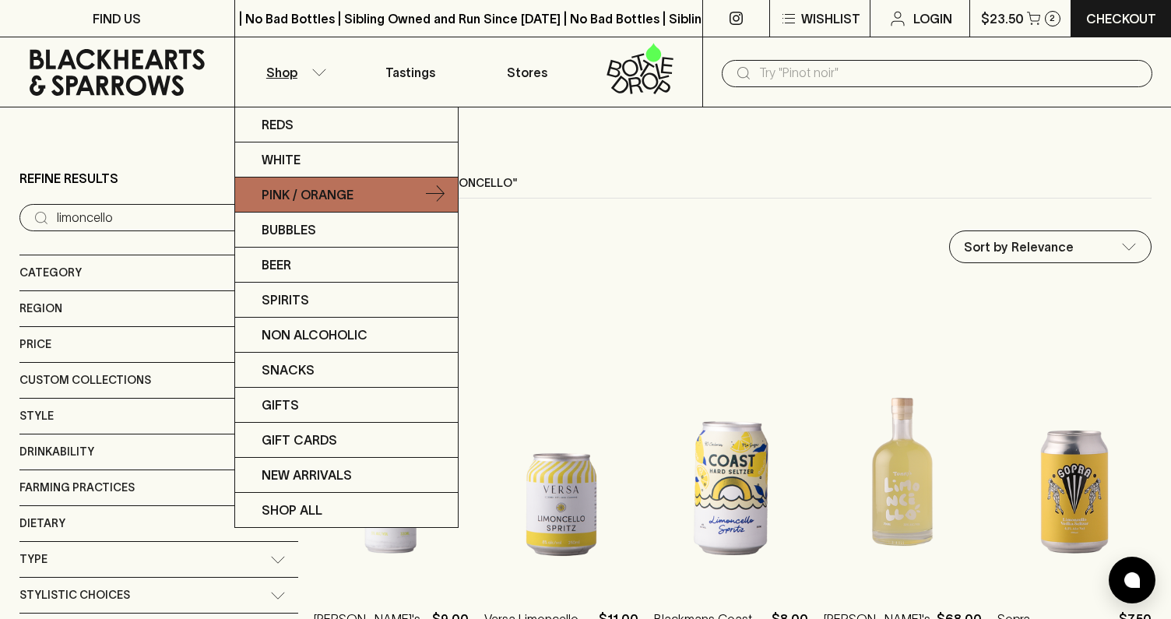
click at [345, 186] on p "Pink / Orange" at bounding box center [308, 194] width 92 height 19
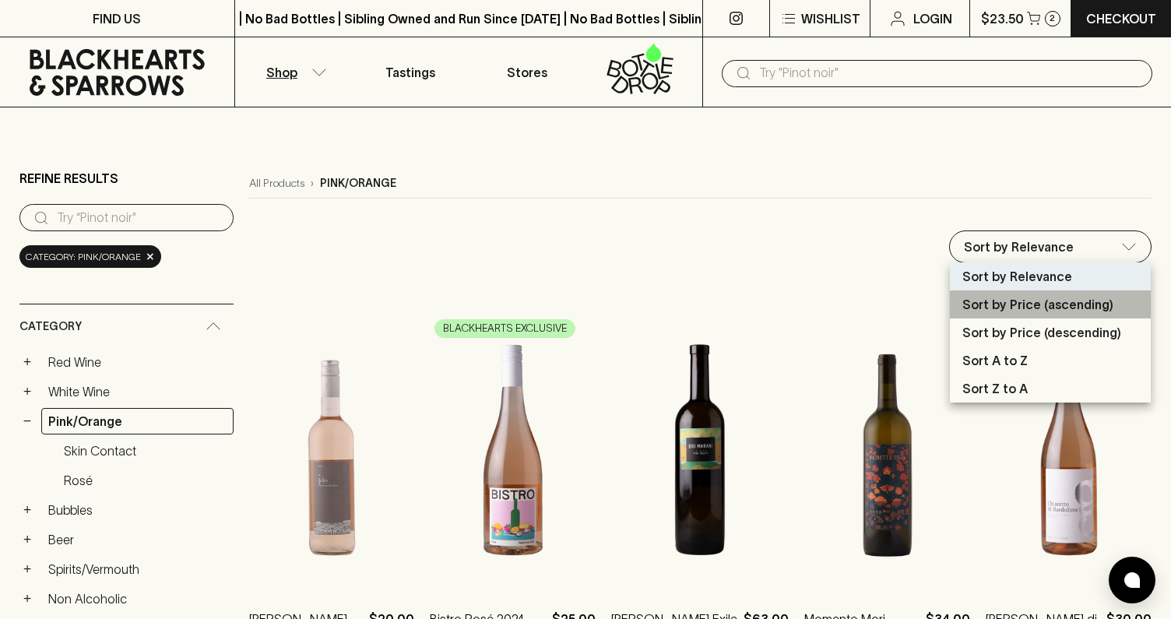
click at [1018, 301] on p "Sort by Price (ascending)" at bounding box center [1038, 304] width 151 height 19
type input "price:asc"
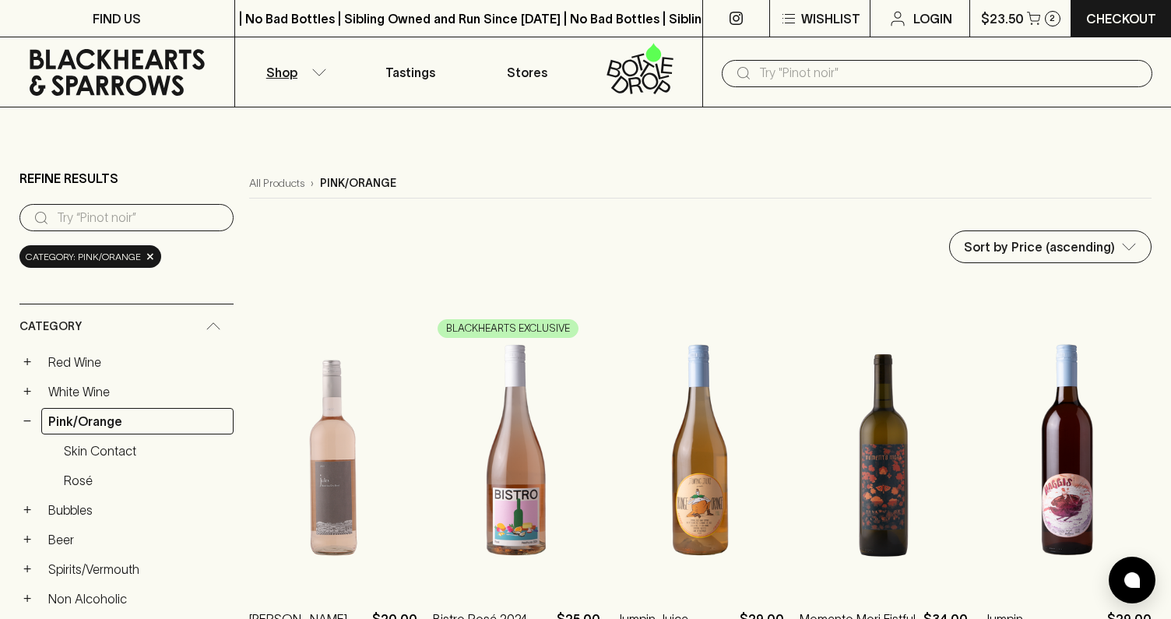
click at [289, 78] on p "Shop" at bounding box center [281, 72] width 31 height 19
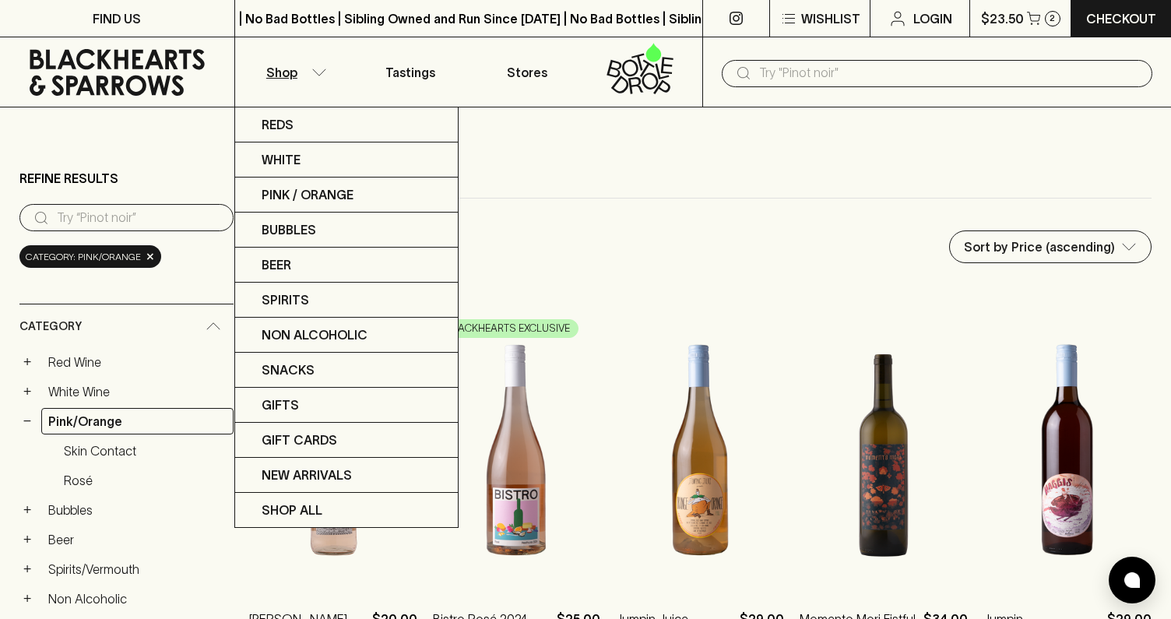
click at [583, 175] on div at bounding box center [585, 309] width 1171 height 619
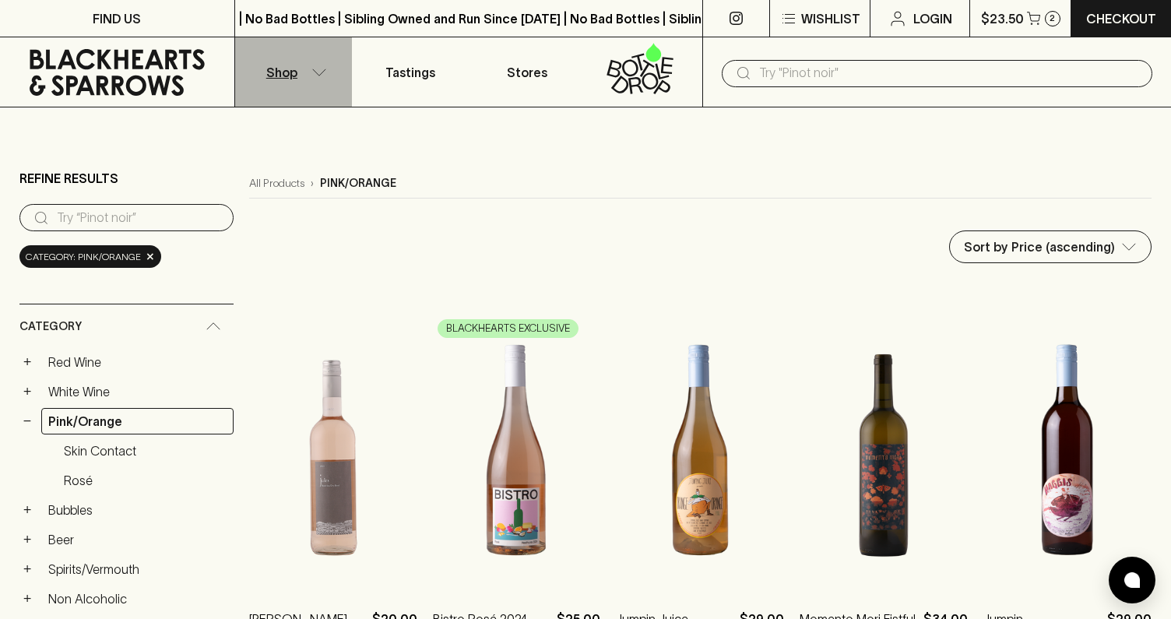
click at [287, 60] on button "Shop" at bounding box center [293, 71] width 117 height 69
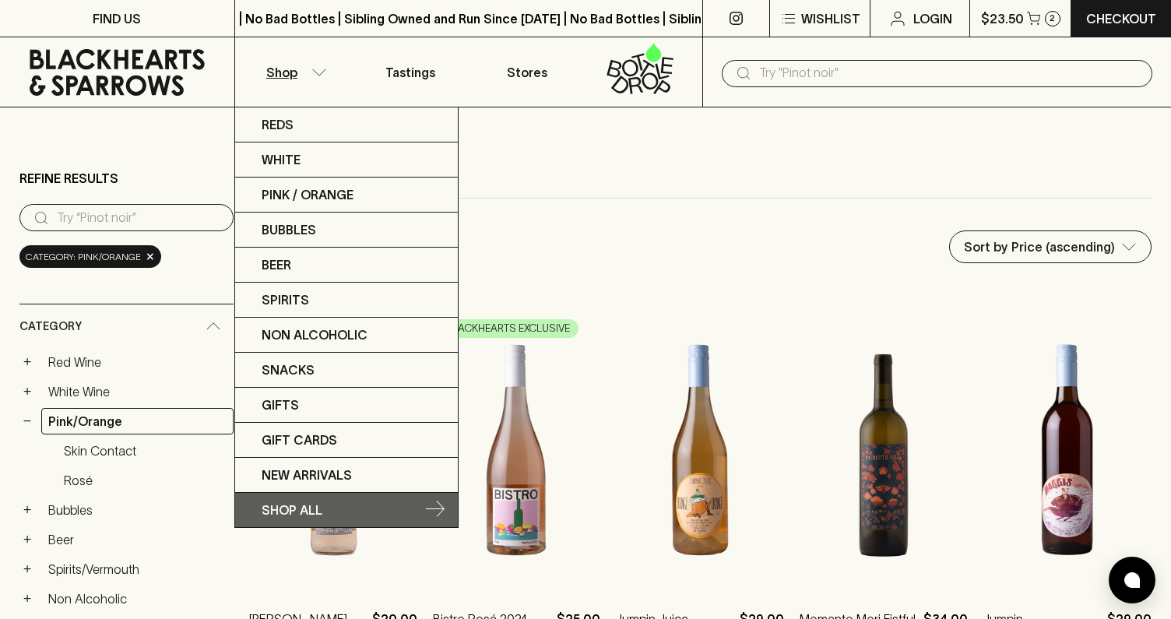
click at [294, 504] on p "SHOP ALL" at bounding box center [292, 510] width 61 height 19
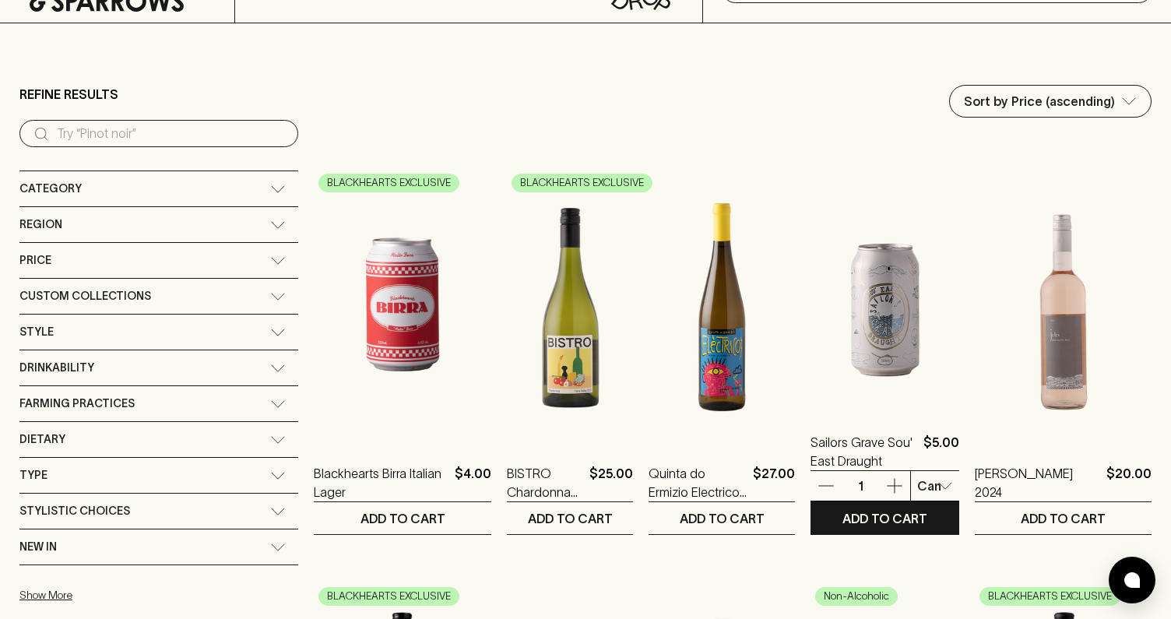
scroll to position [63, 0]
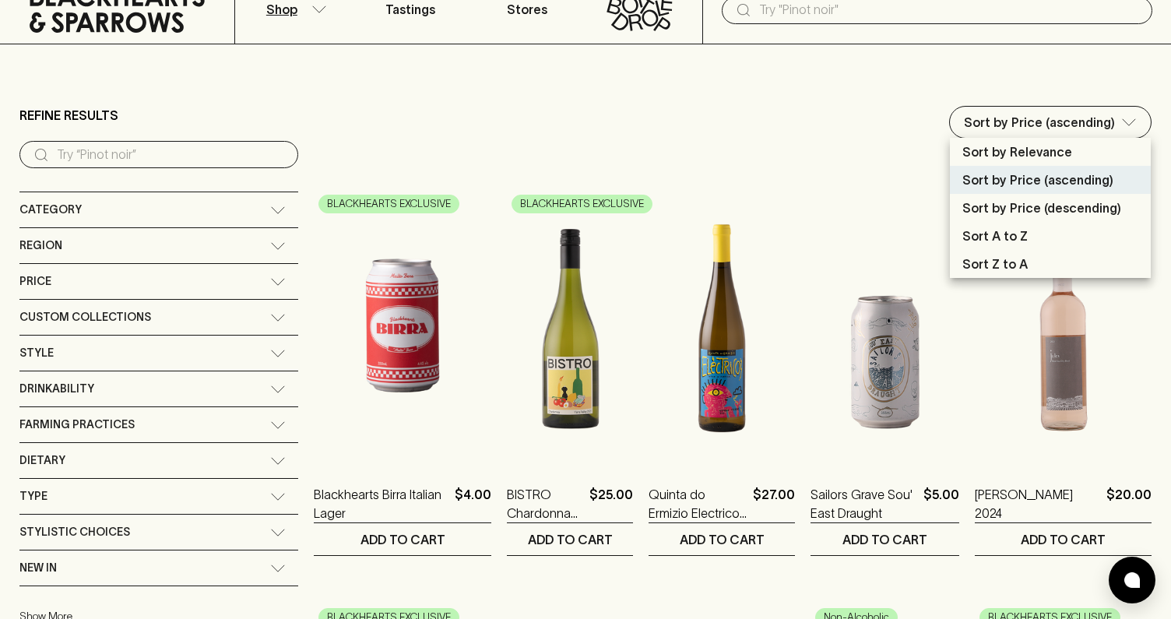
click at [1022, 180] on p "Sort by Price (ascending)" at bounding box center [1038, 180] width 151 height 19
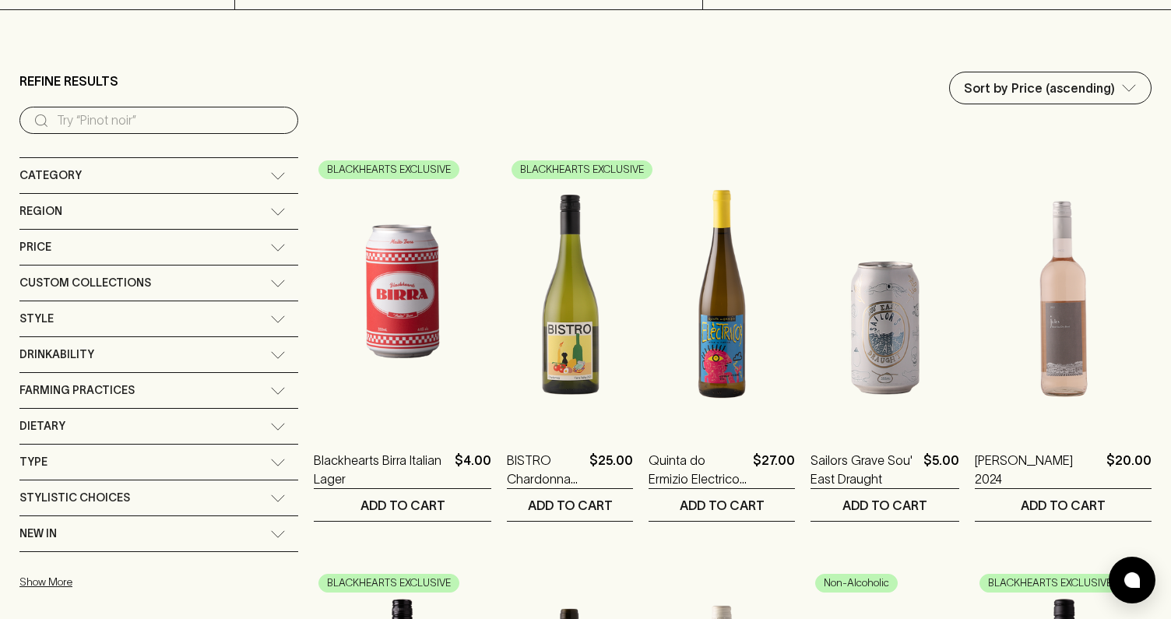
scroll to position [99, 0]
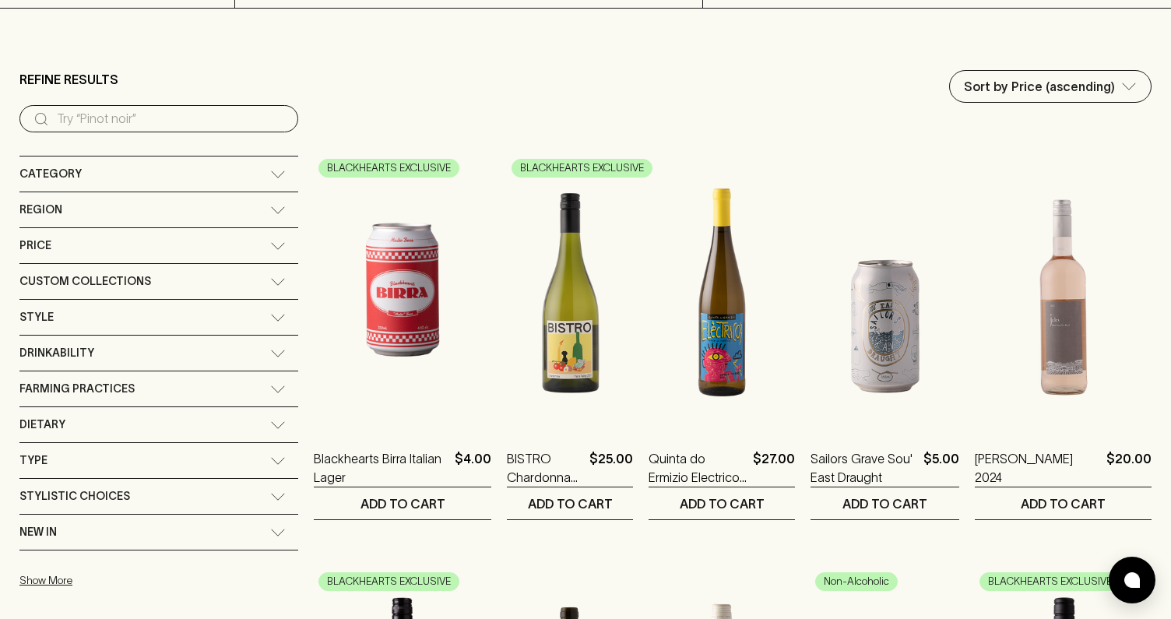
click at [122, 255] on div "Price" at bounding box center [144, 245] width 251 height 19
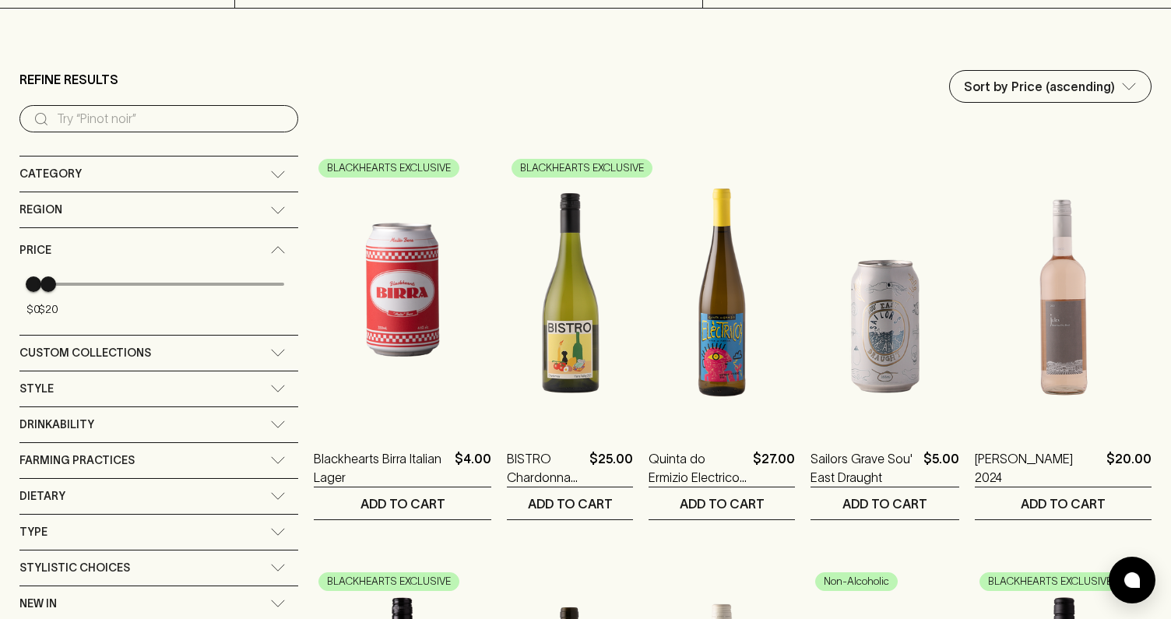
type input "17"
drag, startPoint x: 199, startPoint y: 284, endPoint x: 42, endPoint y: 286, distance: 156.6
click at [42, 286] on span "$17" at bounding box center [46, 284] width 16 height 16
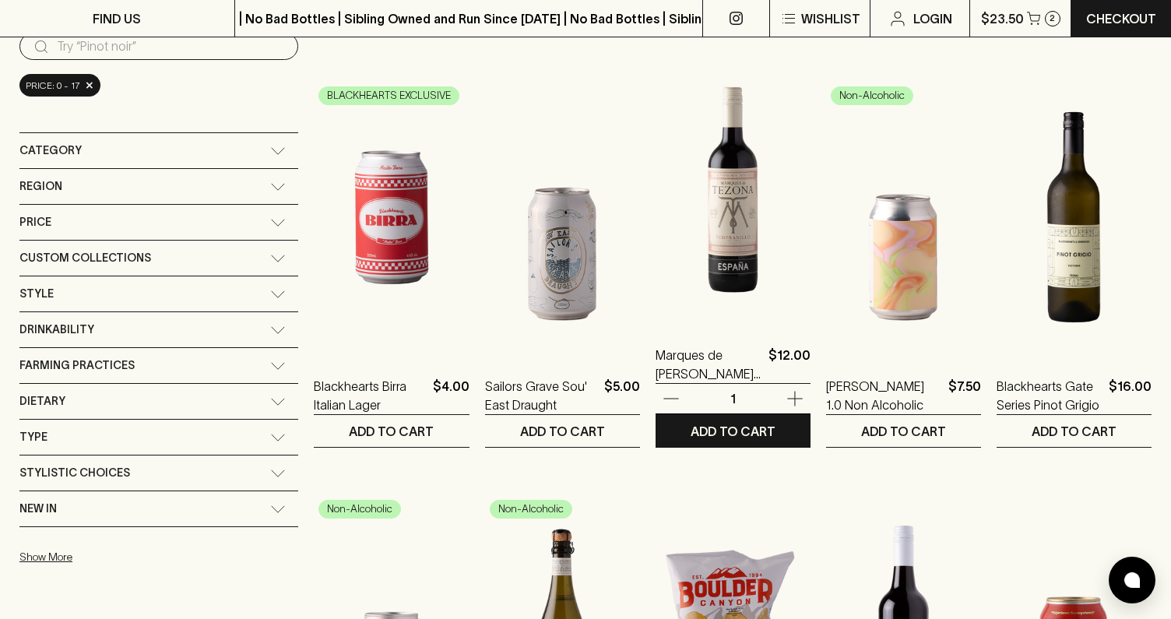
scroll to position [167, 0]
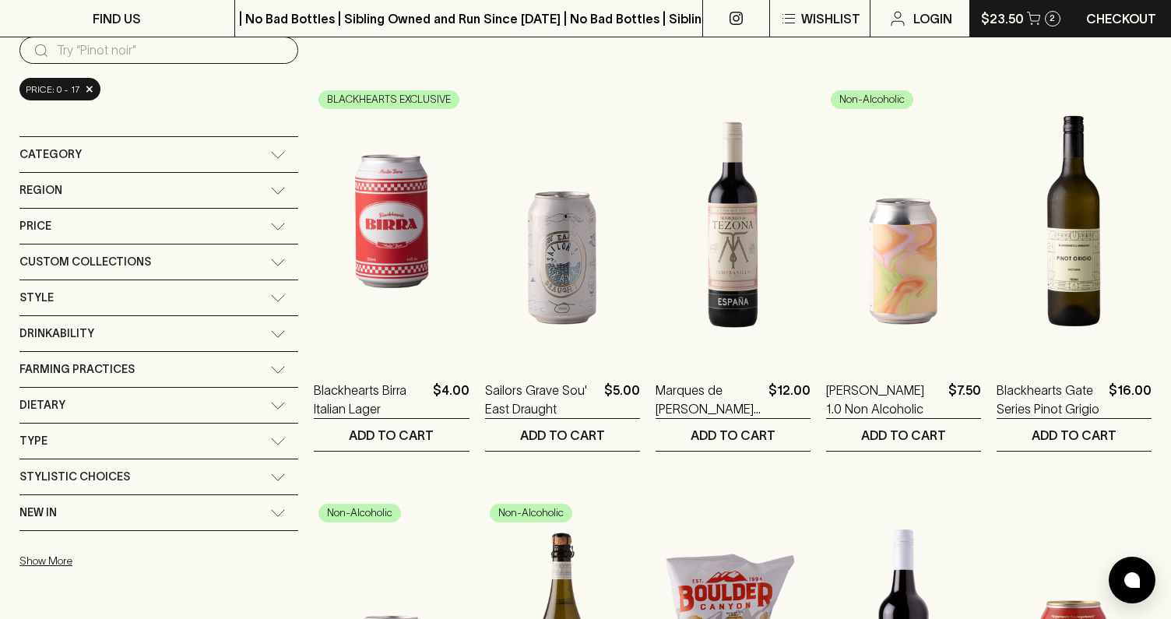
click at [1048, 23] on div "2" at bounding box center [1053, 19] width 16 height 16
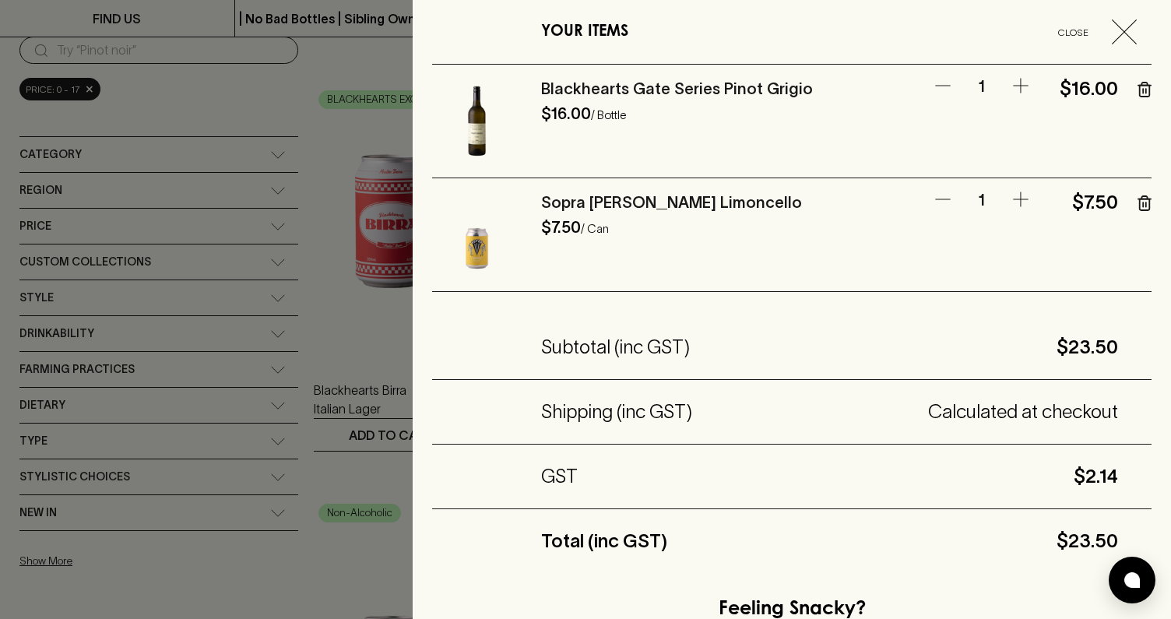
click at [385, 100] on div at bounding box center [585, 309] width 1171 height 619
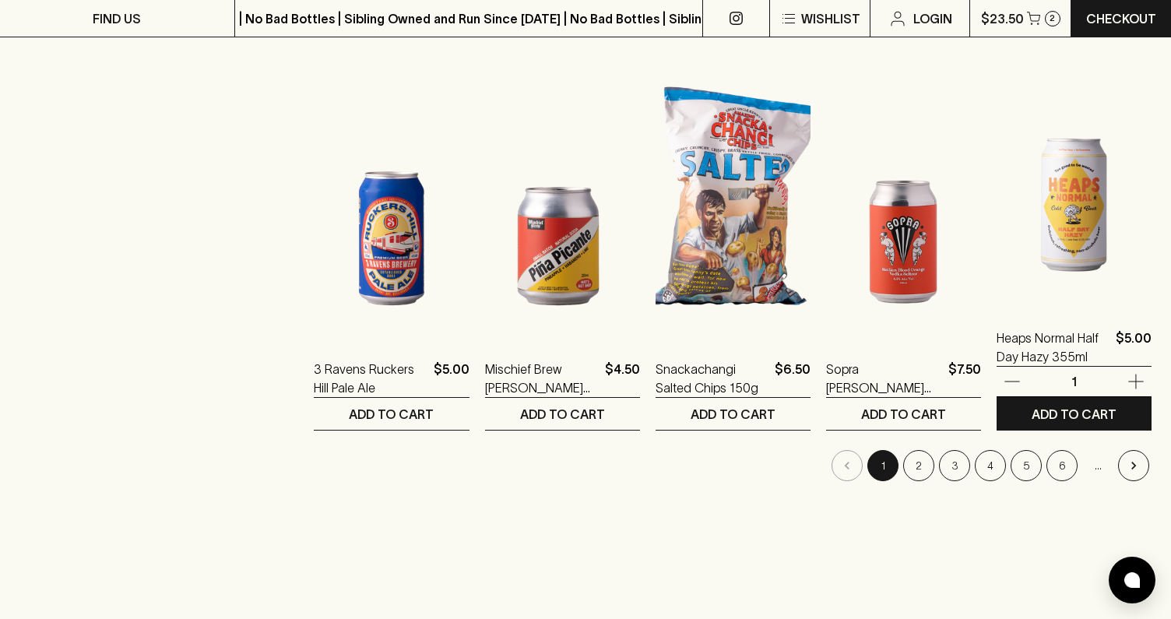
scroll to position [1562, 0]
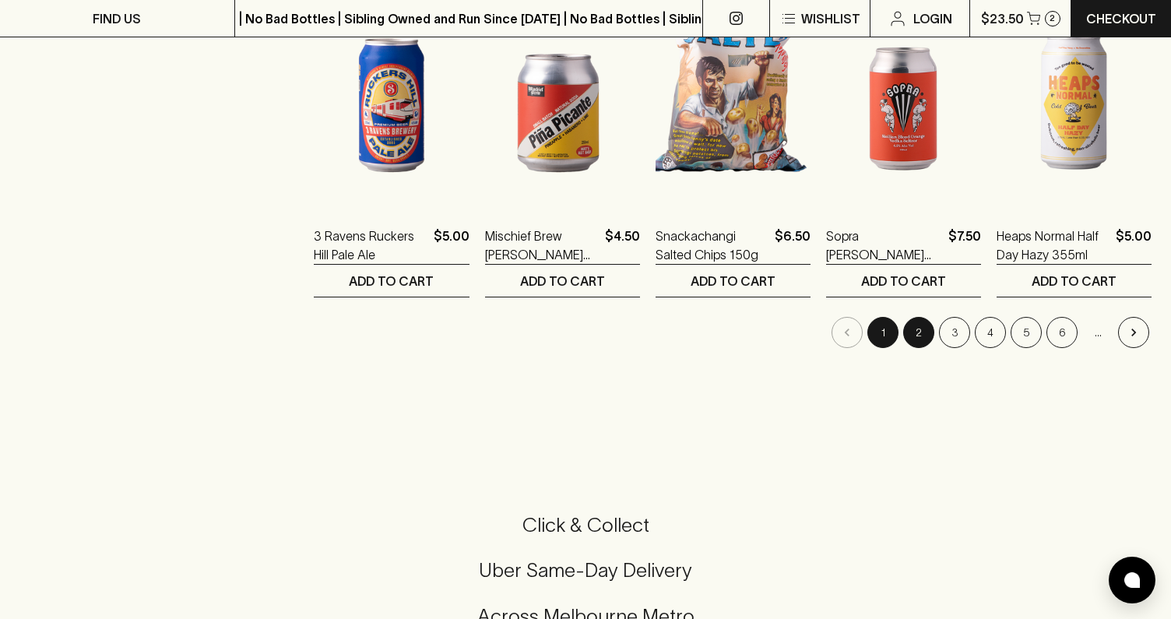
click at [924, 335] on button "2" at bounding box center [918, 332] width 31 height 31
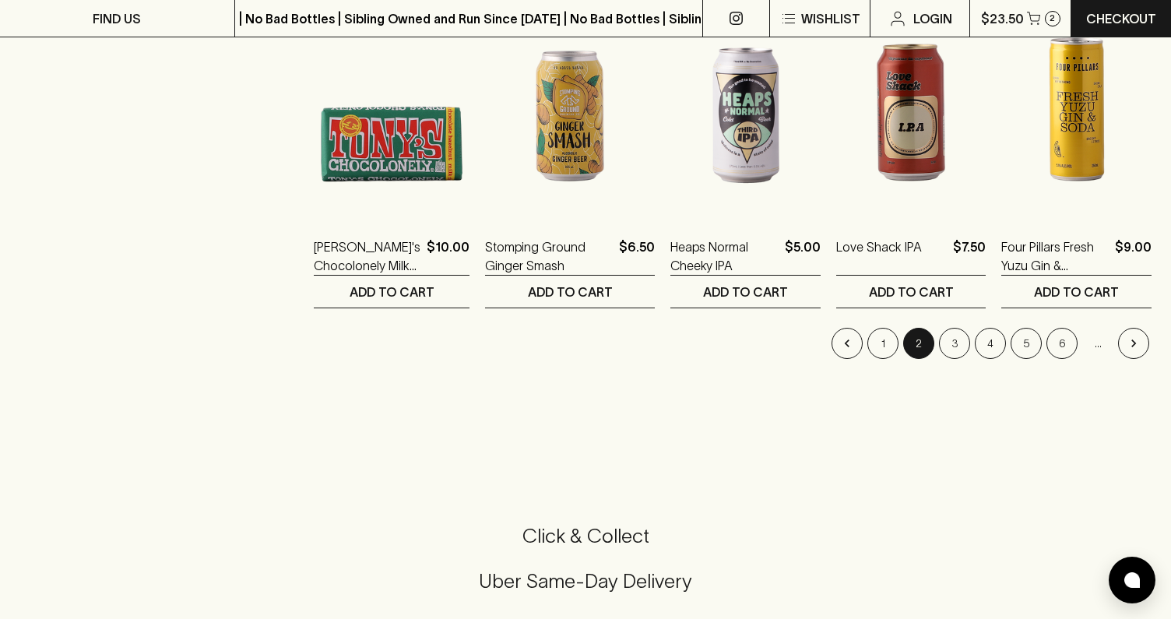
scroll to position [1548, 0]
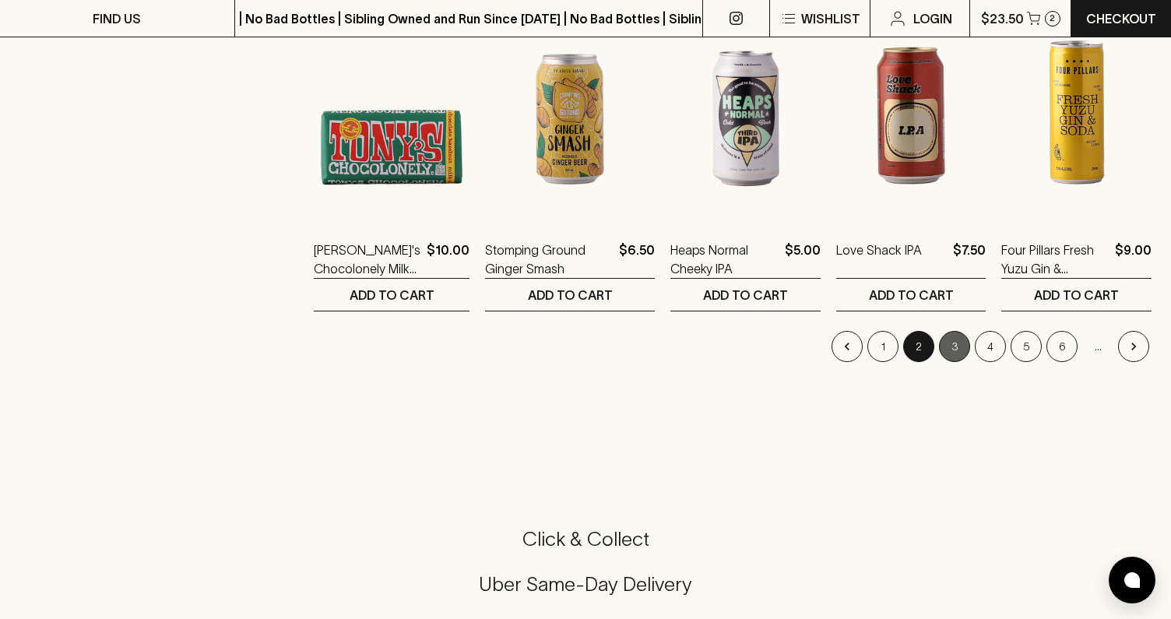
click at [949, 349] on button "3" at bounding box center [954, 346] width 31 height 31
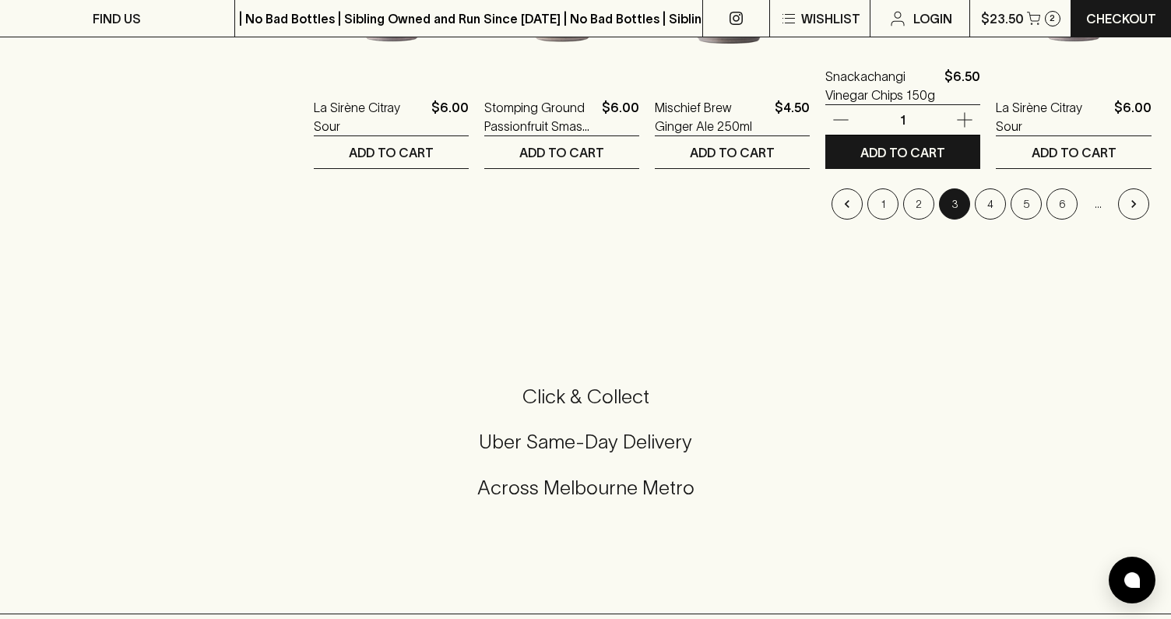
scroll to position [1693, 0]
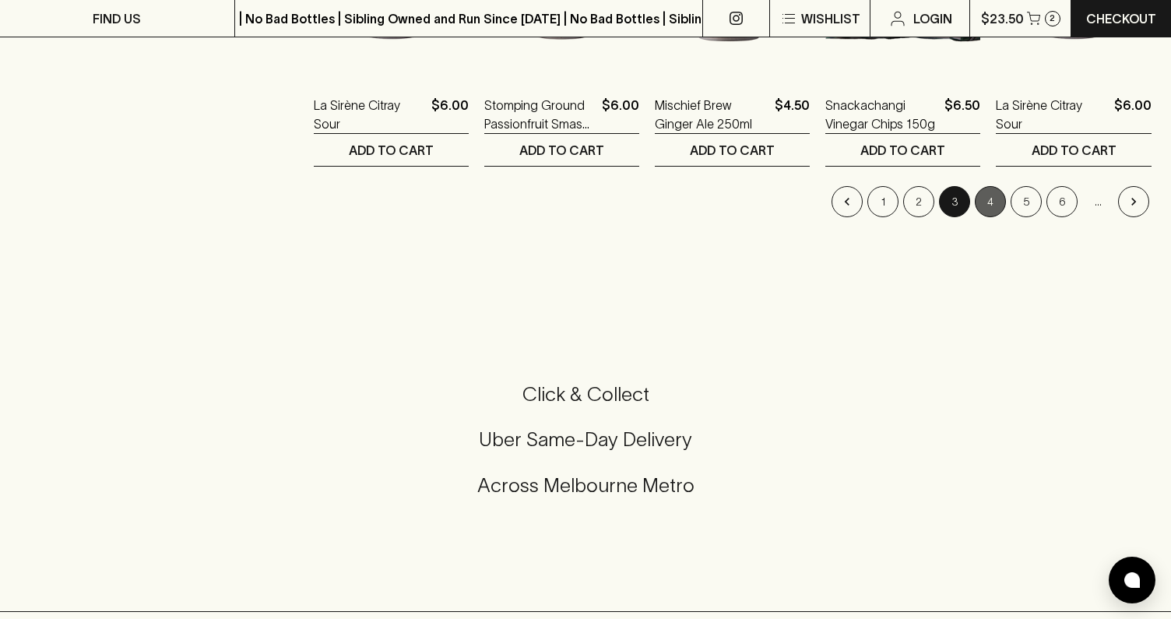
click at [987, 206] on button "4" at bounding box center [990, 201] width 31 height 31
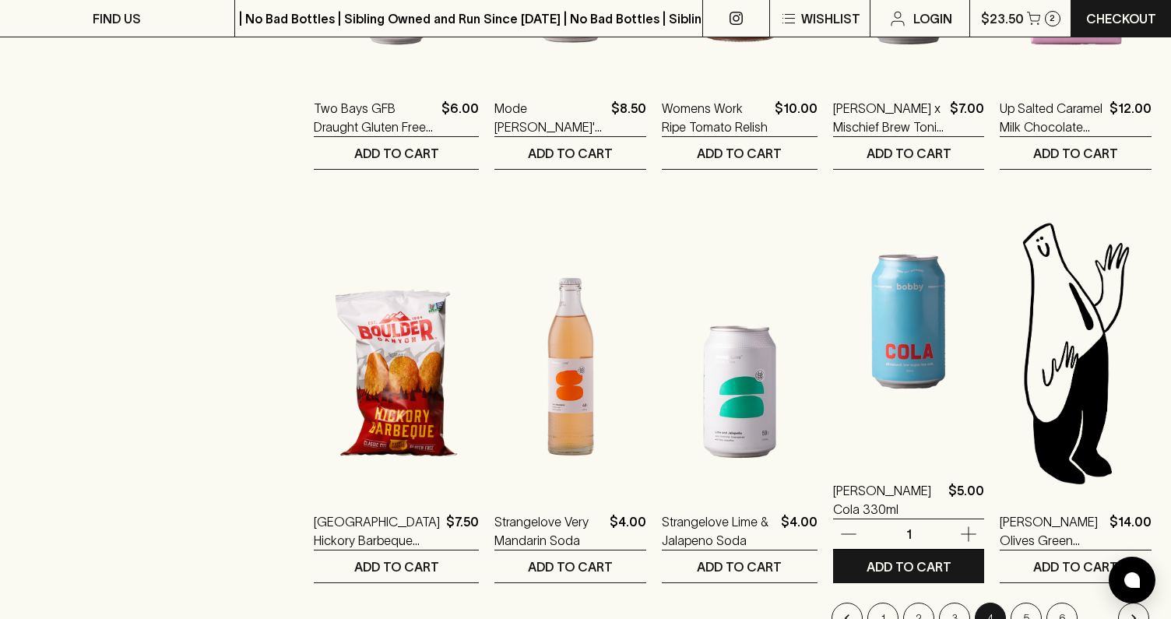
scroll to position [1714, 0]
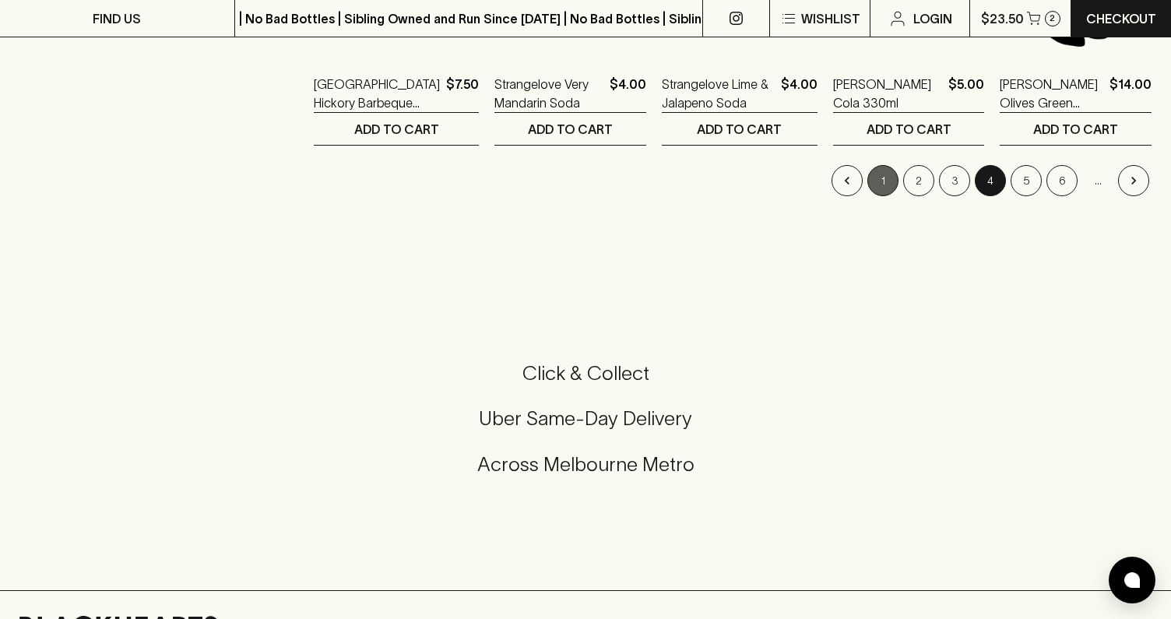
click at [882, 182] on button "1" at bounding box center [883, 180] width 31 height 31
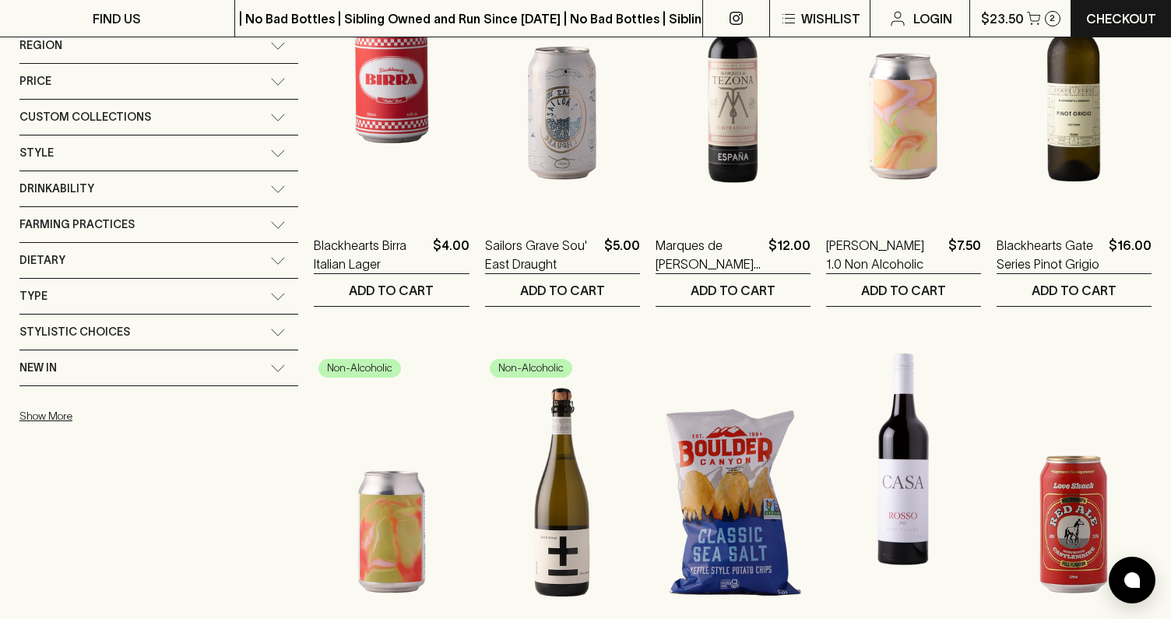
scroll to position [249, 0]
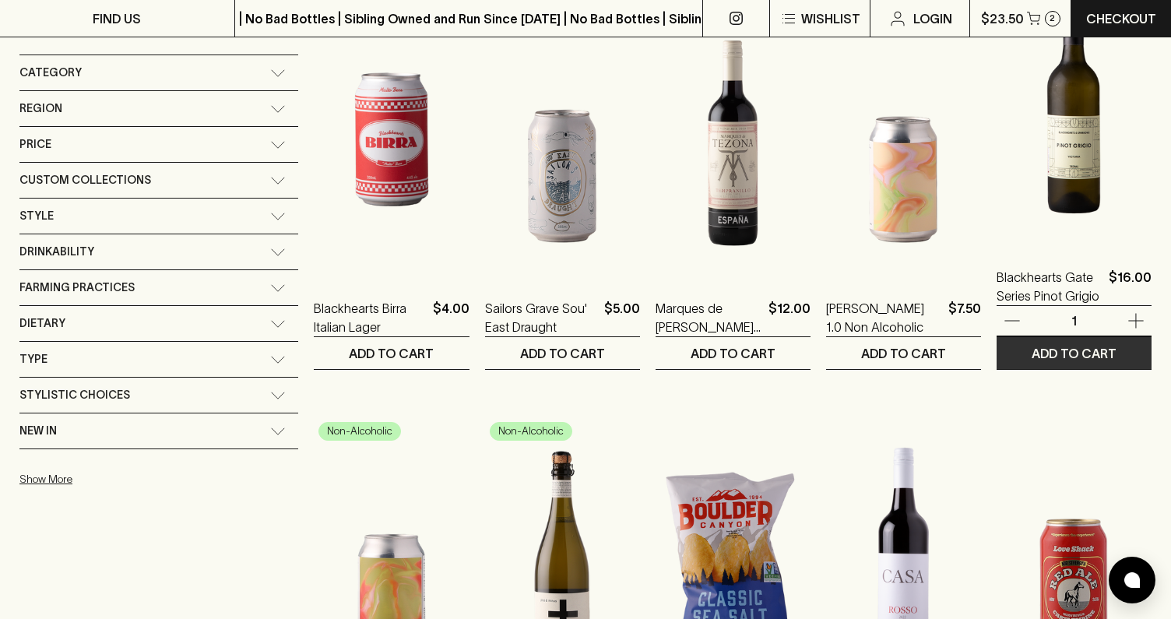
click at [1064, 350] on p "ADD TO CART" at bounding box center [1074, 353] width 85 height 19
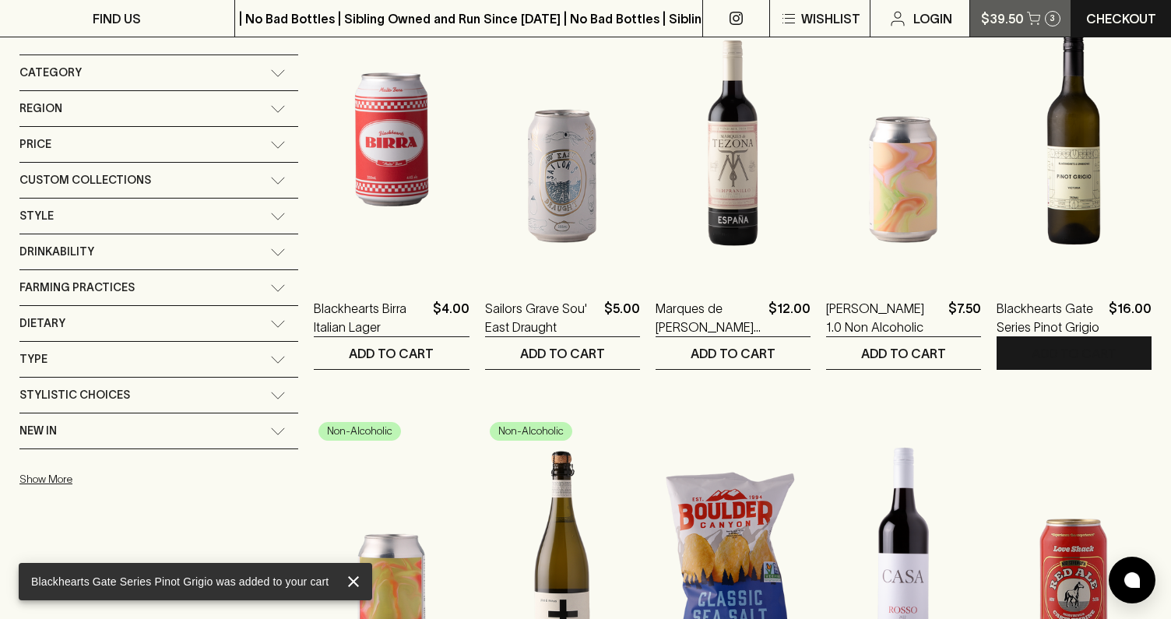
click at [1048, 22] on div "3" at bounding box center [1053, 19] width 16 height 16
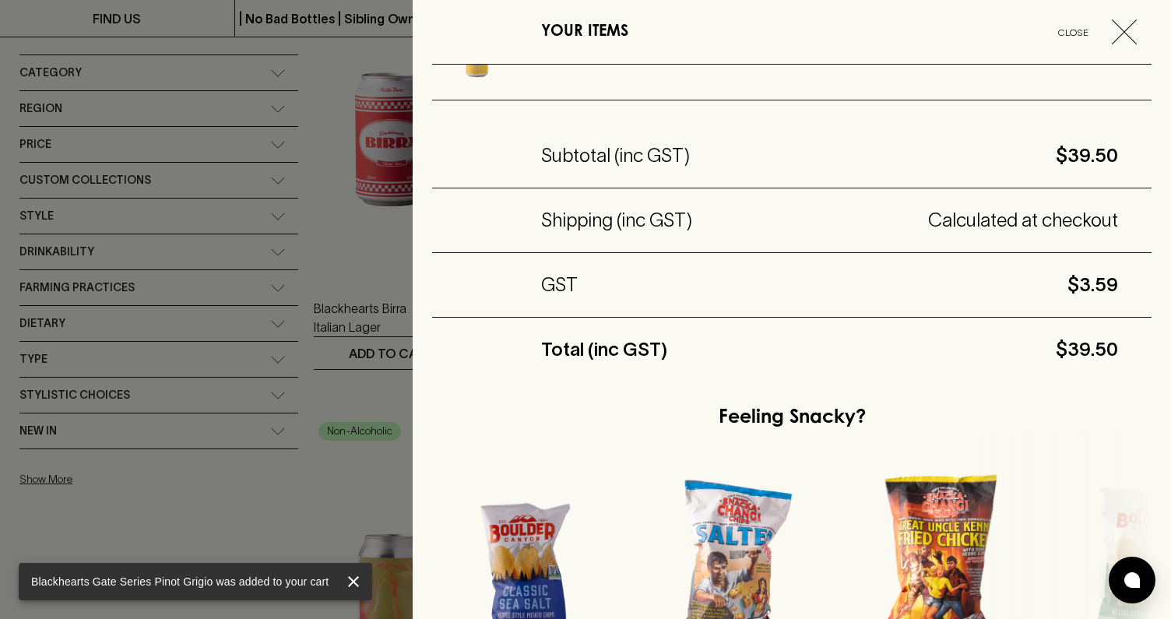
scroll to position [438, 0]
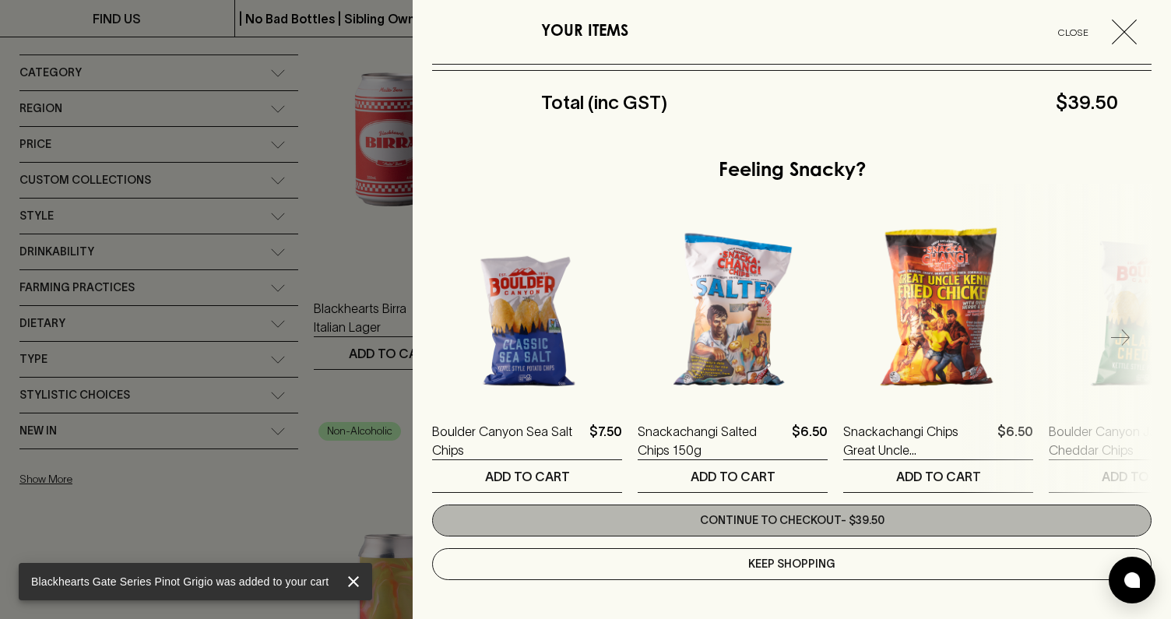
click at [754, 514] on link "Continue to checkout - $39.50" at bounding box center [792, 521] width 720 height 32
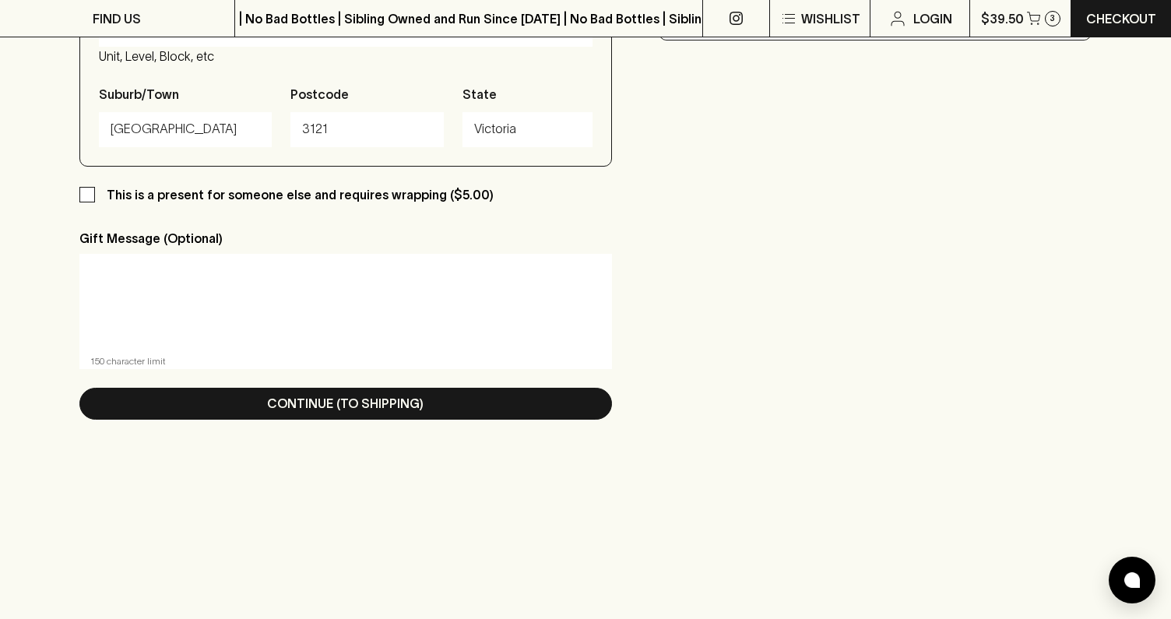
scroll to position [842, 0]
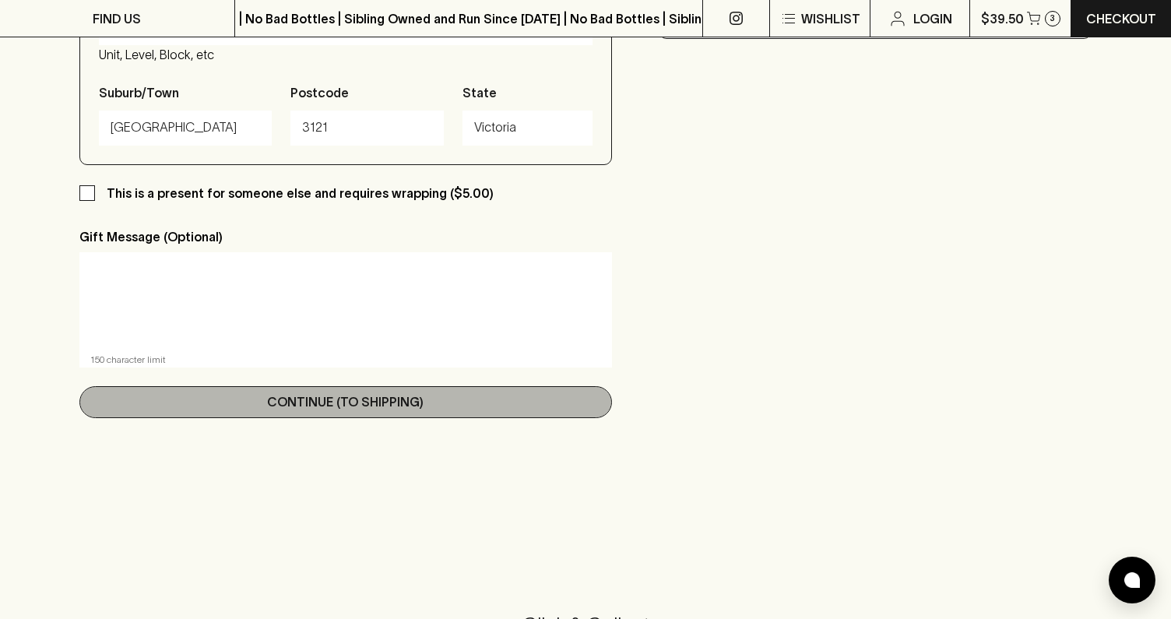
click at [342, 407] on p "Continue (To Shipping)" at bounding box center [345, 402] width 157 height 19
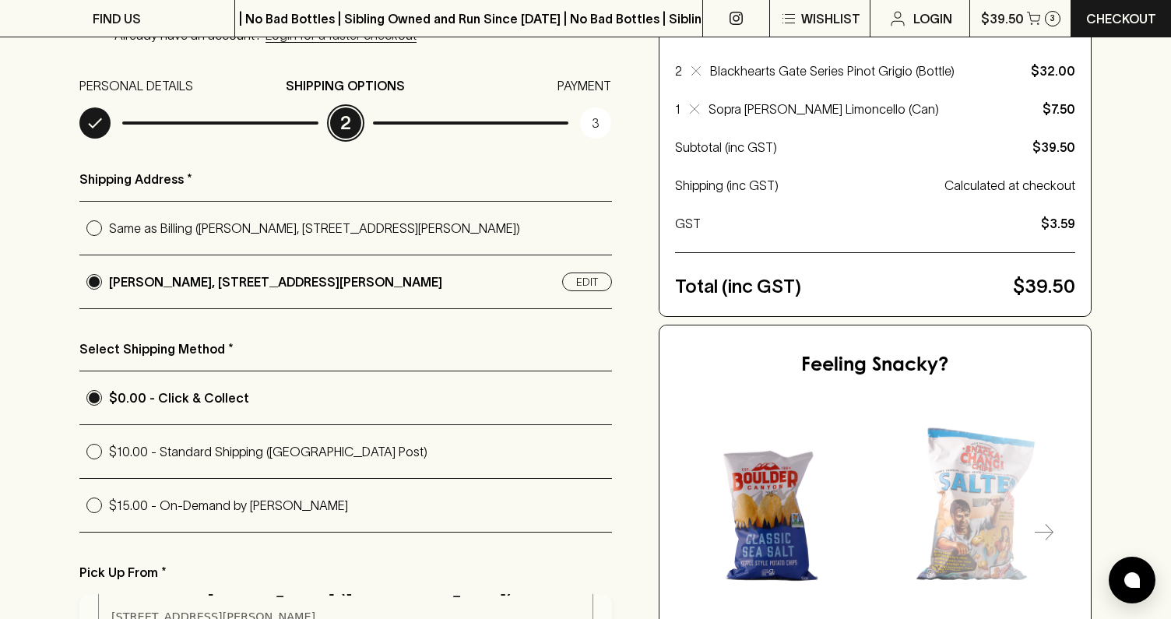
scroll to position [174, 0]
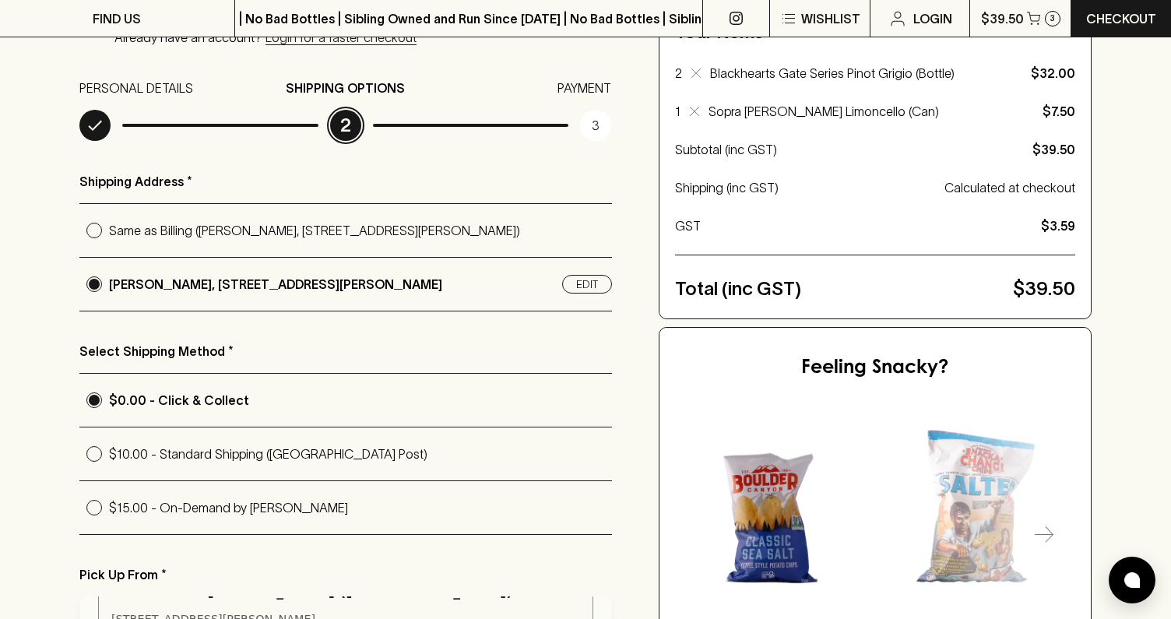
click at [297, 456] on p "$10.00 - Standard Shipping ([GEOGRAPHIC_DATA] Post)" at bounding box center [360, 454] width 503 height 19
click at [109, 456] on input "$10.00 - Standard Shipping ([GEOGRAPHIC_DATA] Post)" at bounding box center [94, 454] width 30 height 30
radio input "true"
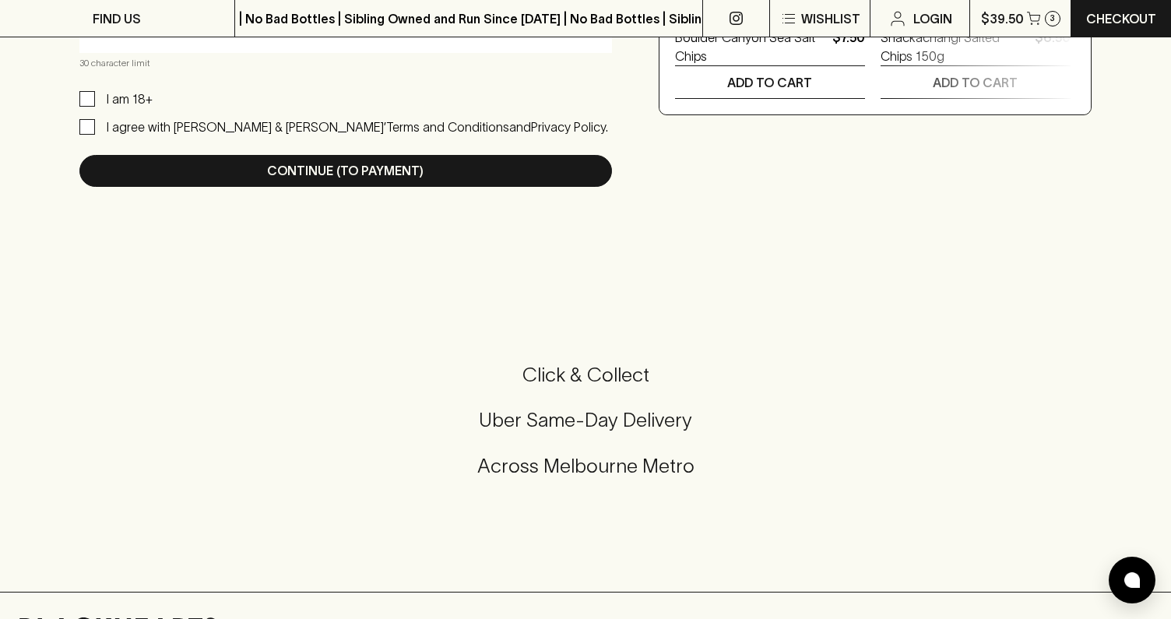
scroll to position [741, 0]
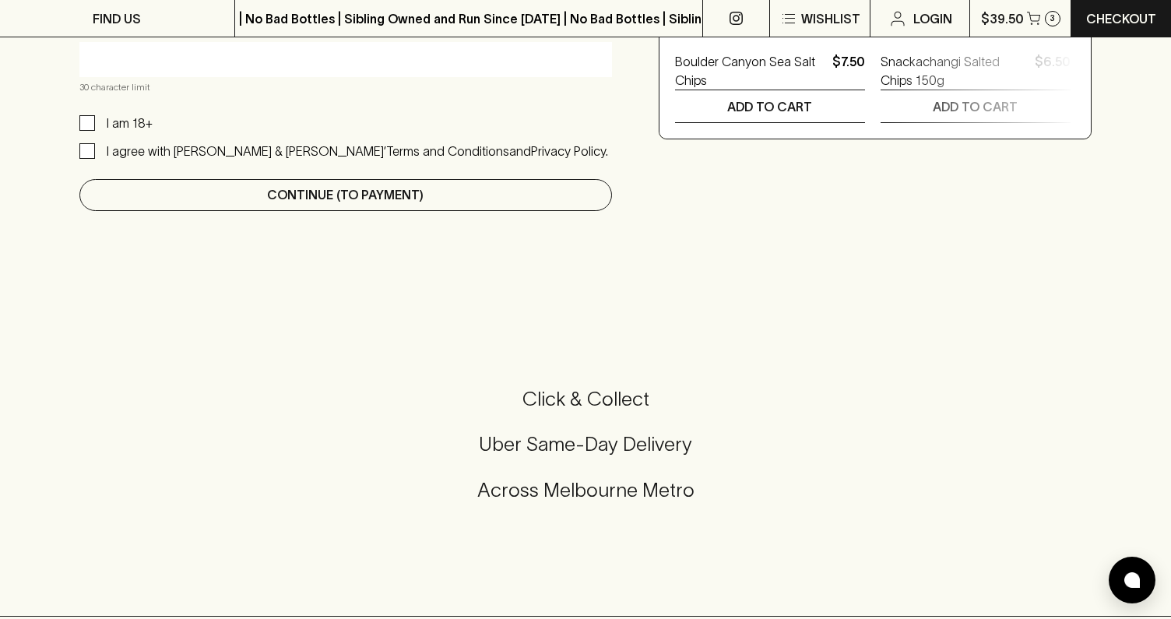
click at [382, 195] on p "Continue (To Payment)" at bounding box center [345, 194] width 157 height 19
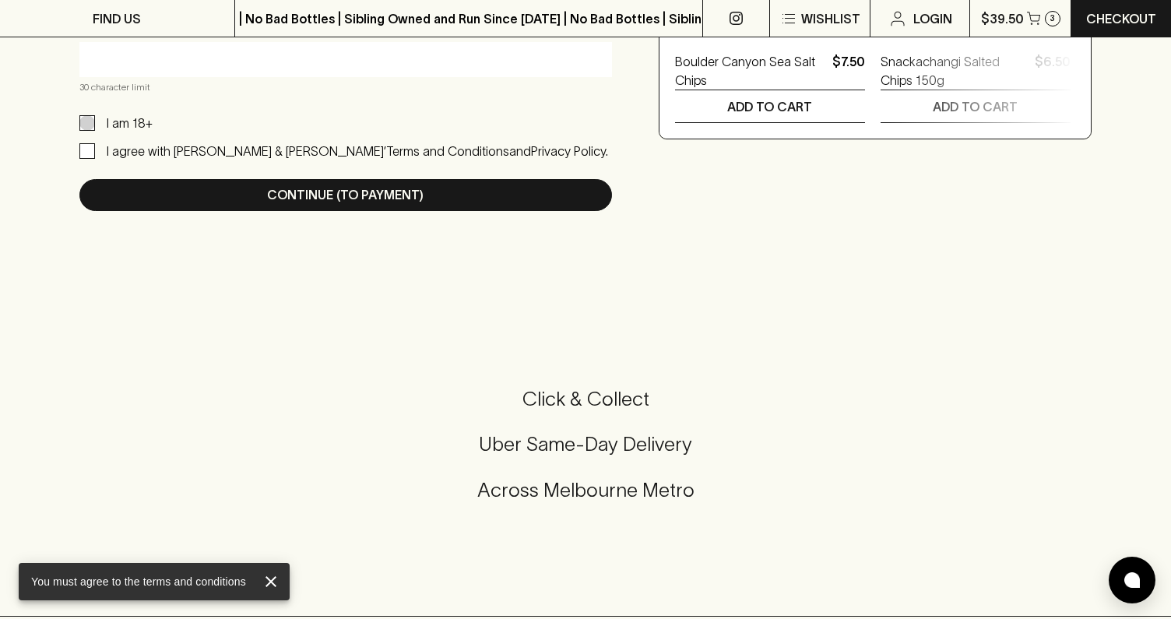
click at [93, 121] on input "I am 18+" at bounding box center [87, 123] width 16 height 16
checkbox input "true"
click at [93, 160] on label "I agree with [PERSON_NAME] & [PERSON_NAME]’ Terms and Conditions and Privacy Po…" at bounding box center [343, 151] width 529 height 19
click at [93, 159] on input "I agree with [PERSON_NAME] & [PERSON_NAME]’ Terms and Conditions and Privacy Po…" at bounding box center [87, 151] width 16 height 16
checkbox input "true"
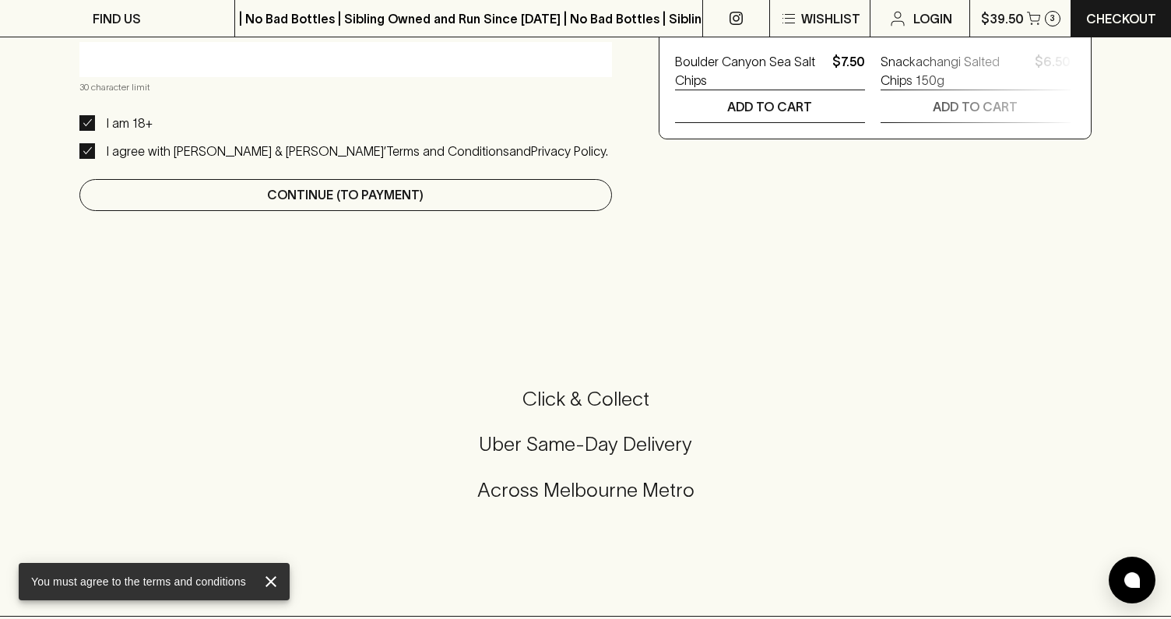
click at [252, 185] on button "Continue (To Payment)" at bounding box center [345, 195] width 533 height 32
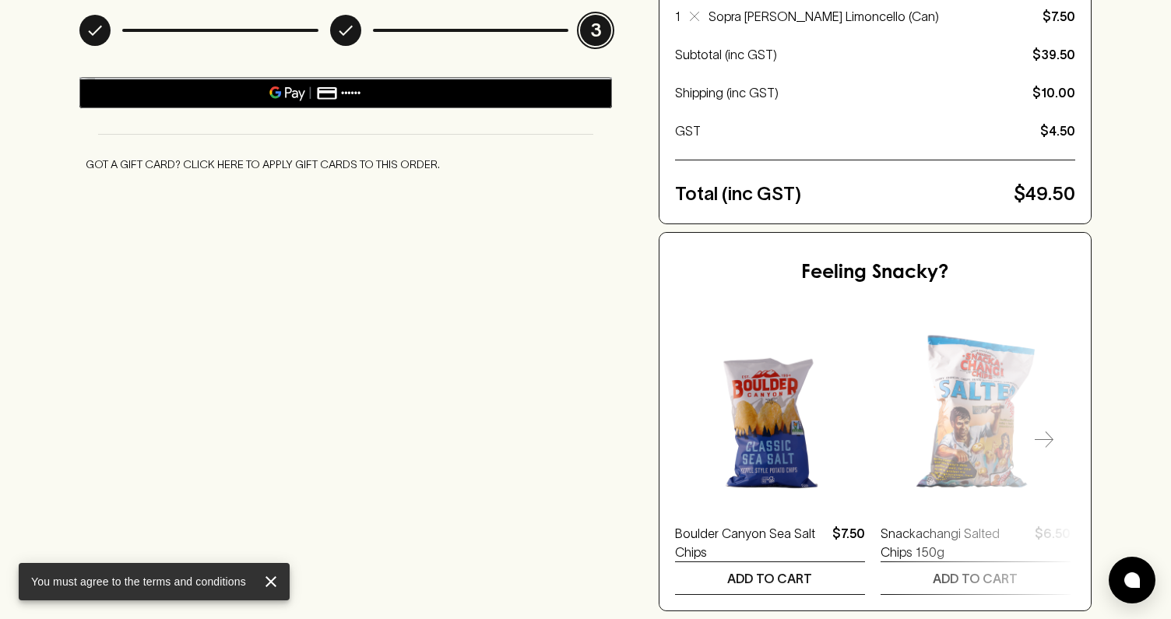
scroll to position [0, 0]
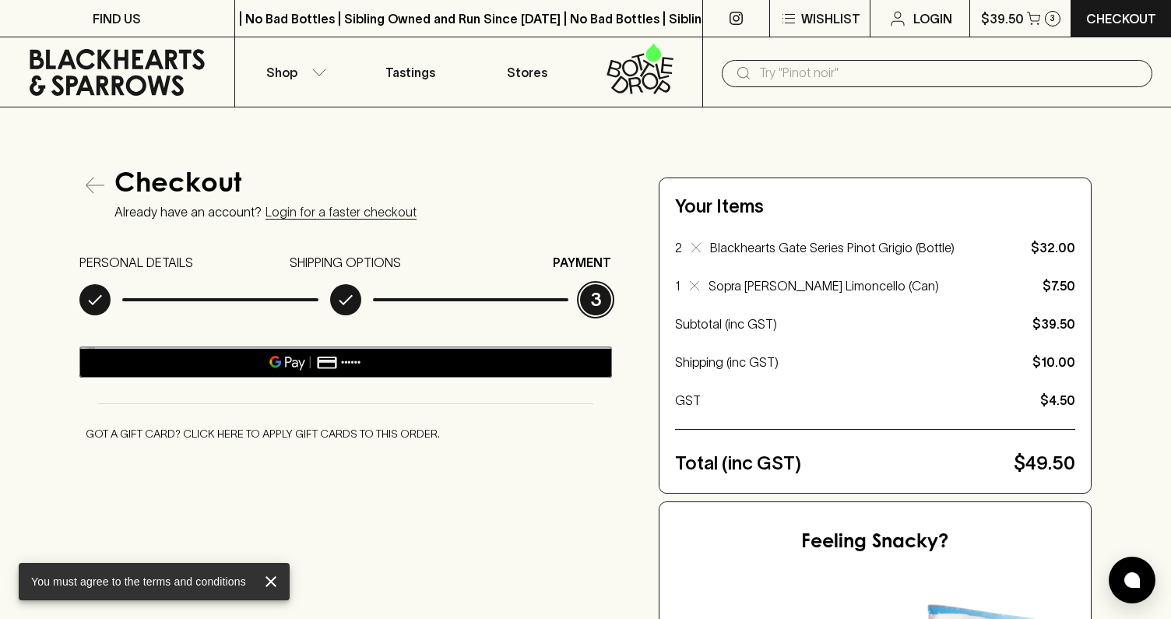
click at [283, 437] on button "Got a gift card? Click here to apply gift cards to this order." at bounding box center [262, 434] width 367 height 29
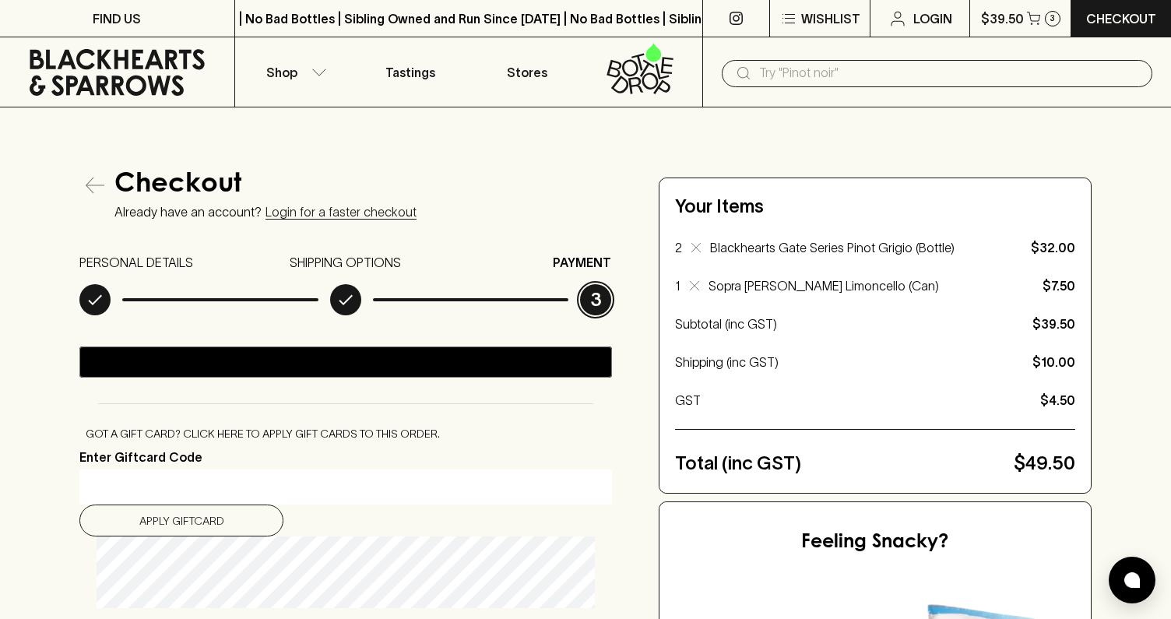
click at [244, 475] on input "Enter Giftcard Code" at bounding box center [345, 487] width 509 height 25
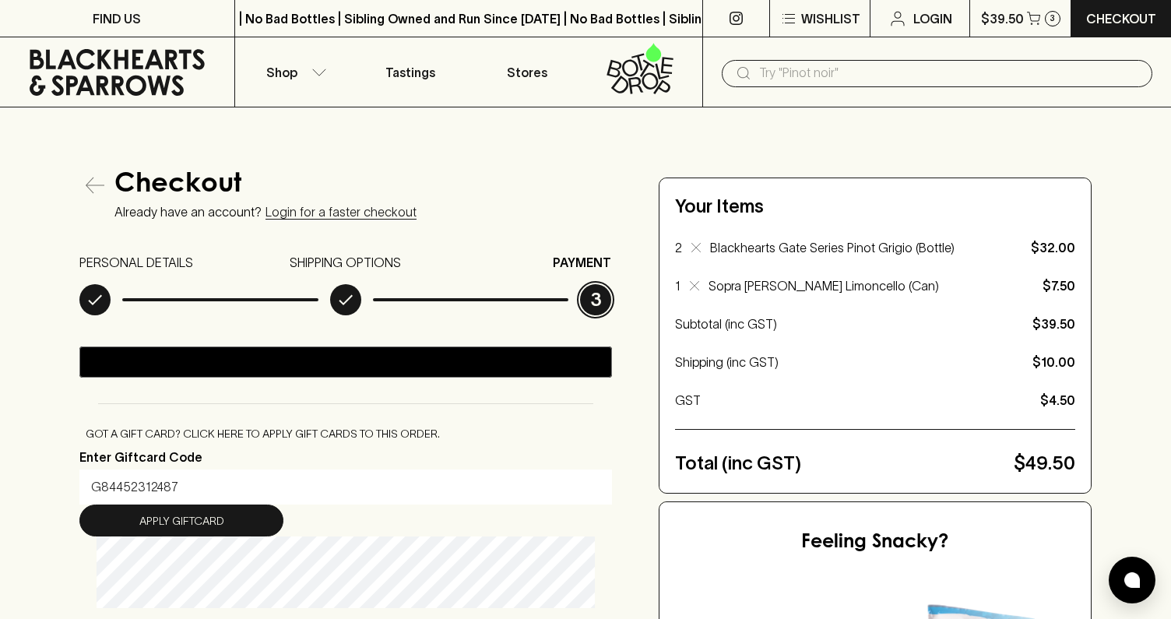
type input "G84452312487"
click at [157, 513] on button "Apply Giftcard" at bounding box center [181, 521] width 204 height 32
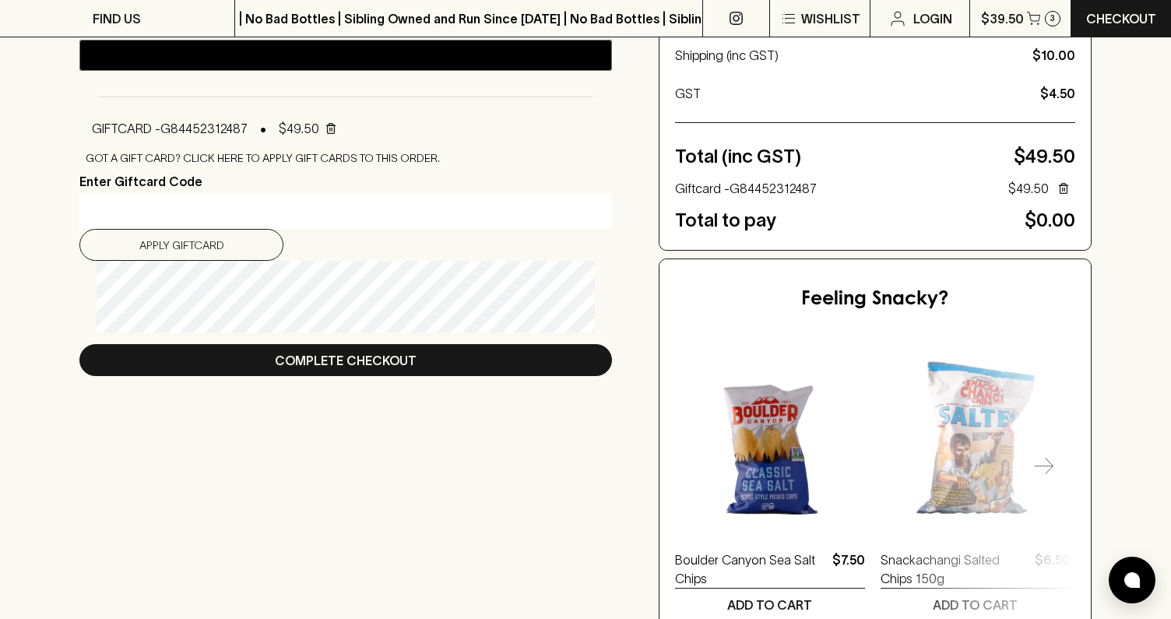
scroll to position [410, 0]
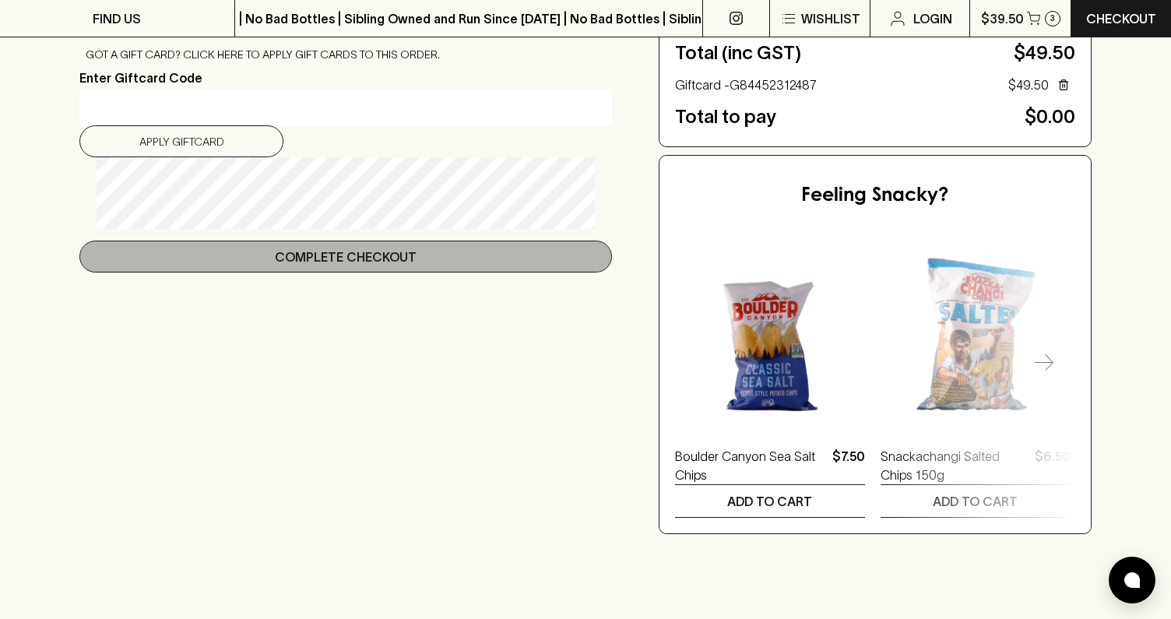
click at [329, 258] on p "Complete Checkout" at bounding box center [346, 257] width 142 height 19
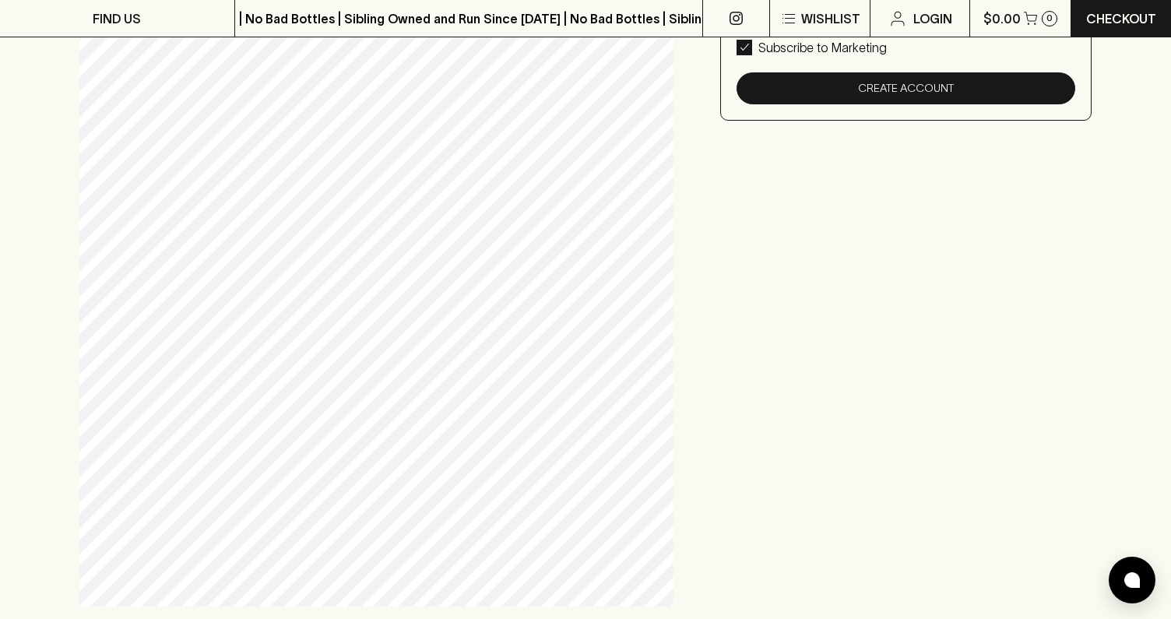
scroll to position [657, 0]
